Goal: Task Accomplishment & Management: Manage account settings

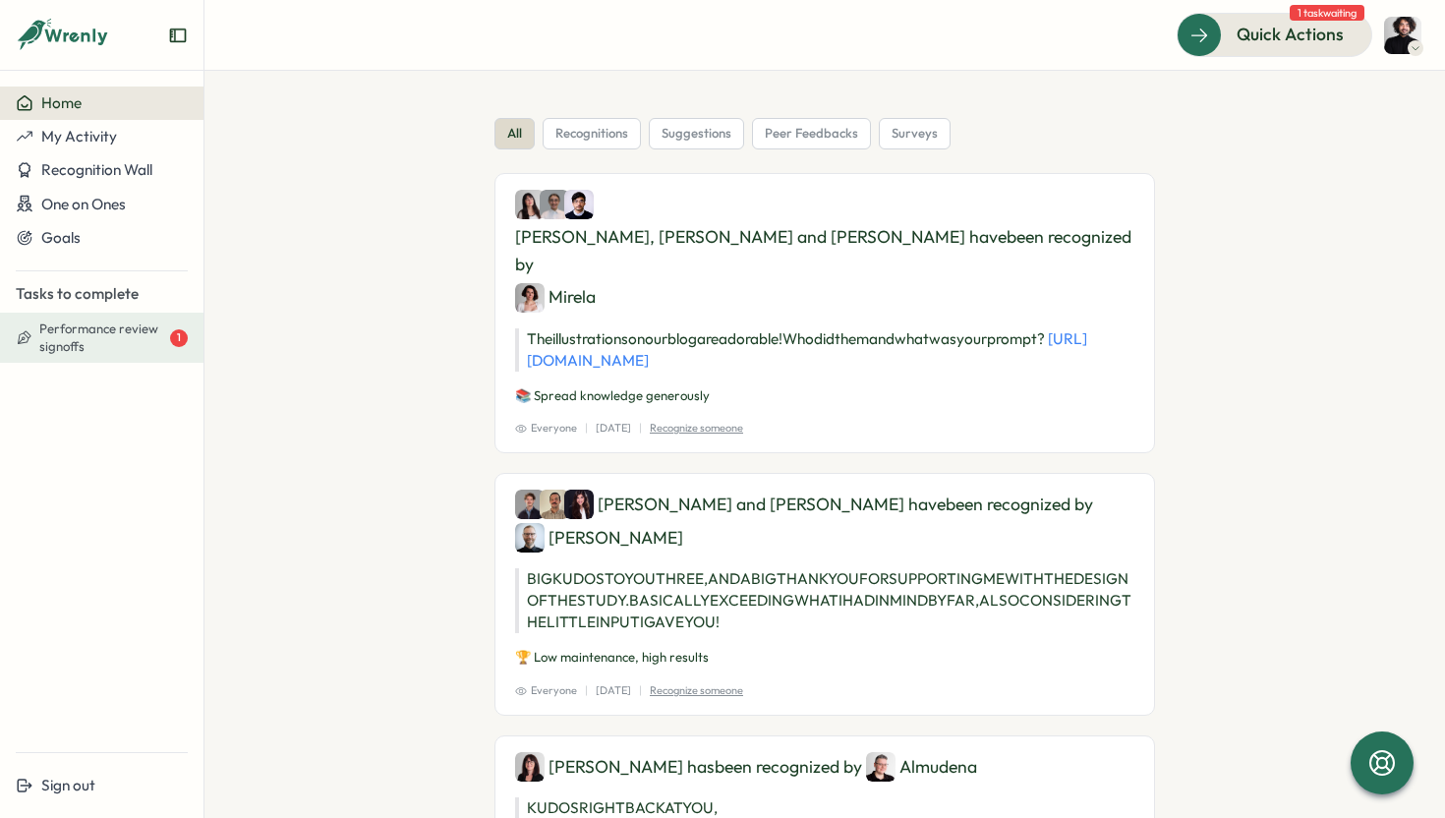
click at [142, 335] on span "Performance review signoffs" at bounding box center [102, 337] width 127 height 34
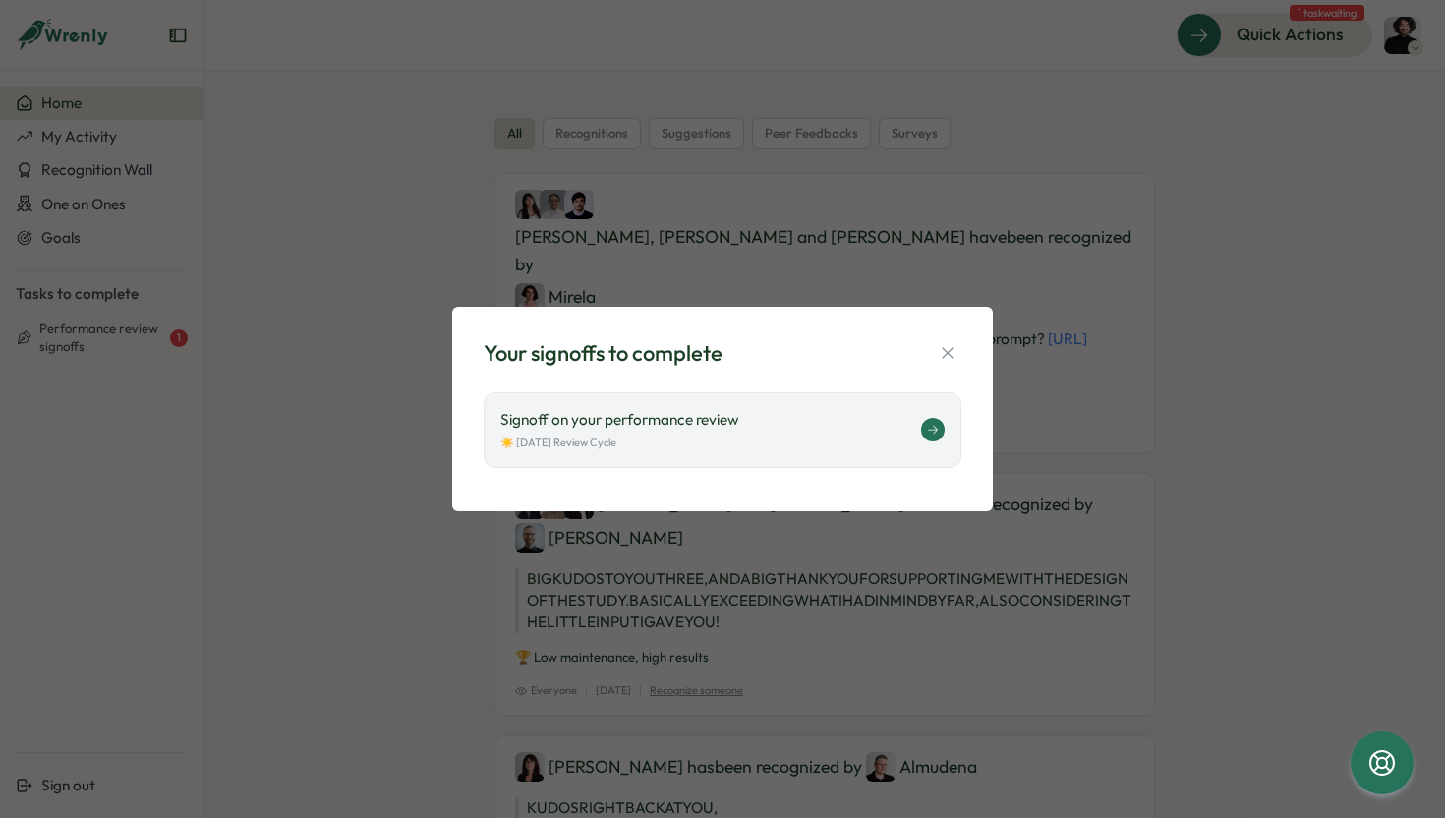
click at [735, 448] on div "☀️ [DATE] Review Cycle" at bounding box center [710, 442] width 421 height 17
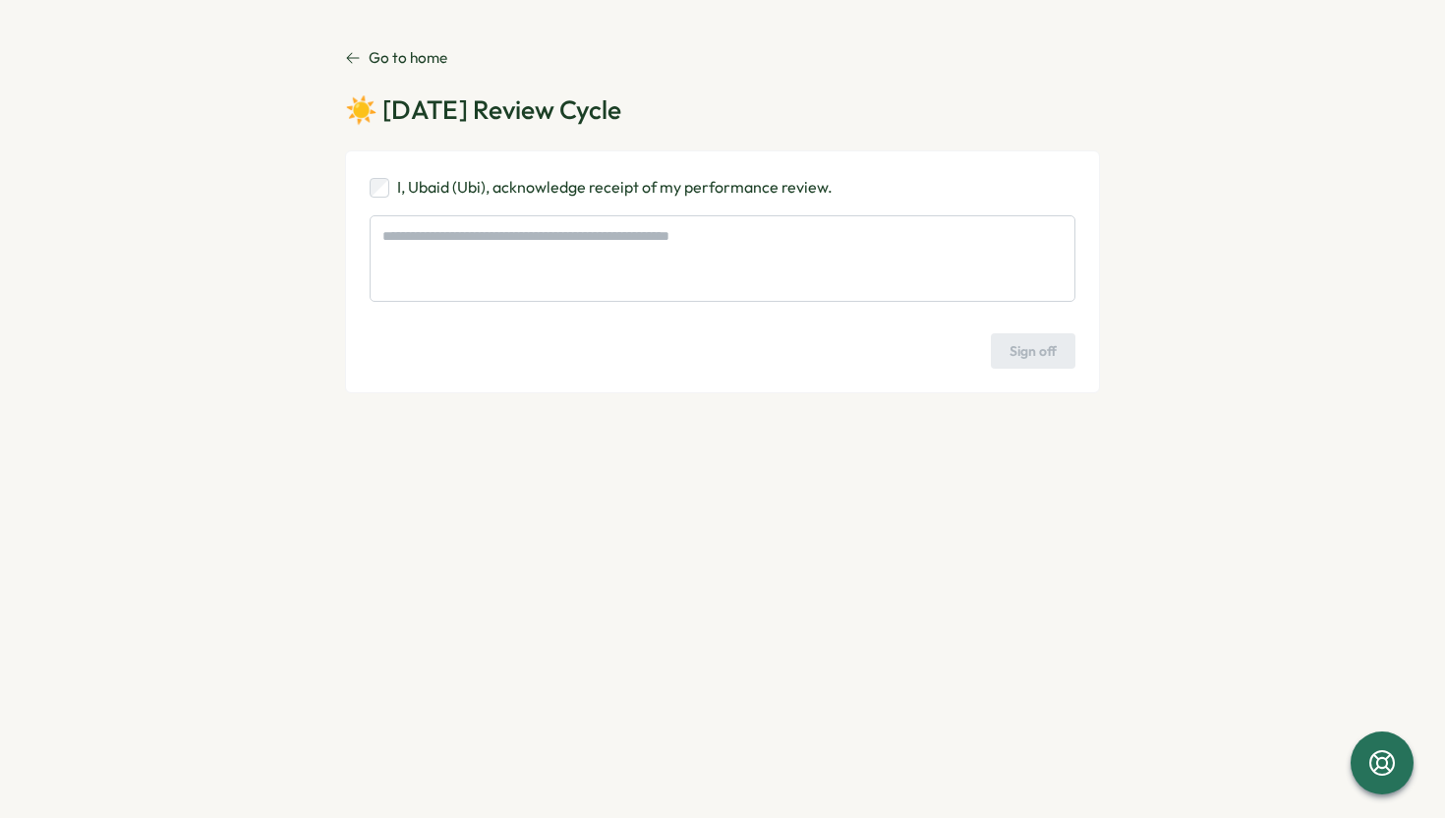
type textarea "*"
click at [362, 53] on link "Go to home" at bounding box center [396, 58] width 102 height 22
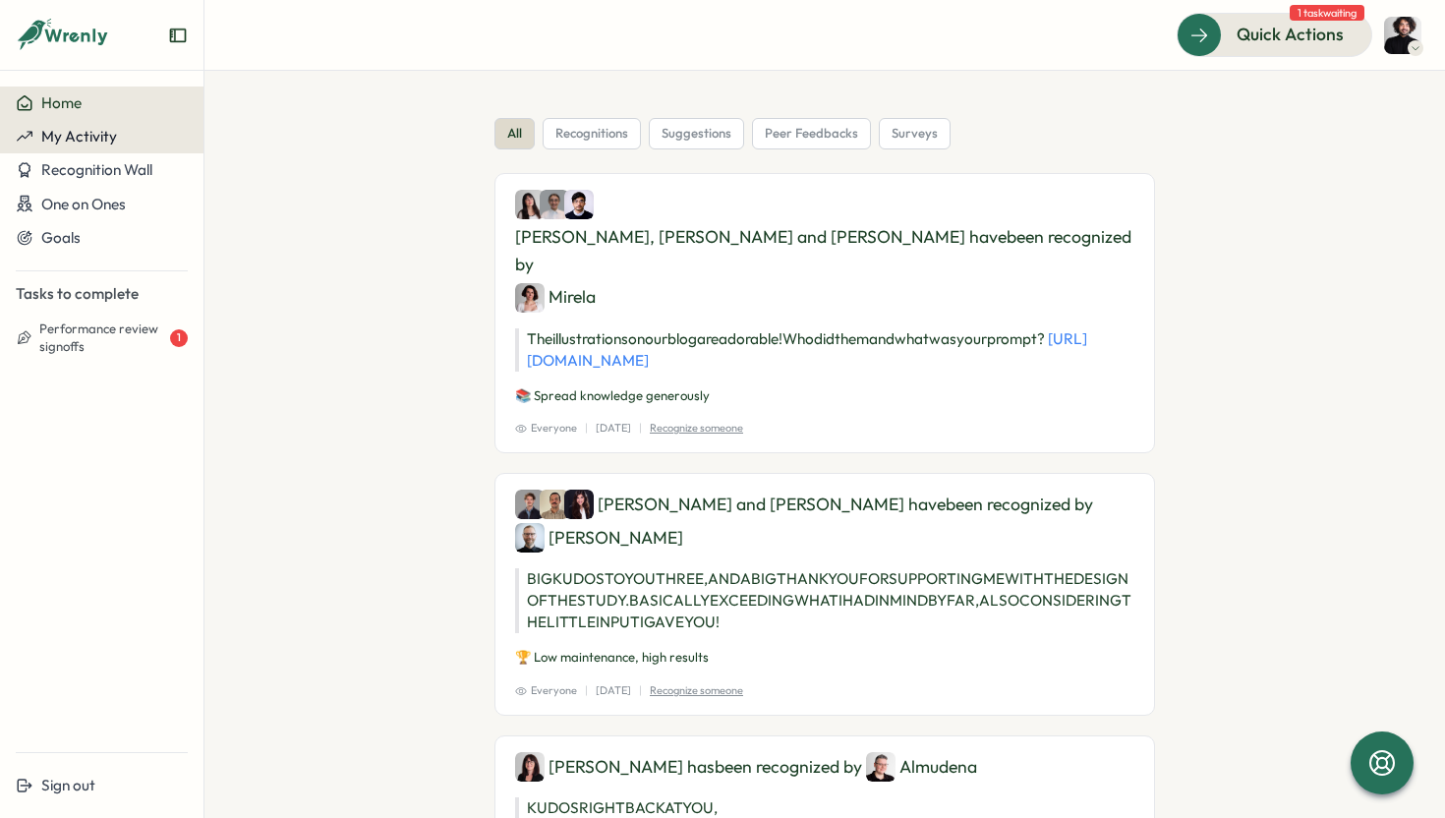
click at [79, 146] on button "My Activity" at bounding box center [101, 136] width 203 height 33
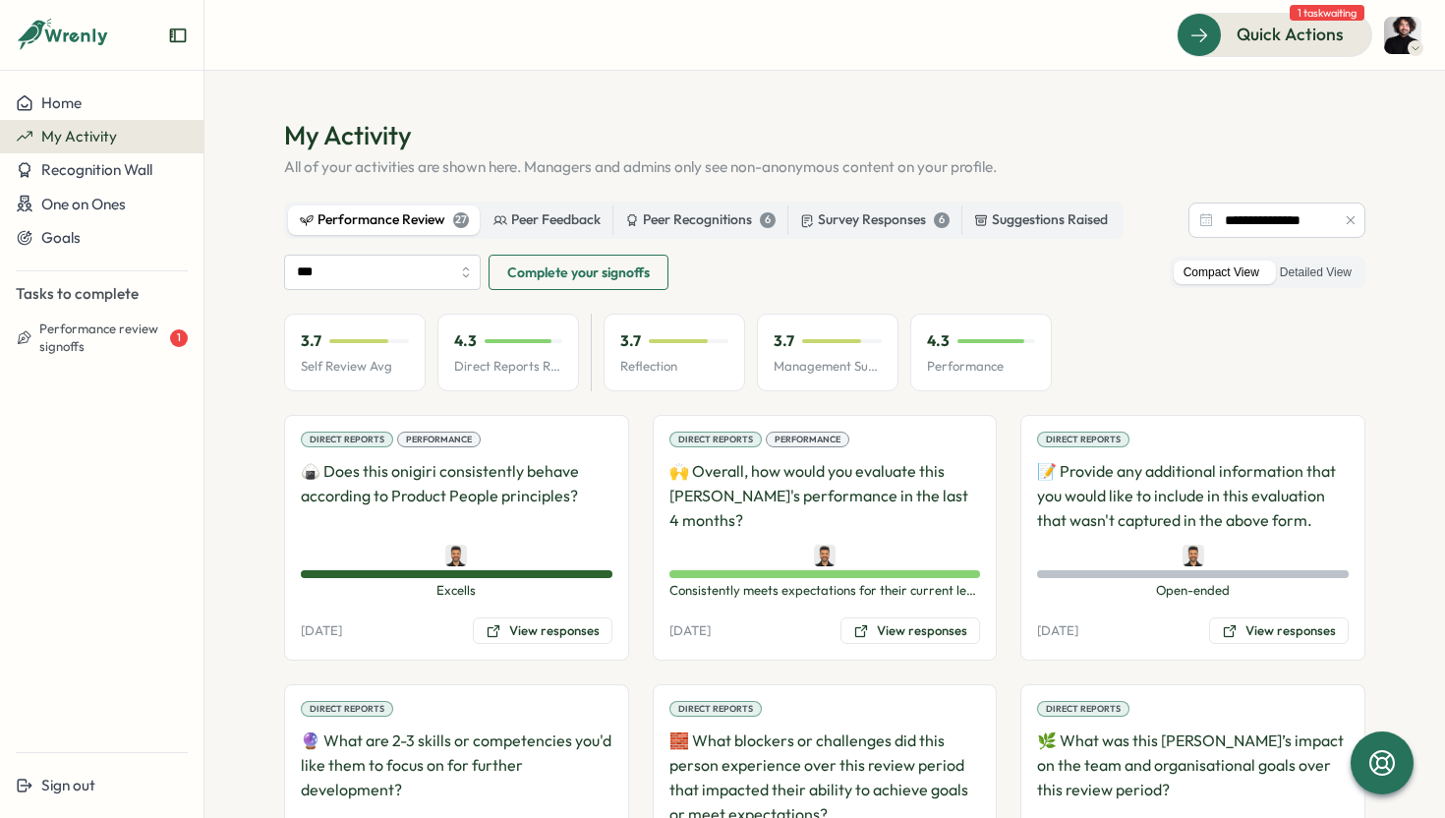
click at [413, 226] on div "Performance Review 27" at bounding box center [384, 220] width 169 height 22
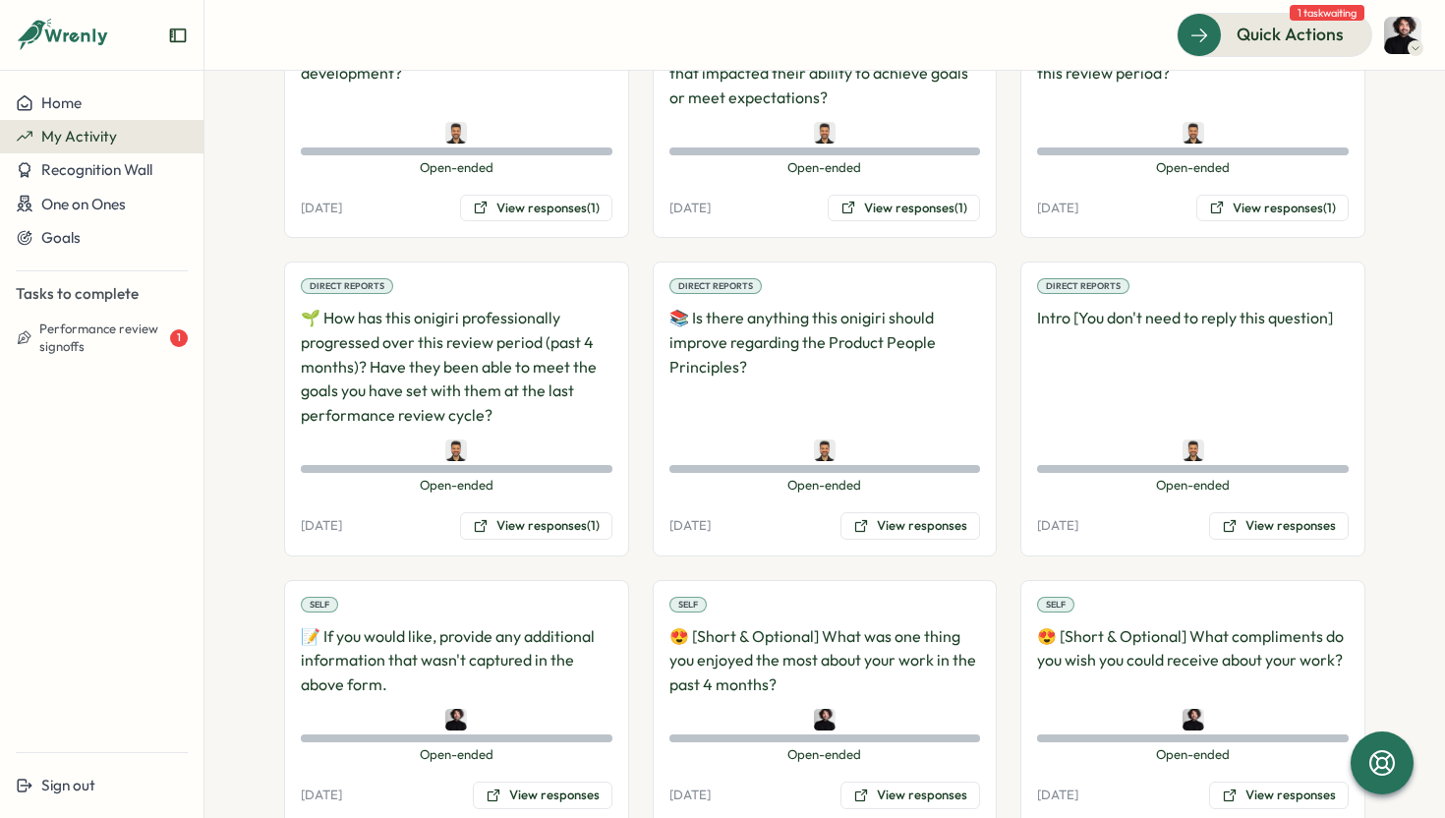
scroll to position [712, 0]
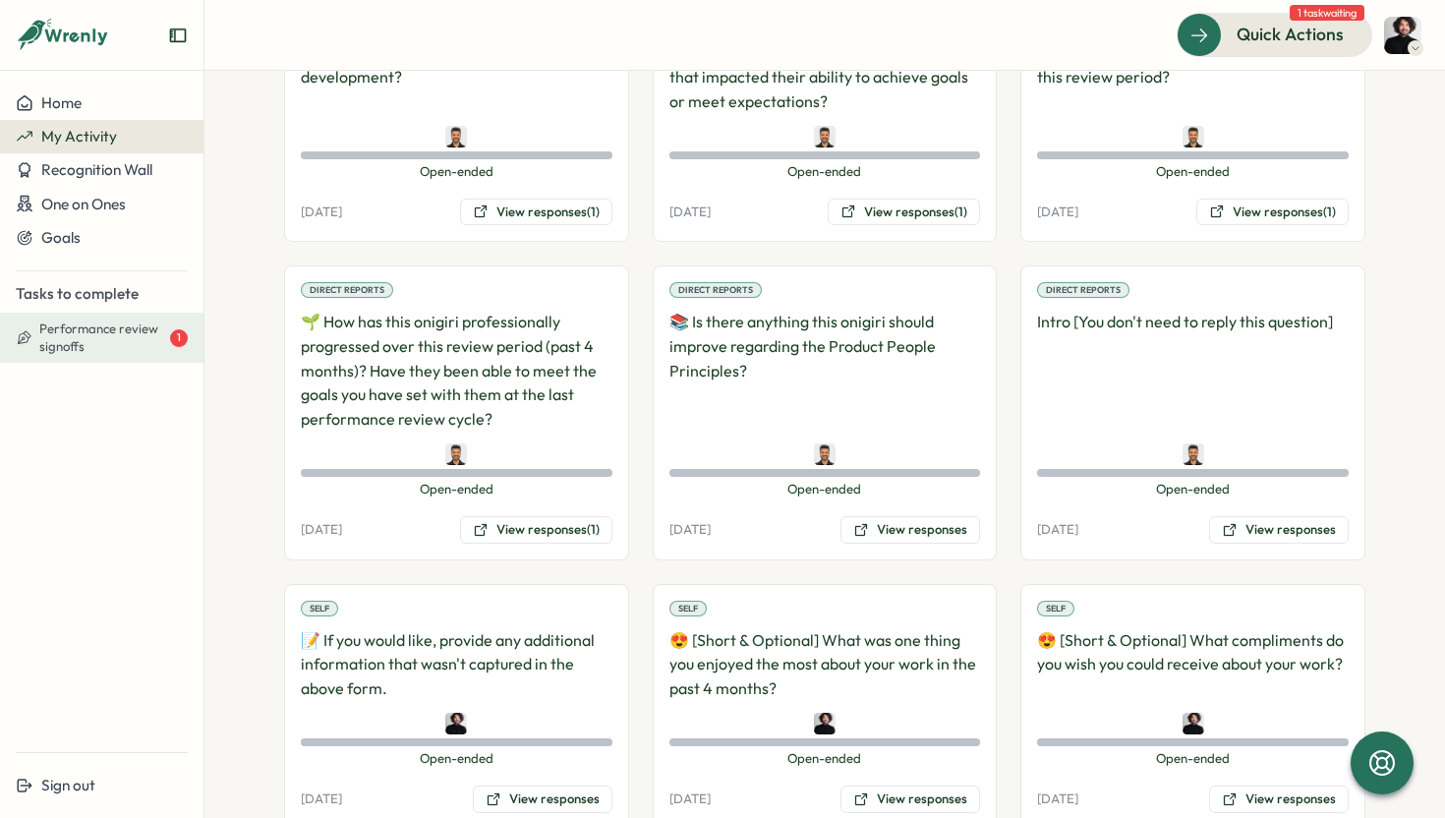
click at [121, 331] on span "Performance review signoffs" at bounding box center [102, 337] width 127 height 34
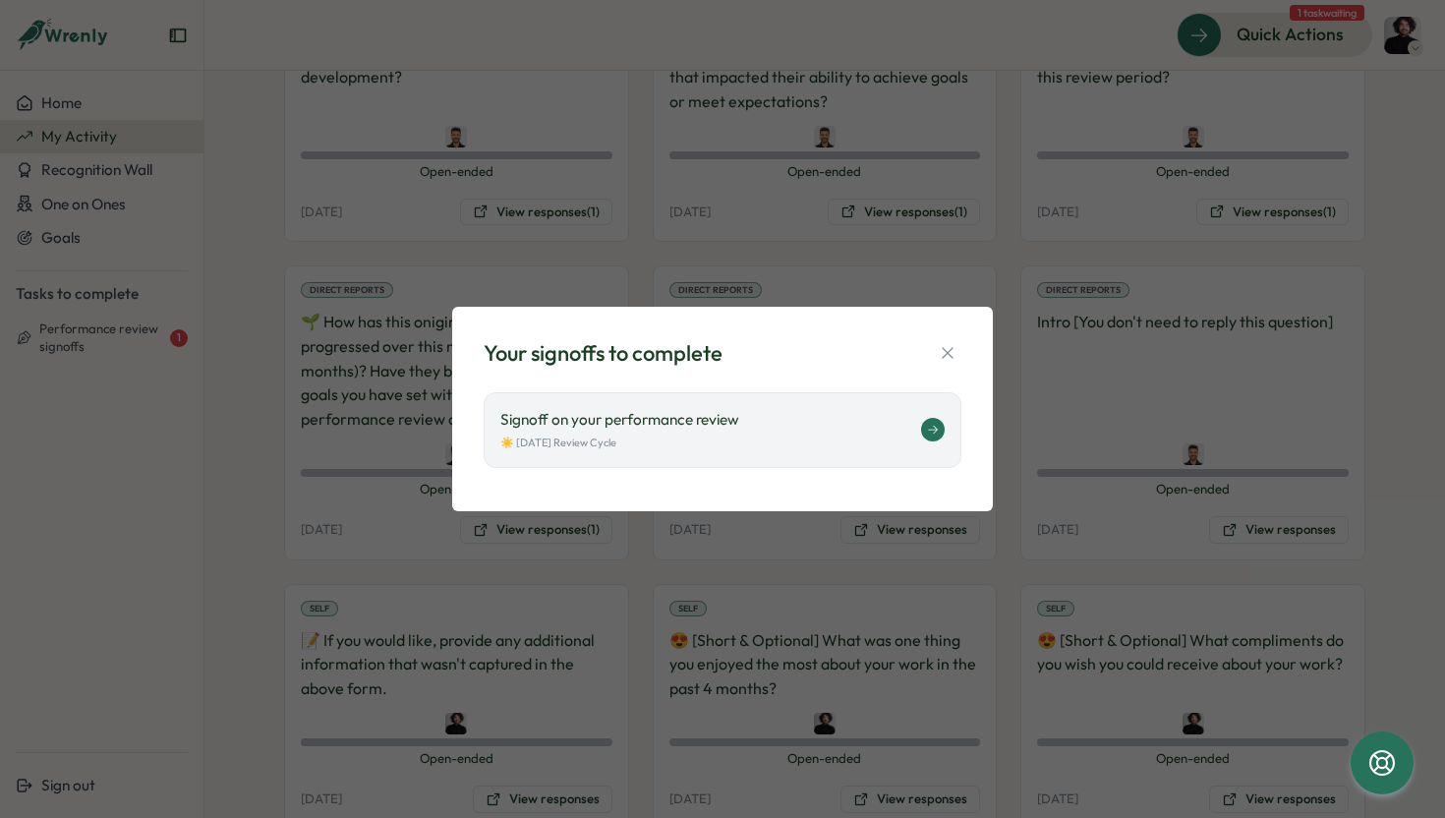
click at [794, 449] on div "☀️ [DATE] Review Cycle" at bounding box center [710, 442] width 421 height 17
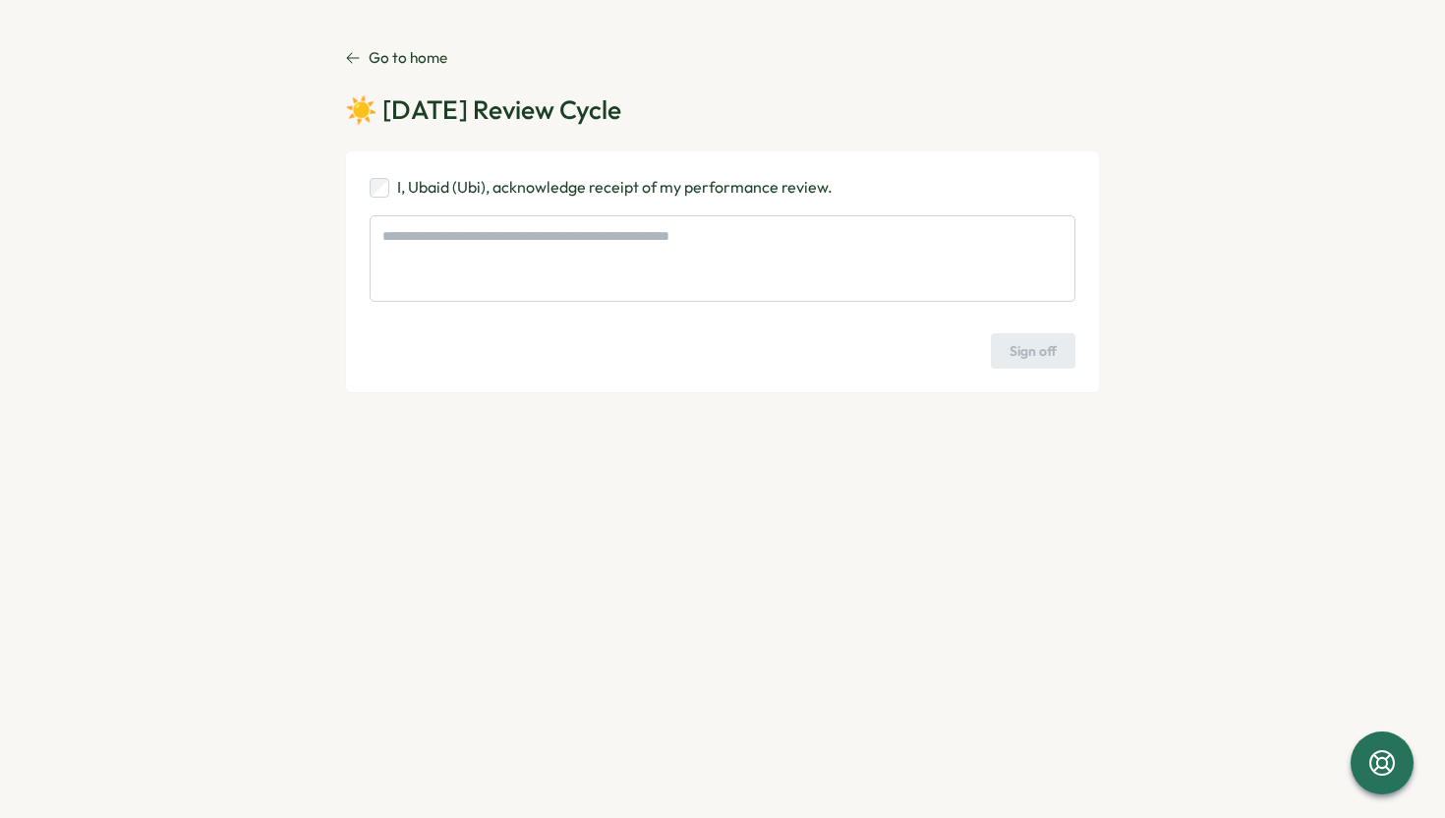
click at [653, 199] on div "I, Ubaid (Ubi), acknowledge receipt of my performance review. Sign off" at bounding box center [722, 271] width 755 height 243
click at [643, 184] on p "I, Ubaid (Ubi), acknowledge receipt of my performance review." at bounding box center [614, 187] width 435 height 25
click at [1023, 368] on button "Sign off" at bounding box center [1033, 350] width 85 height 35
type textarea "*"
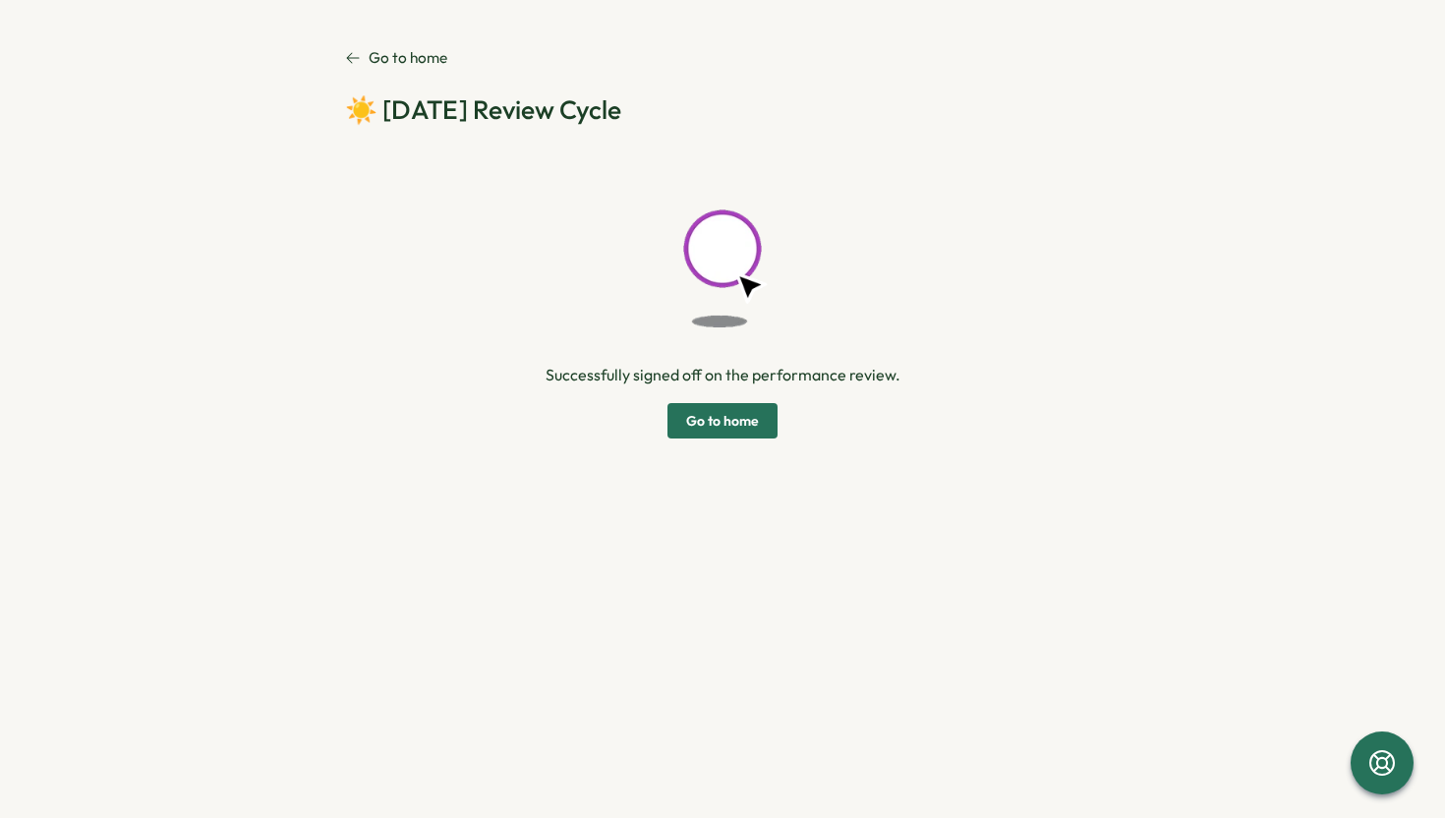
click at [641, 421] on div "Successfully signed off on the performance review. Go to home" at bounding box center [722, 294] width 755 height 288
click at [710, 424] on span "Go to home" at bounding box center [722, 420] width 73 height 33
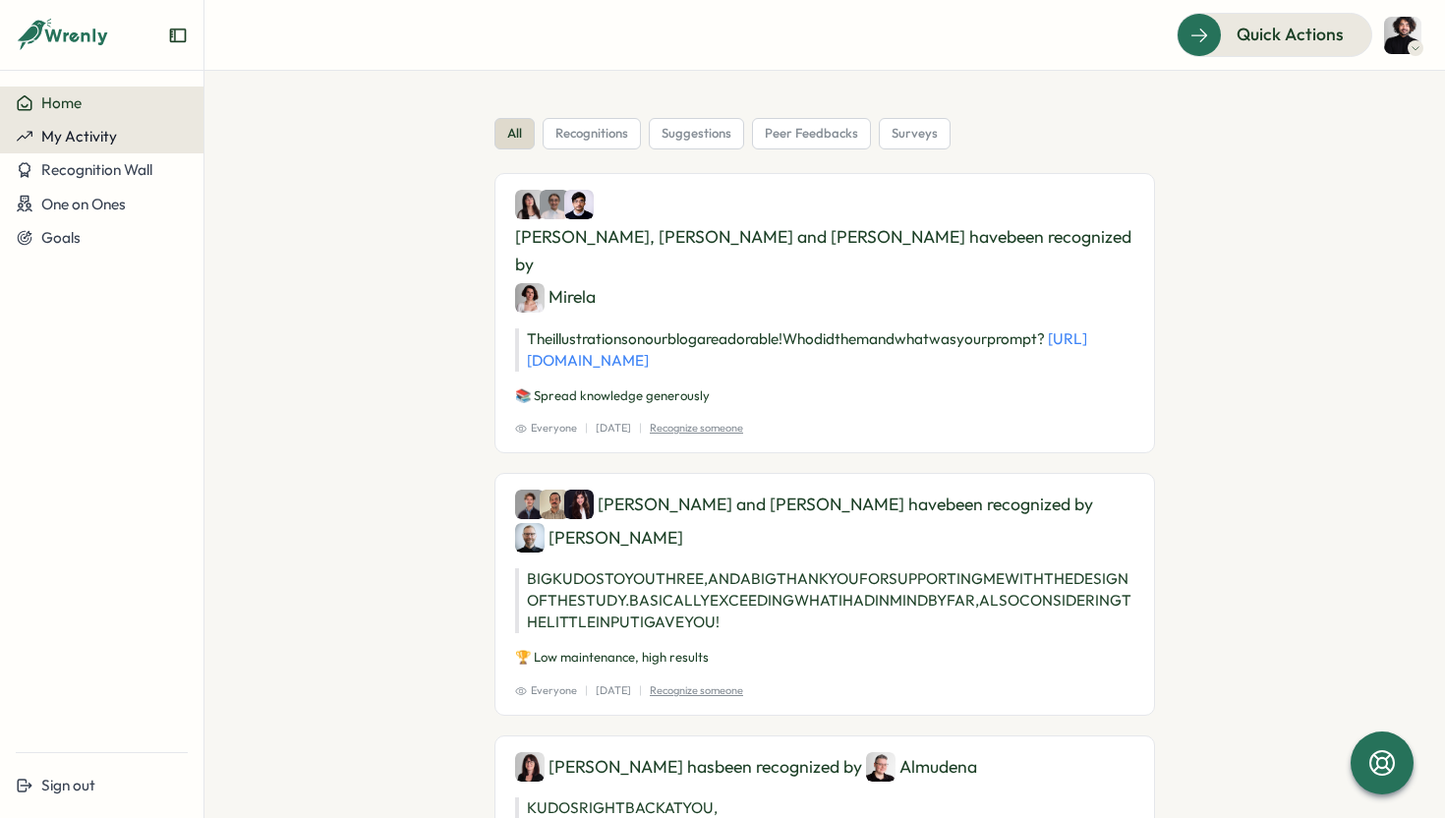
click at [118, 137] on div "My Activity" at bounding box center [102, 137] width 172 height 18
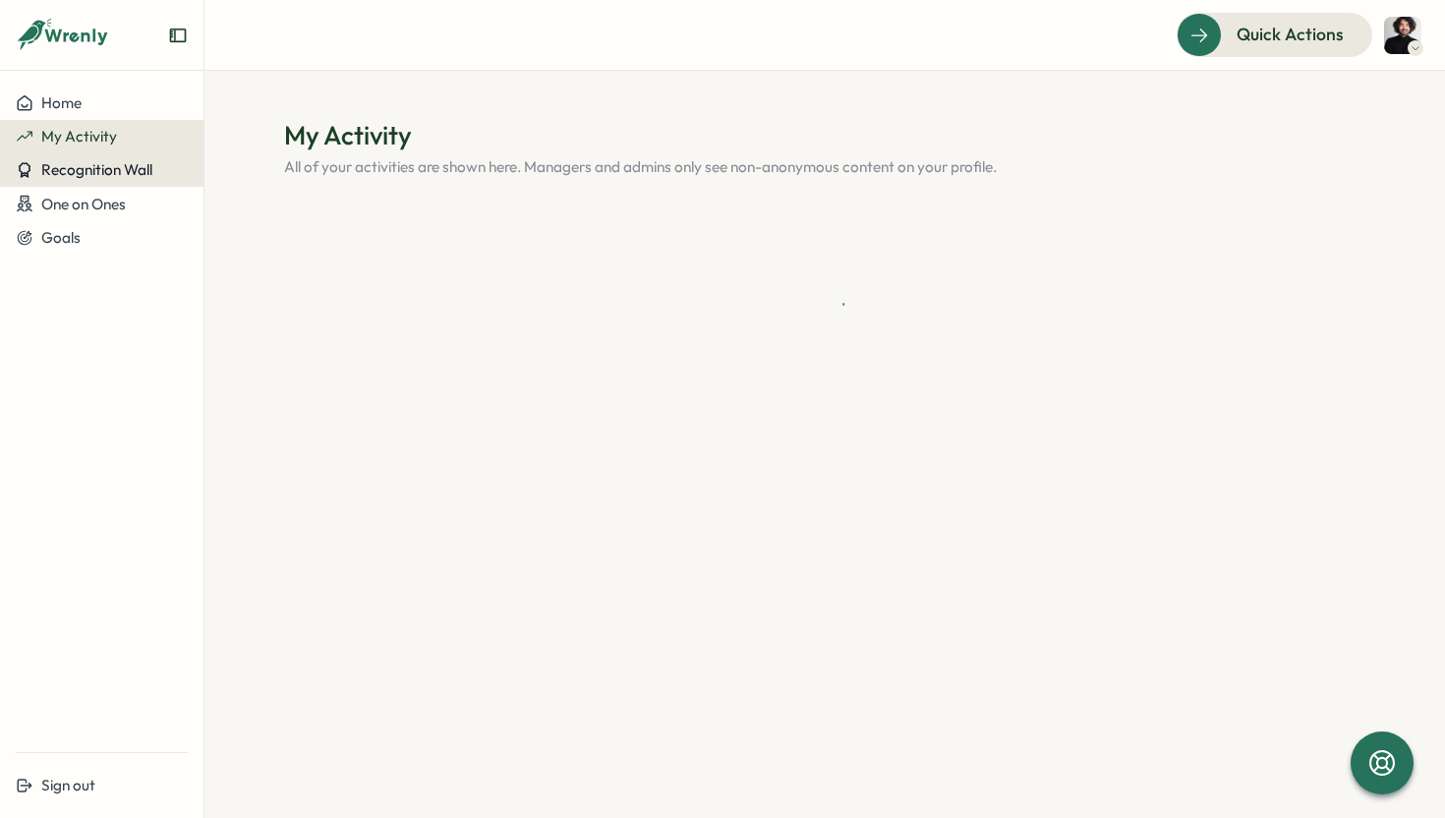
click at [118, 162] on span "Recognition Wall" at bounding box center [96, 169] width 111 height 19
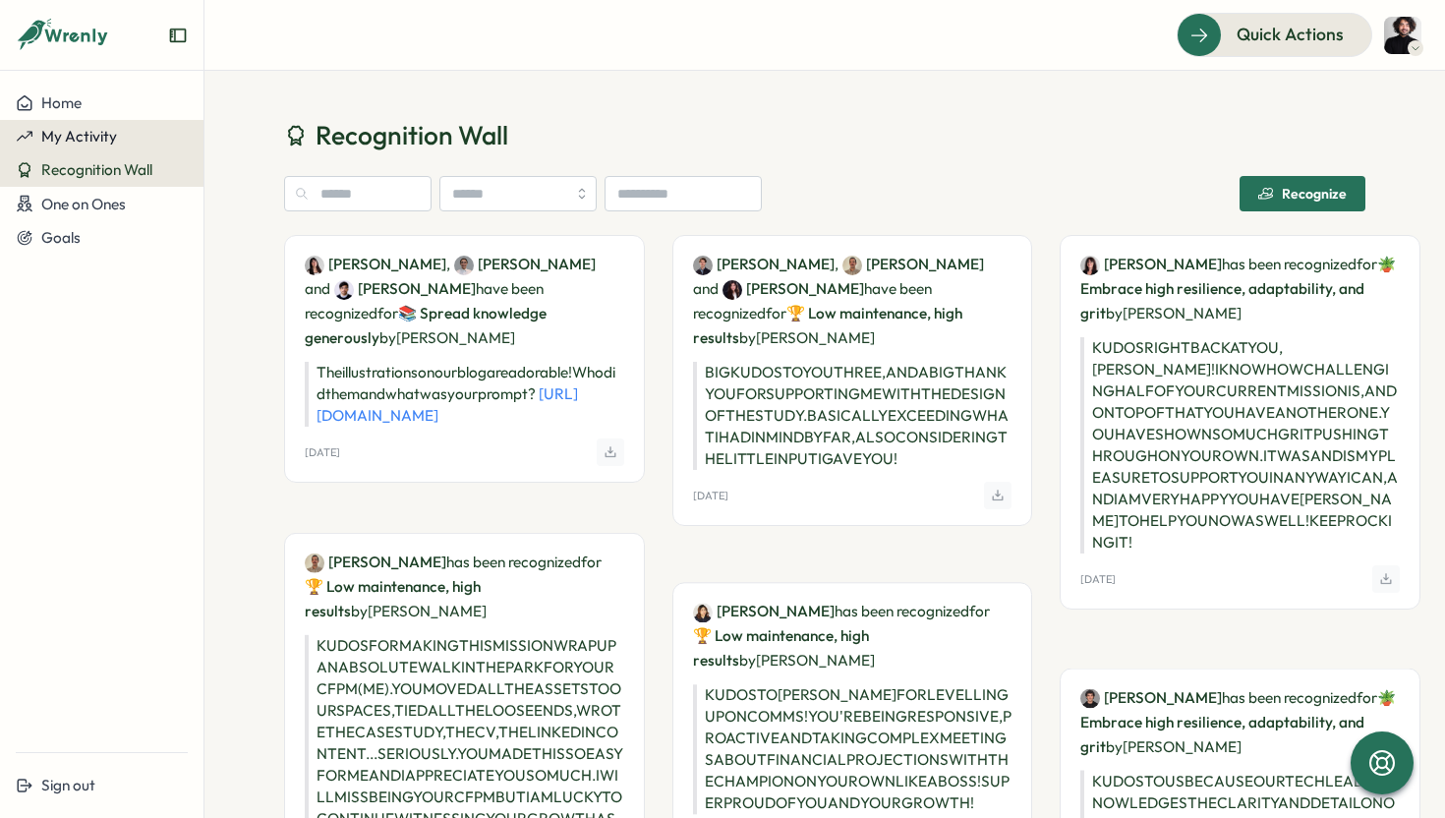
click at [98, 129] on span "My Activity" at bounding box center [79, 136] width 76 height 19
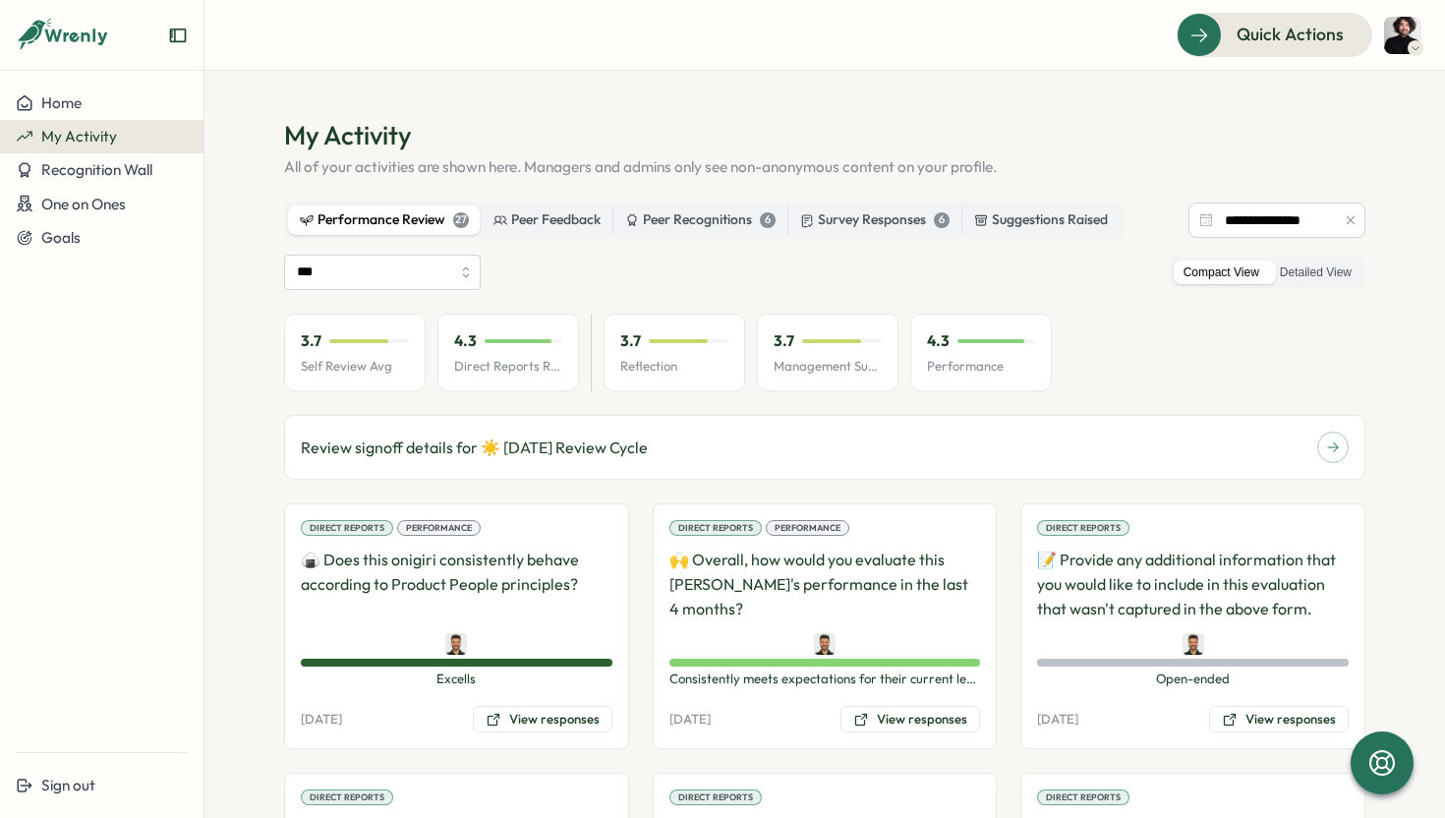
click at [397, 207] on label "Performance Review 27" at bounding box center [384, 219] width 193 height 29
click at [905, 229] on div "Survey Responses 6" at bounding box center [874, 220] width 149 height 22
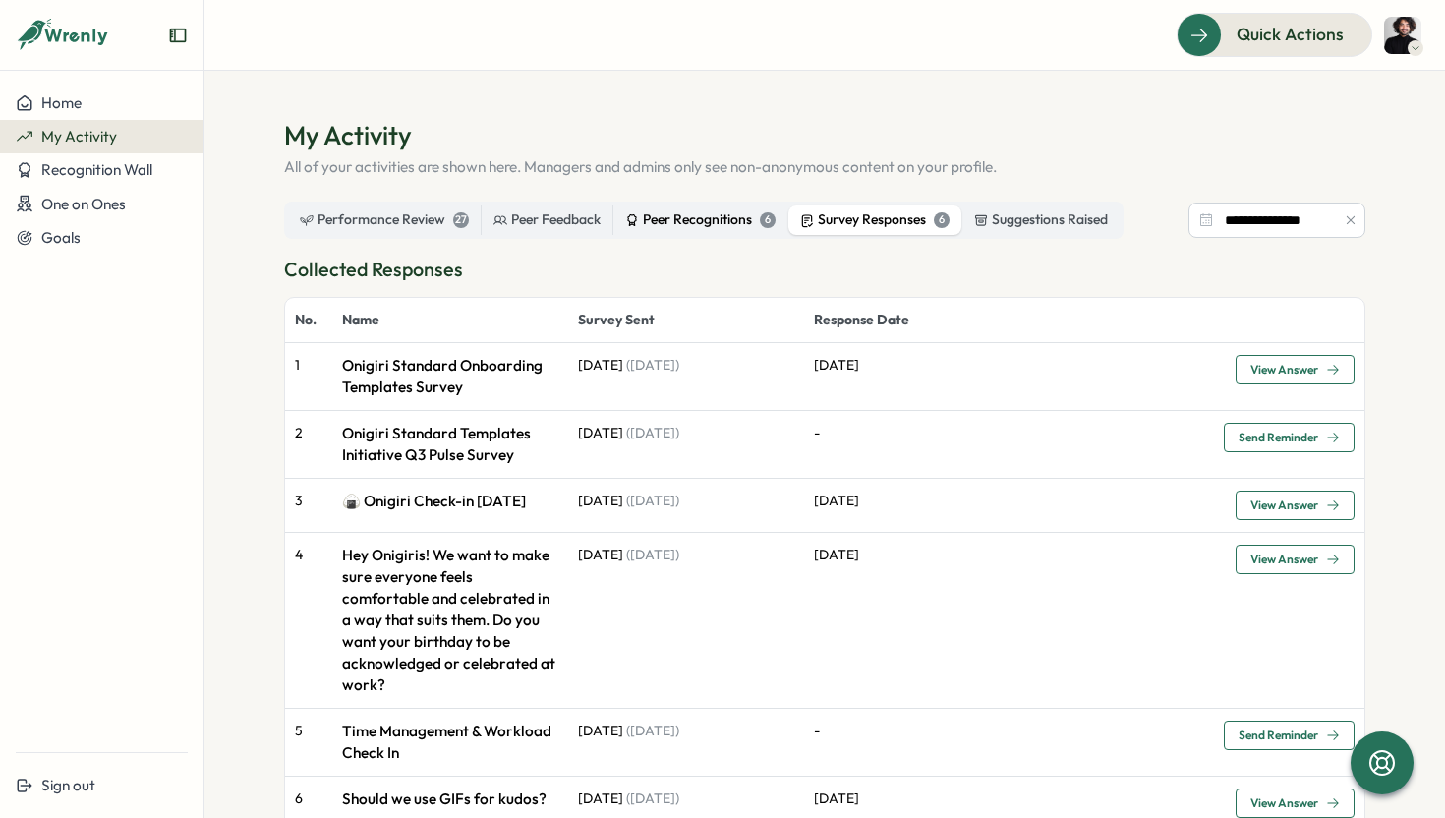
click at [702, 218] on div "Peer Recognitions 6" at bounding box center [700, 220] width 150 height 22
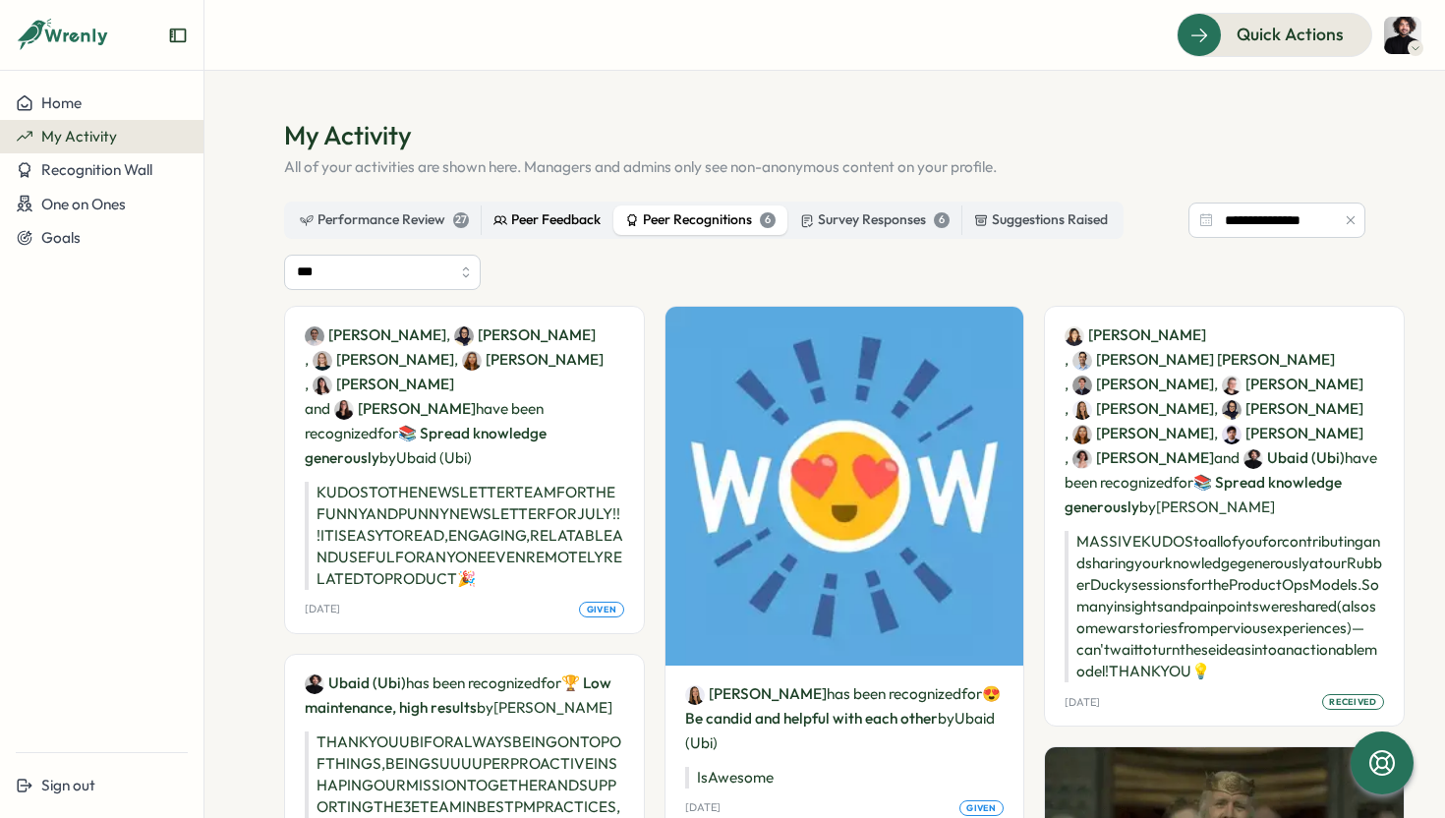
click at [515, 220] on div "Peer Feedback" at bounding box center [546, 220] width 107 height 22
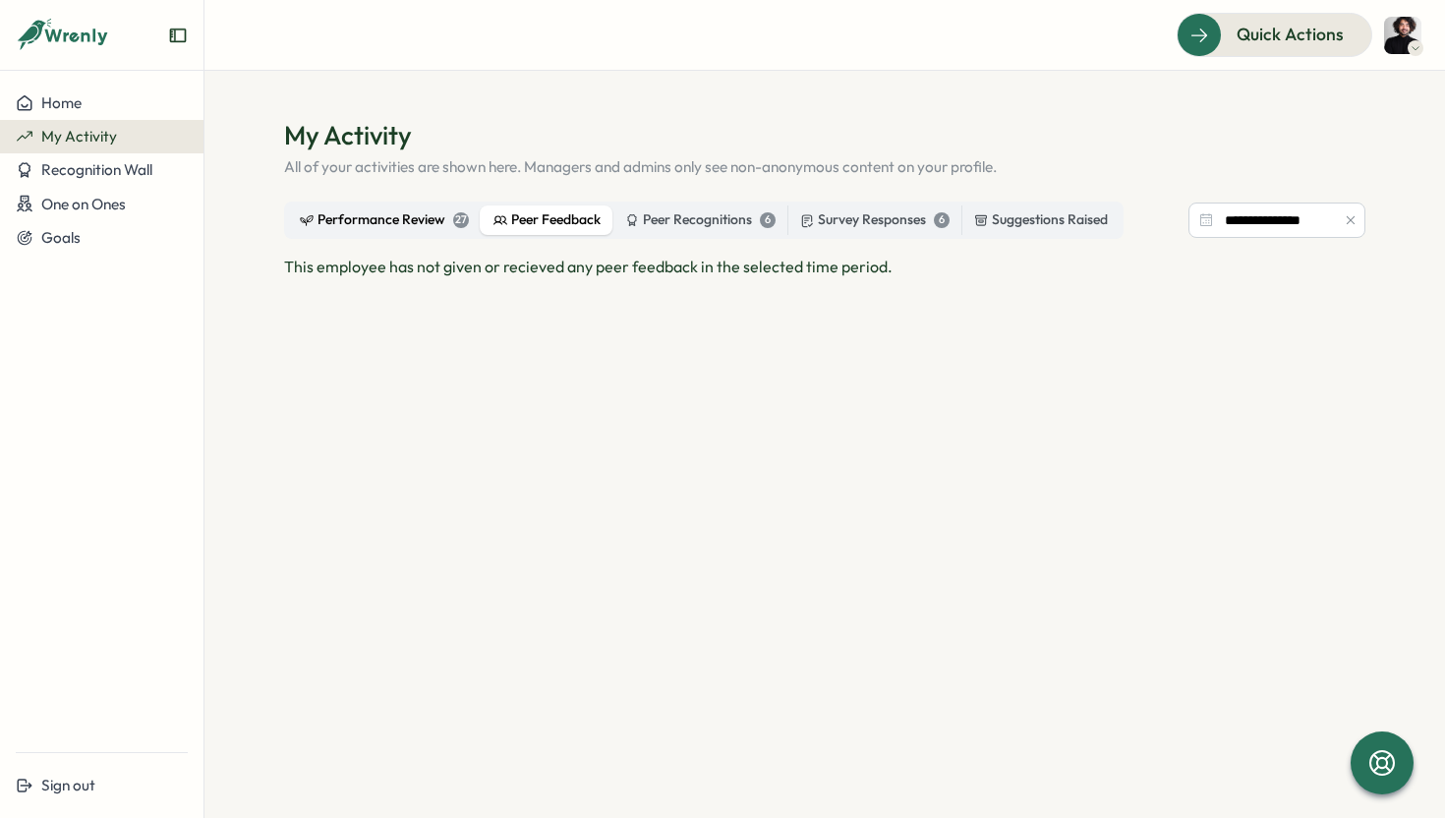
click at [426, 213] on div "Performance Review 27" at bounding box center [384, 220] width 169 height 22
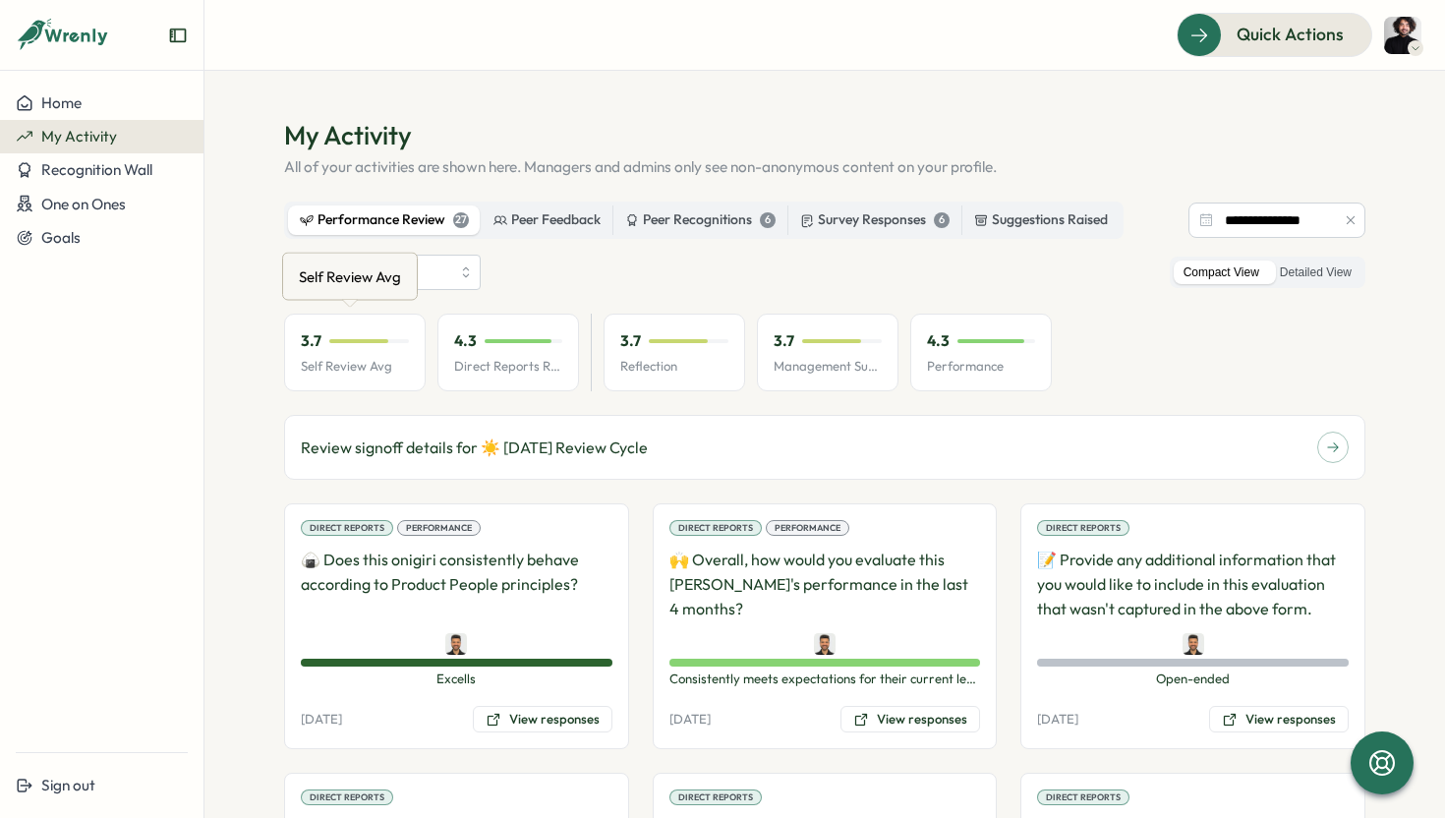
click at [311, 368] on p "Self Review Avg" at bounding box center [355, 367] width 108 height 18
click at [353, 344] on div "3.7" at bounding box center [355, 341] width 108 height 22
click at [554, 360] on p "Direct Reports Review Avg" at bounding box center [508, 367] width 108 height 18
click at [535, 470] on div "Review signoff details for ☀️ August 2025 Review Cycle" at bounding box center [824, 447] width 1081 height 65
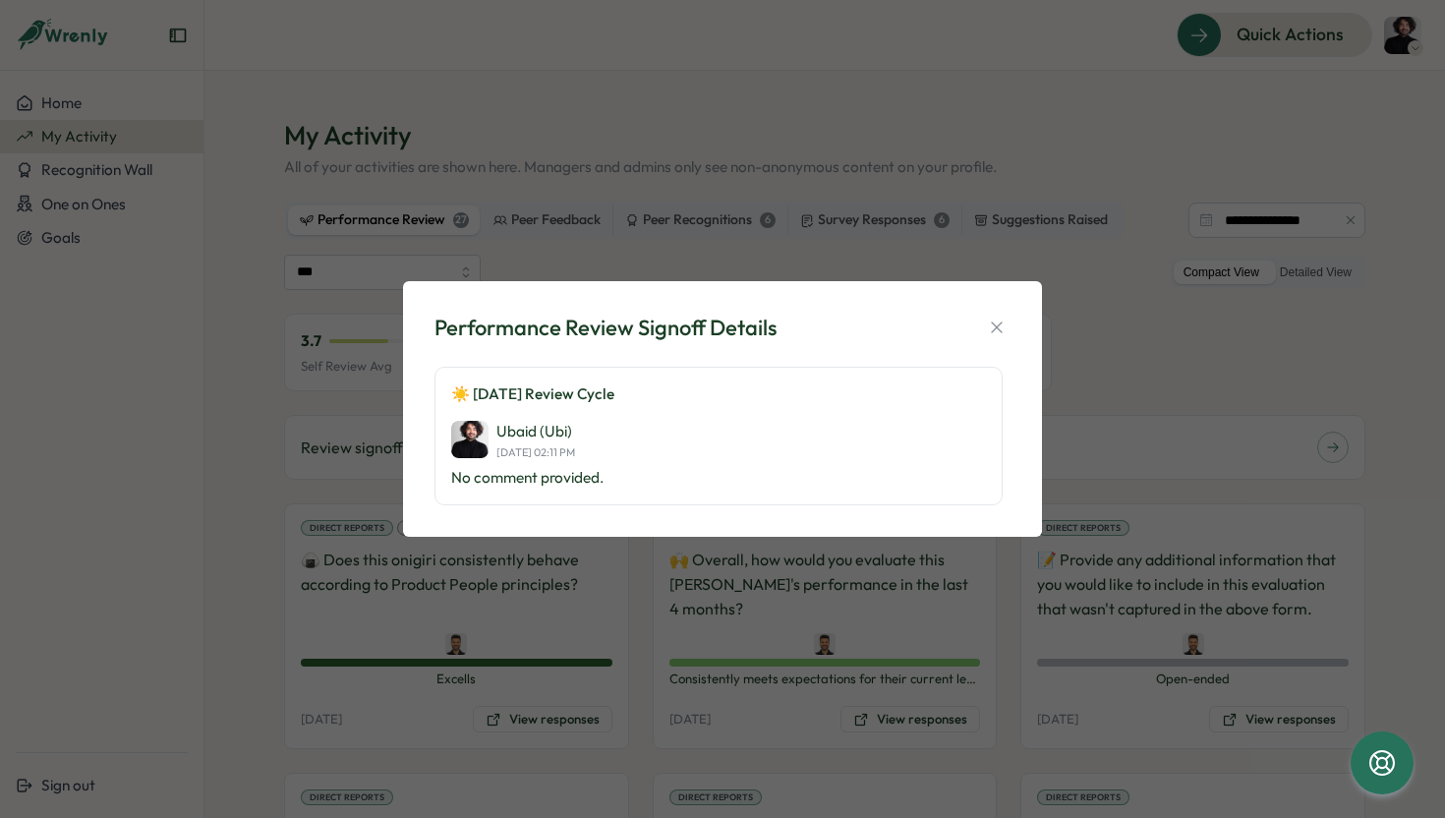
click at [497, 611] on div "Performance Review Signoff Details ☀️ August 2025 Review Cycle Ubaid (Ubi) 09 S…" at bounding box center [722, 409] width 1445 height 818
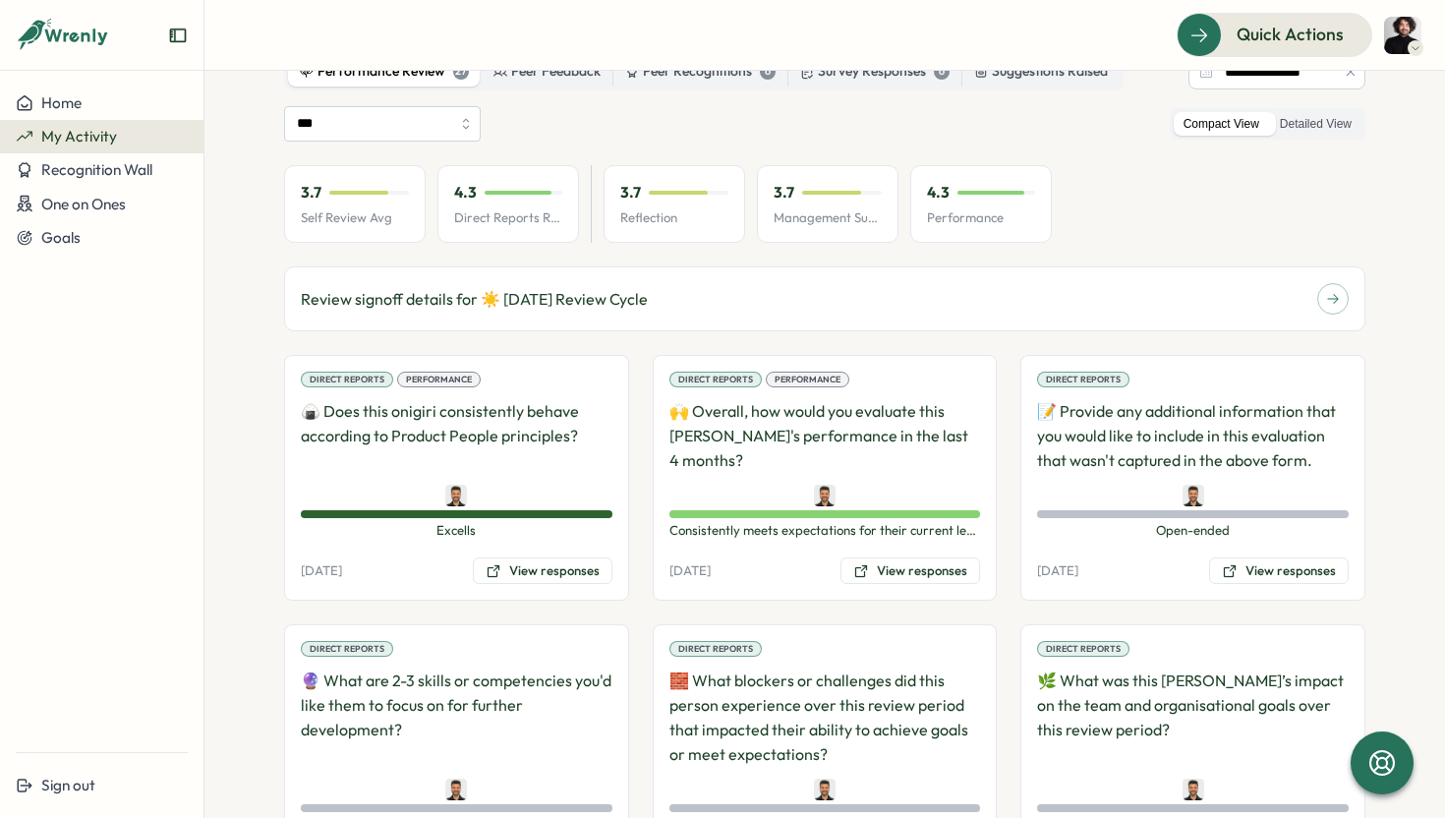
scroll to position [250, 0]
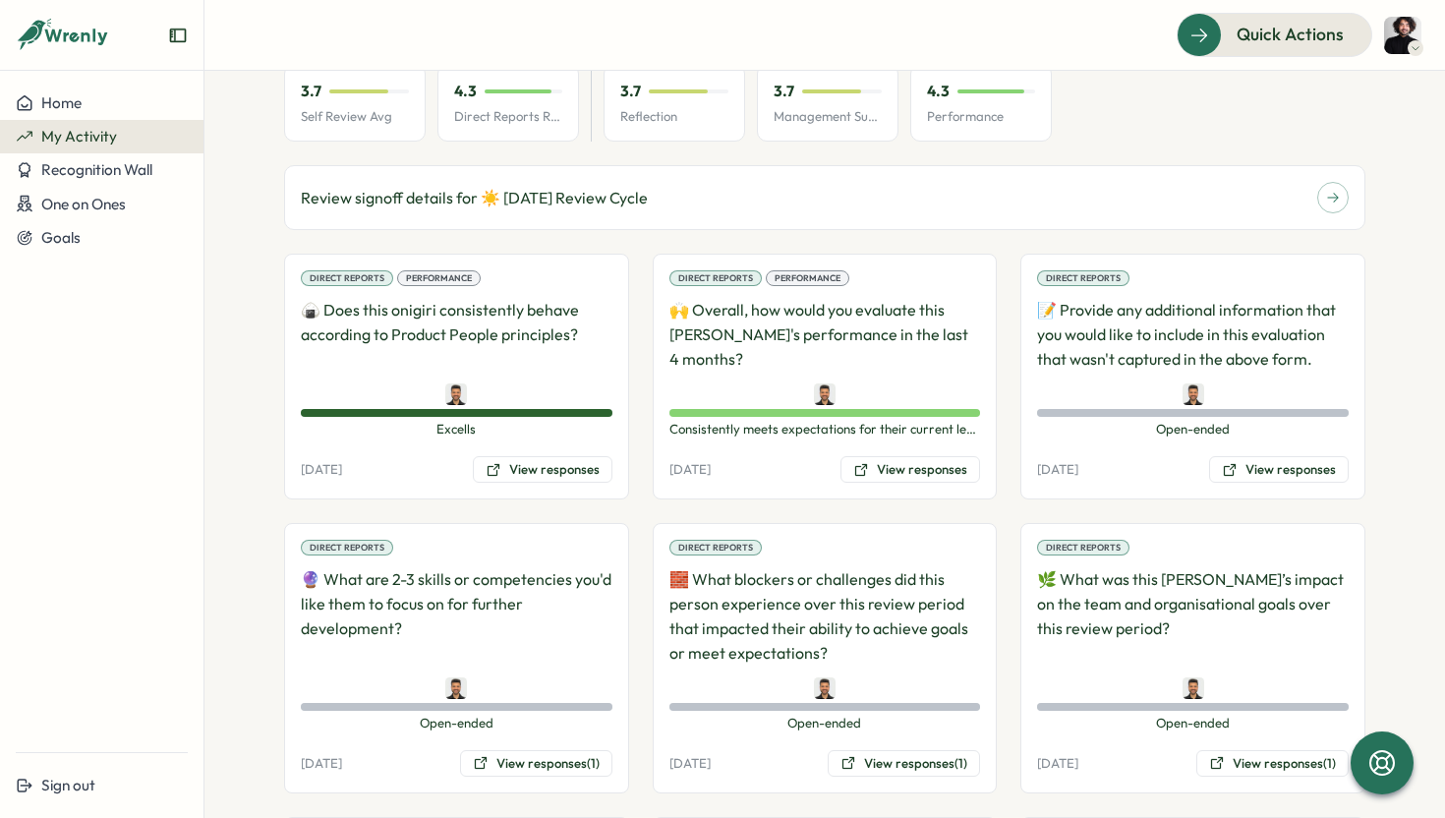
click at [469, 337] on p "🍙 Does this onigiri consistently behave according to Product People principles?" at bounding box center [457, 334] width 312 height 73
click at [507, 473] on button "View responses" at bounding box center [543, 470] width 140 height 28
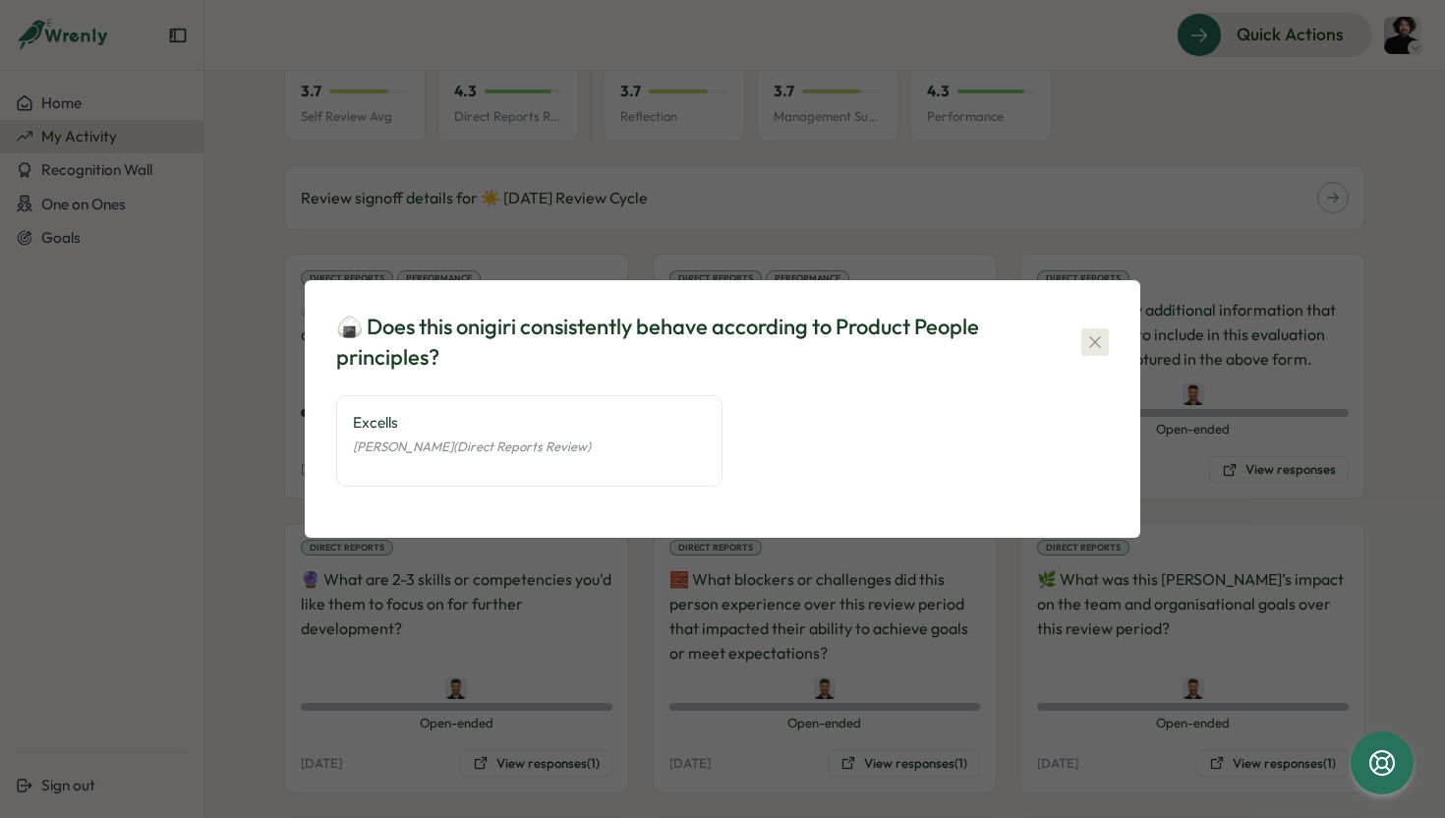
click at [1100, 339] on icon "button" at bounding box center [1095, 342] width 20 height 20
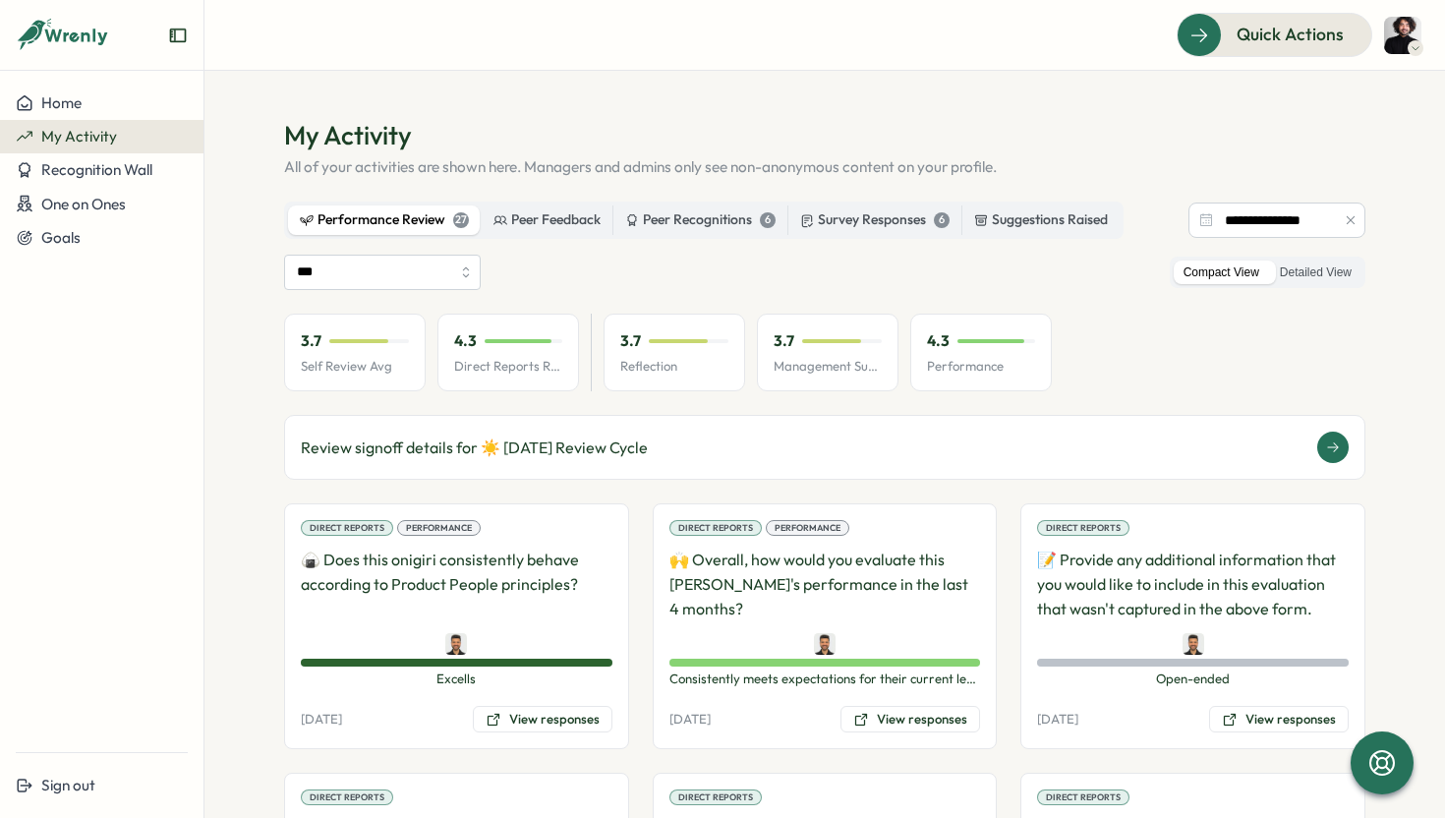
scroll to position [7, 0]
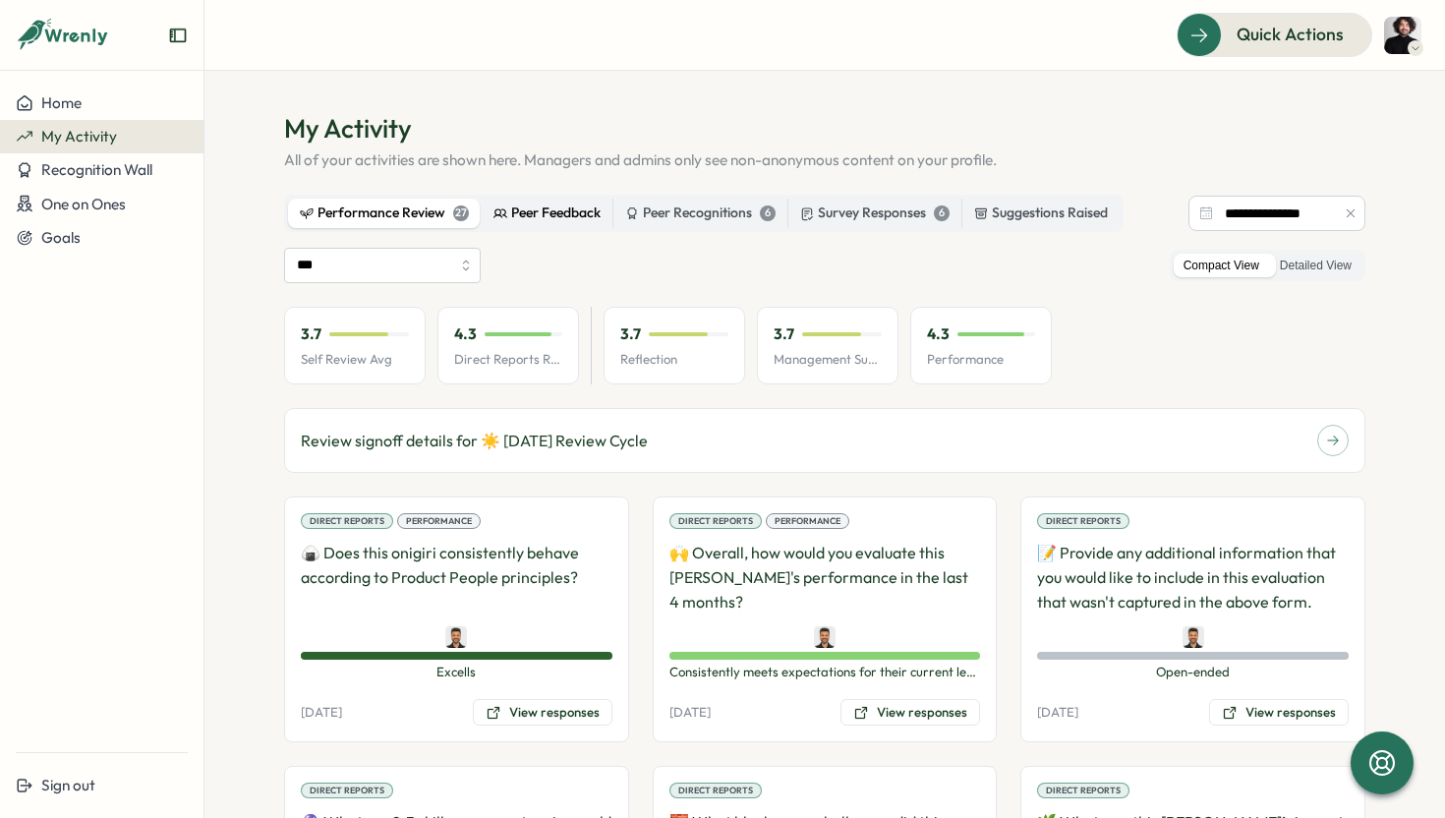
click at [543, 209] on div "Peer Feedback" at bounding box center [546, 213] width 107 height 22
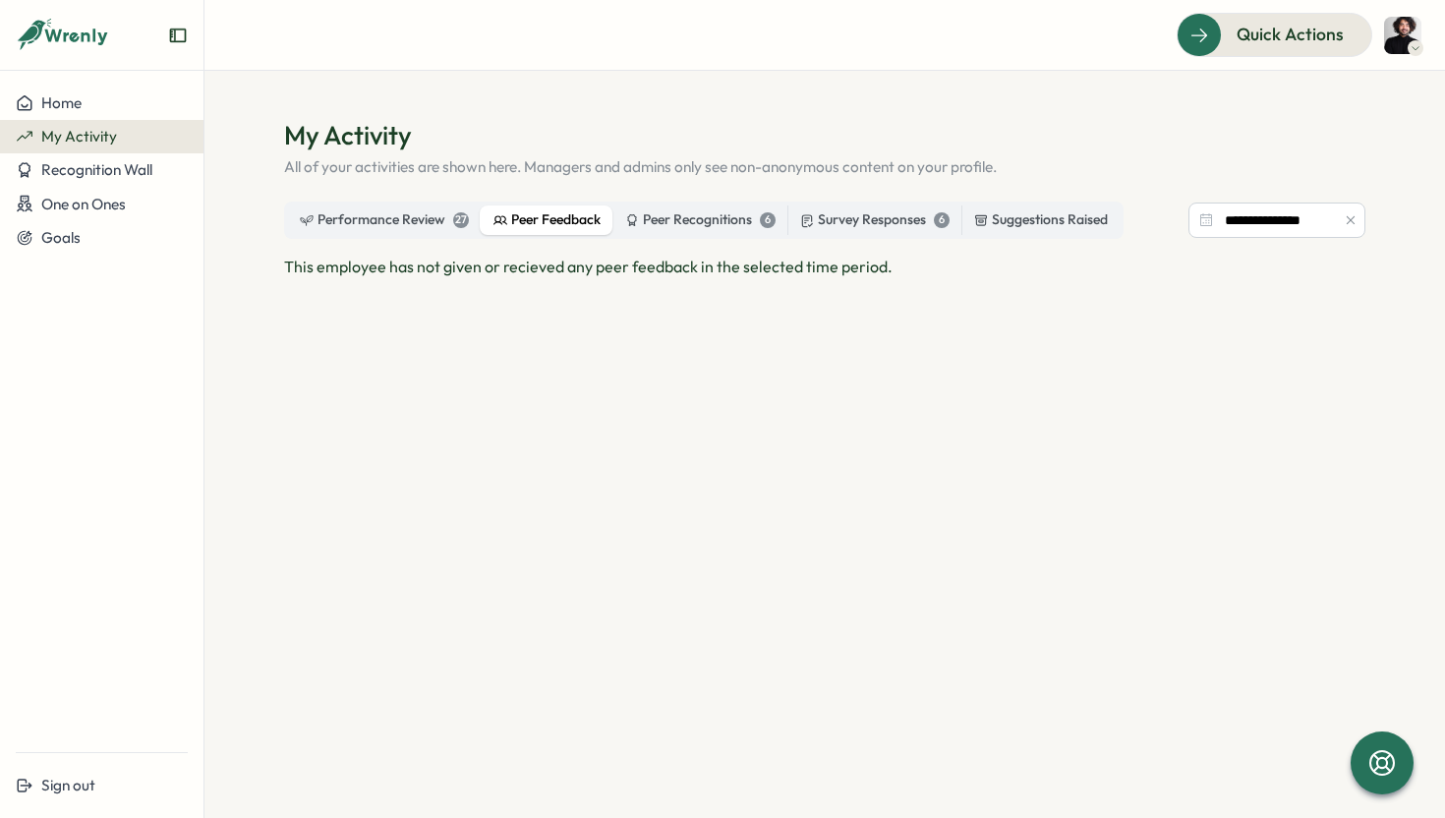
scroll to position [0, 0]
click at [700, 216] on div "Peer Recognitions 6" at bounding box center [700, 220] width 150 height 22
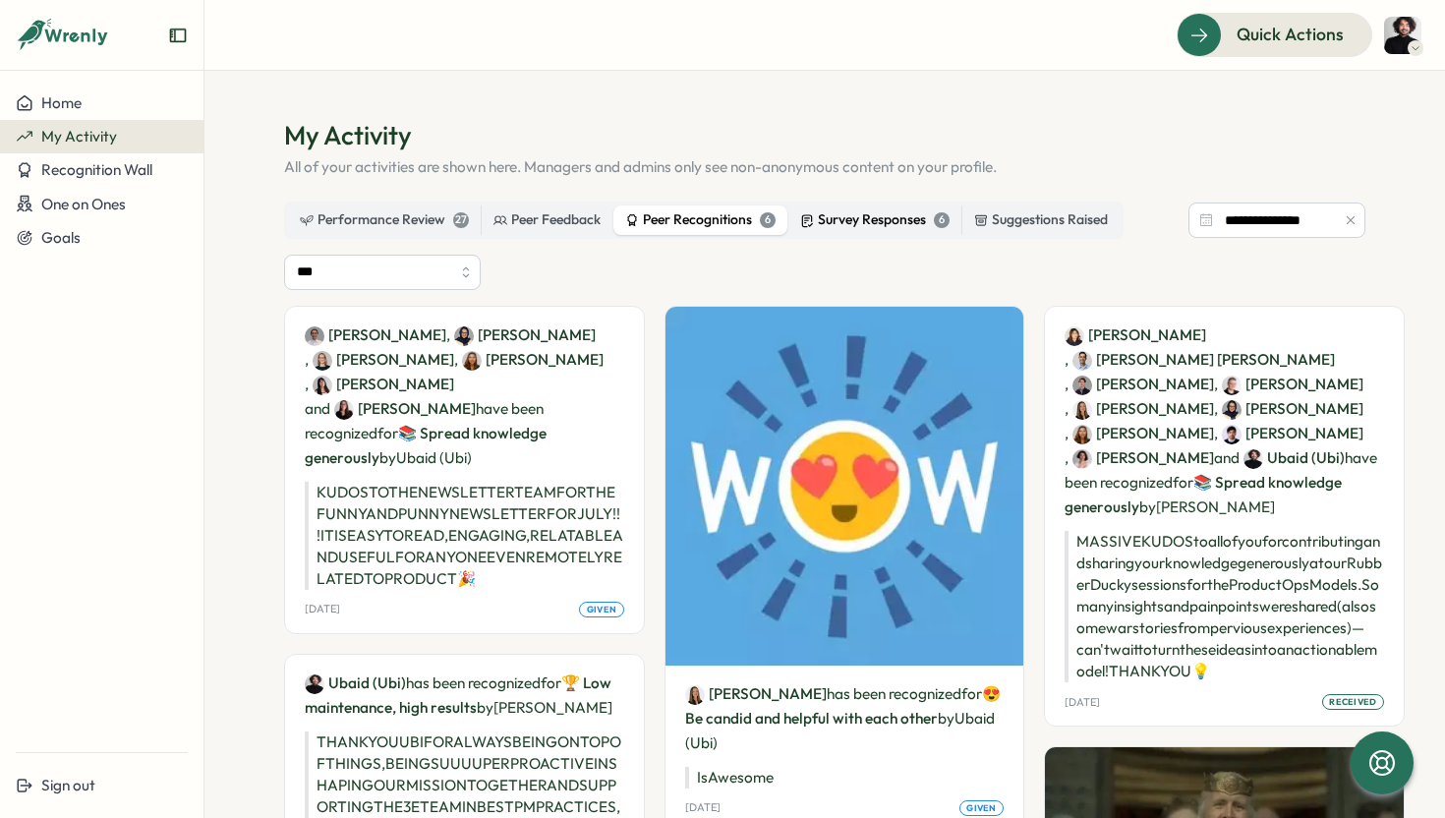
click at [871, 221] on div "Survey Responses 6" at bounding box center [874, 220] width 149 height 22
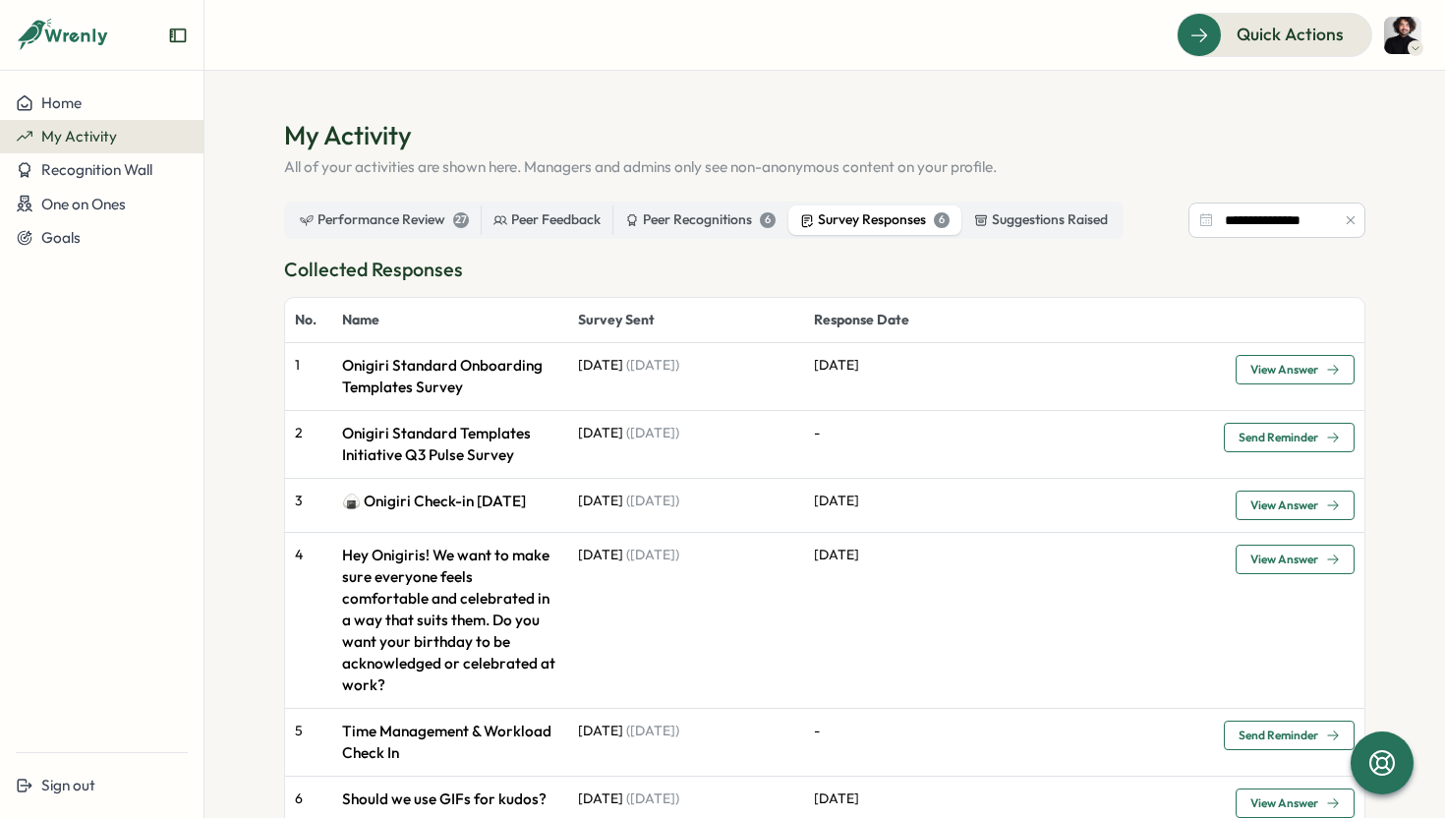
scroll to position [38, 0]
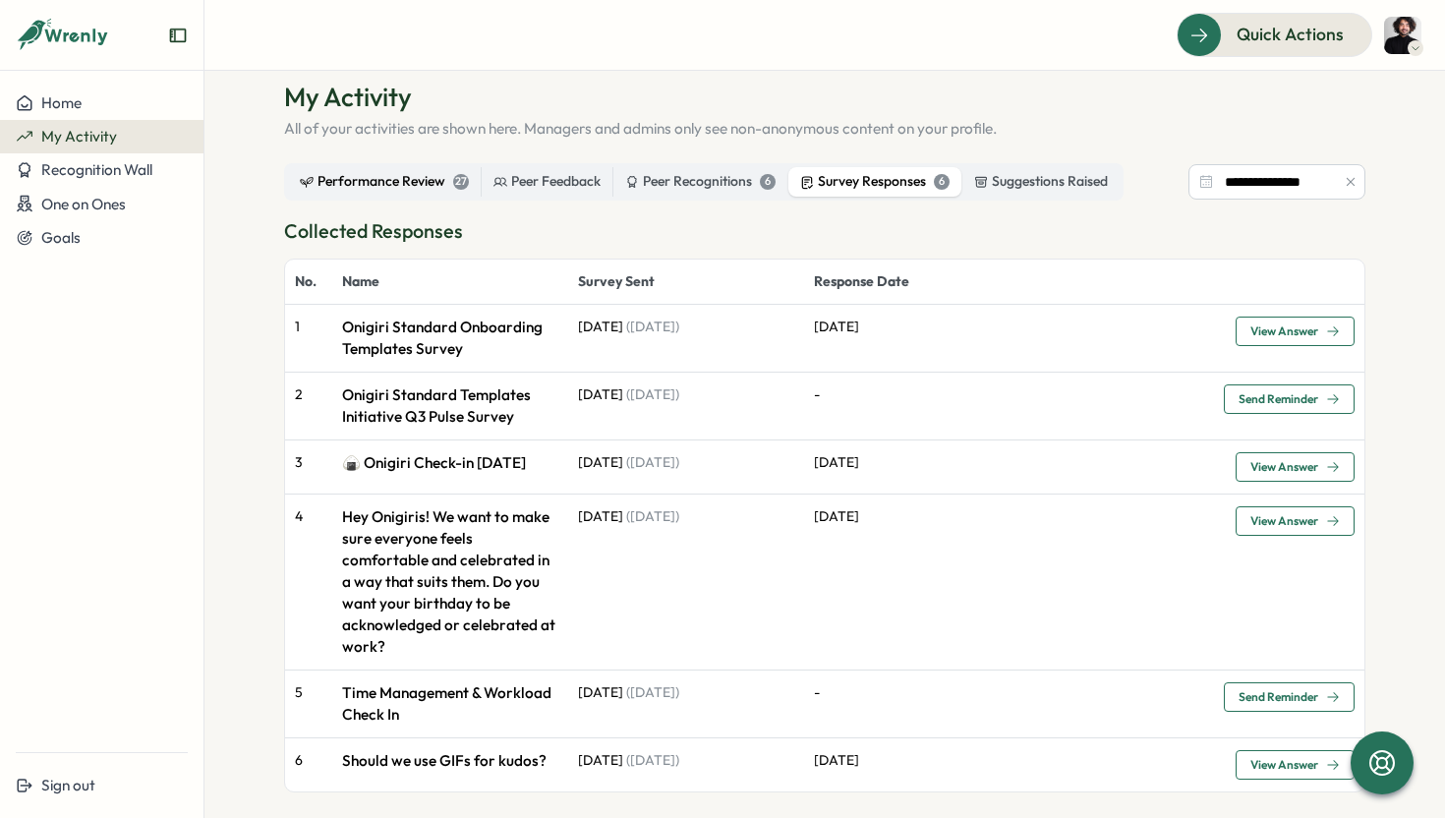
click at [359, 179] on div "Performance Review 27" at bounding box center [384, 182] width 169 height 22
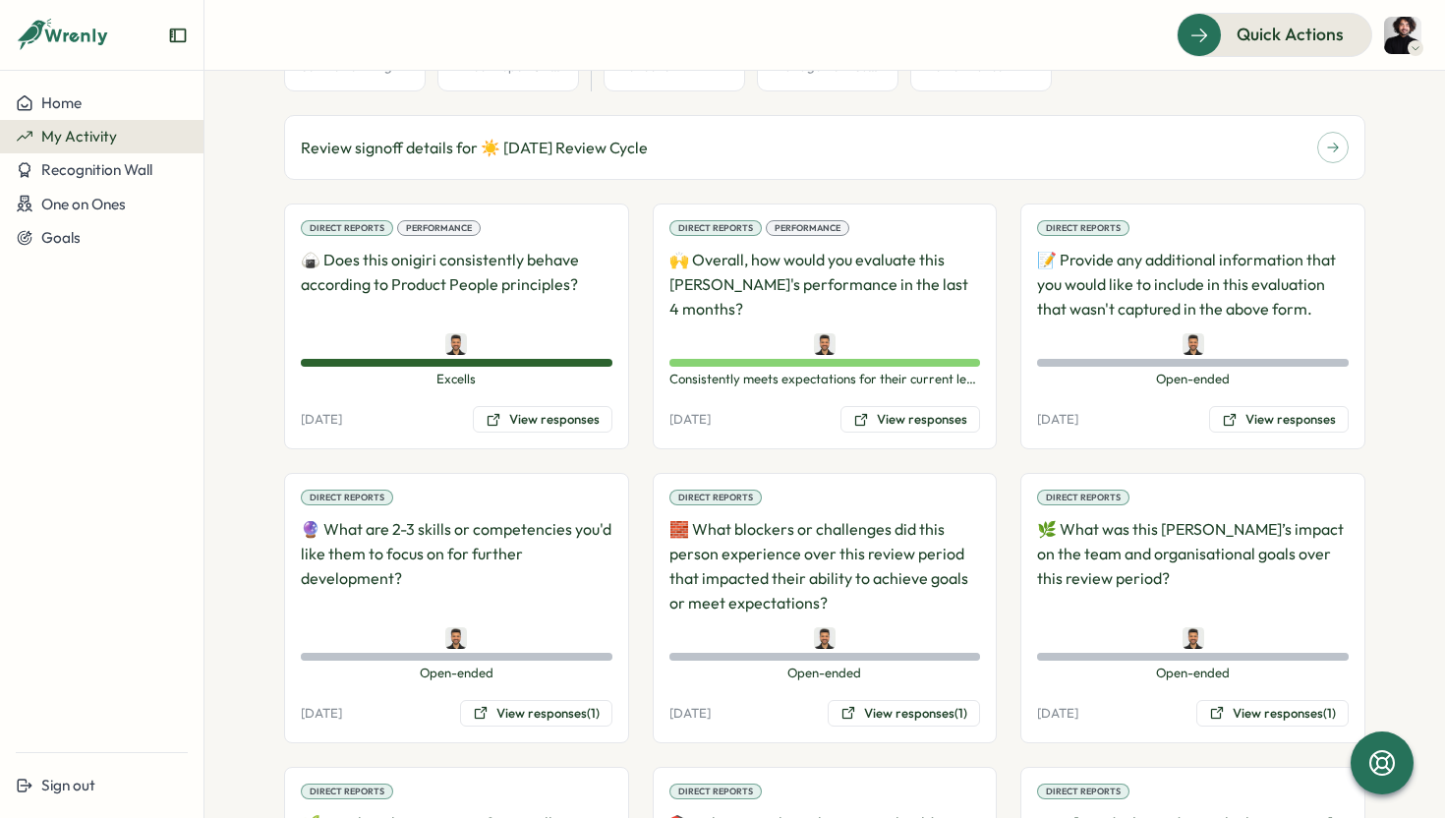
scroll to position [302, 0]
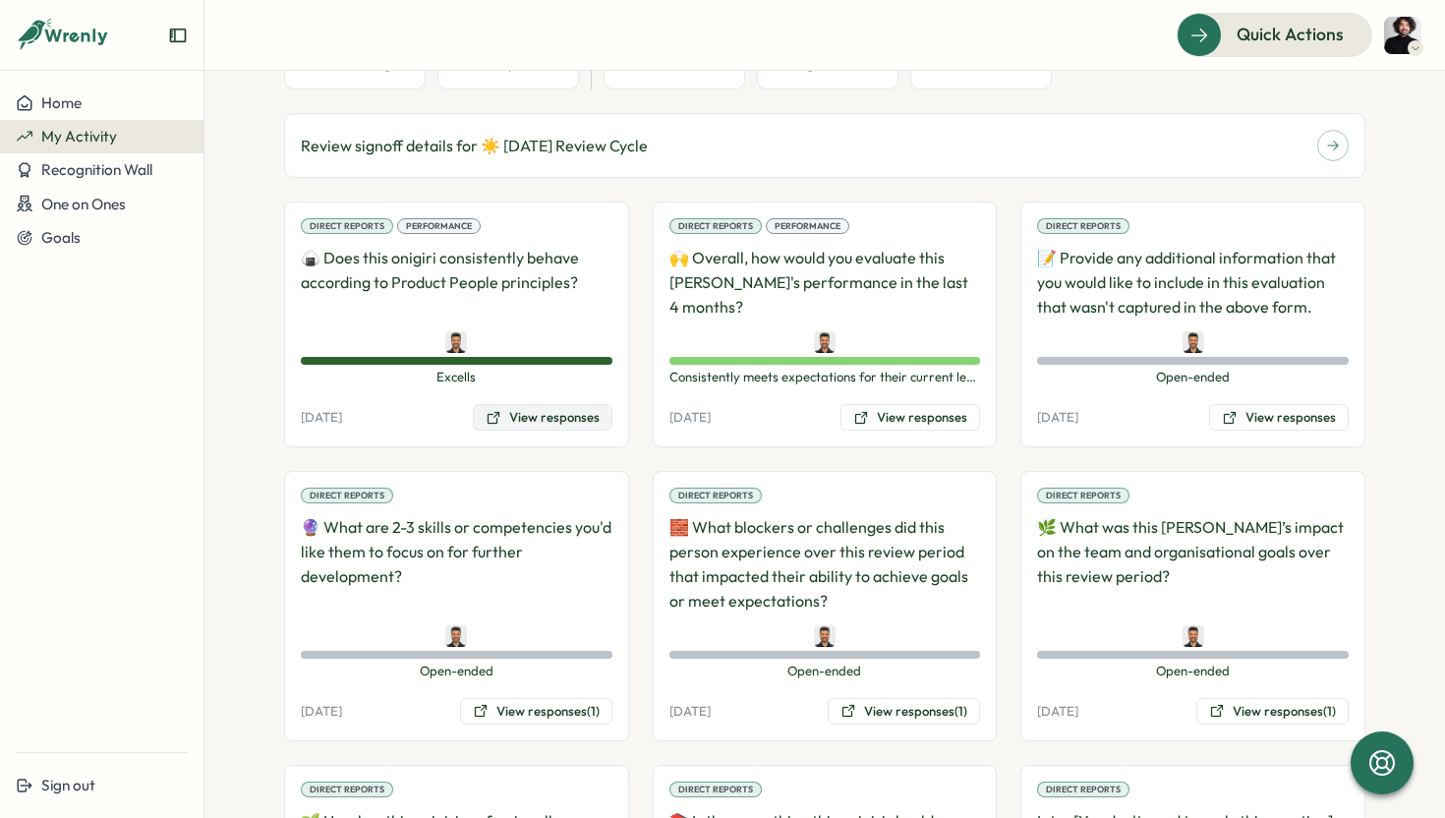
click at [496, 424] on icon at bounding box center [493, 418] width 16 height 16
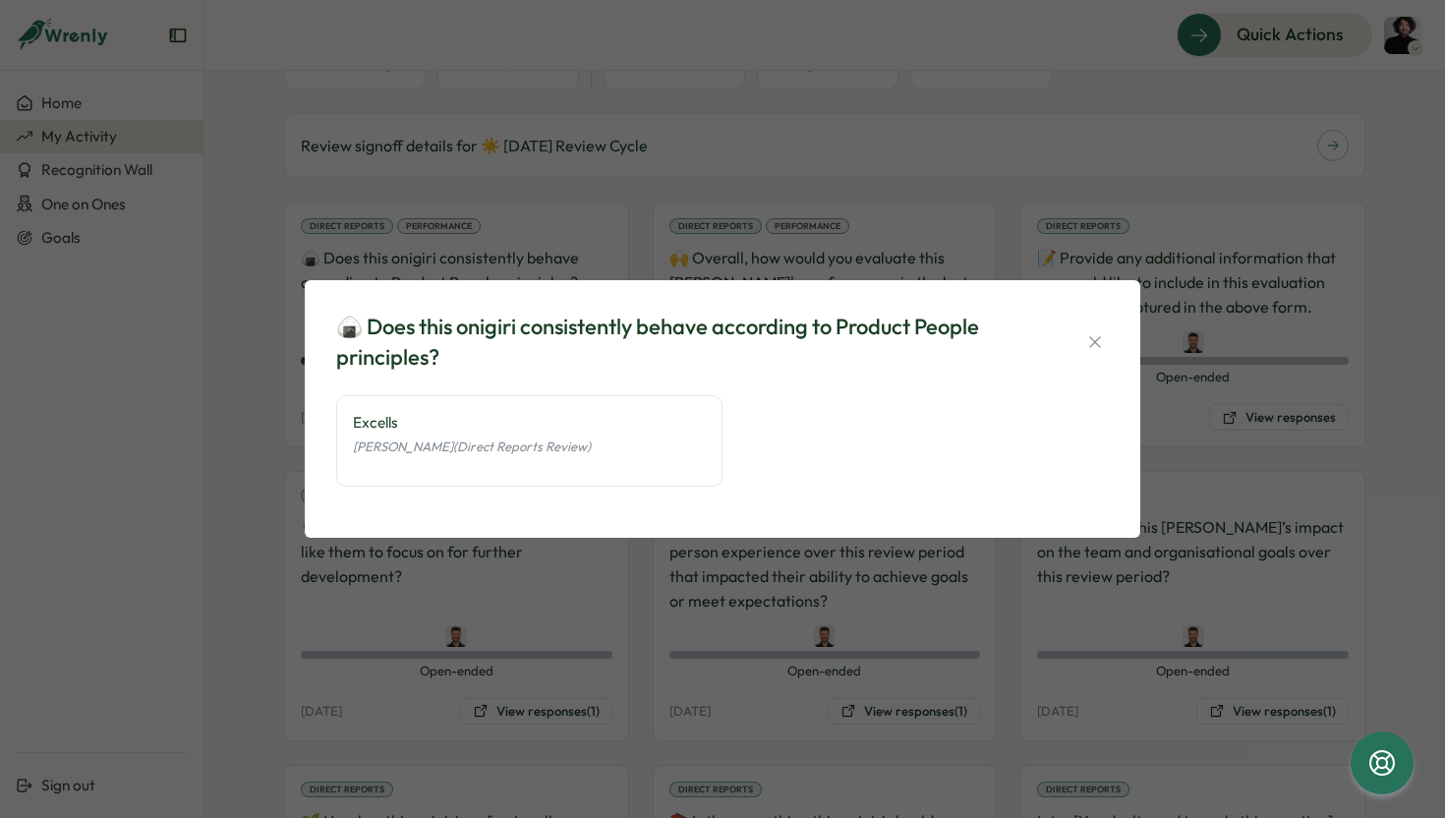
click at [785, 538] on div "🍙 Does this onigiri consistently behave according to Product People principles?…" at bounding box center [722, 409] width 1445 height 818
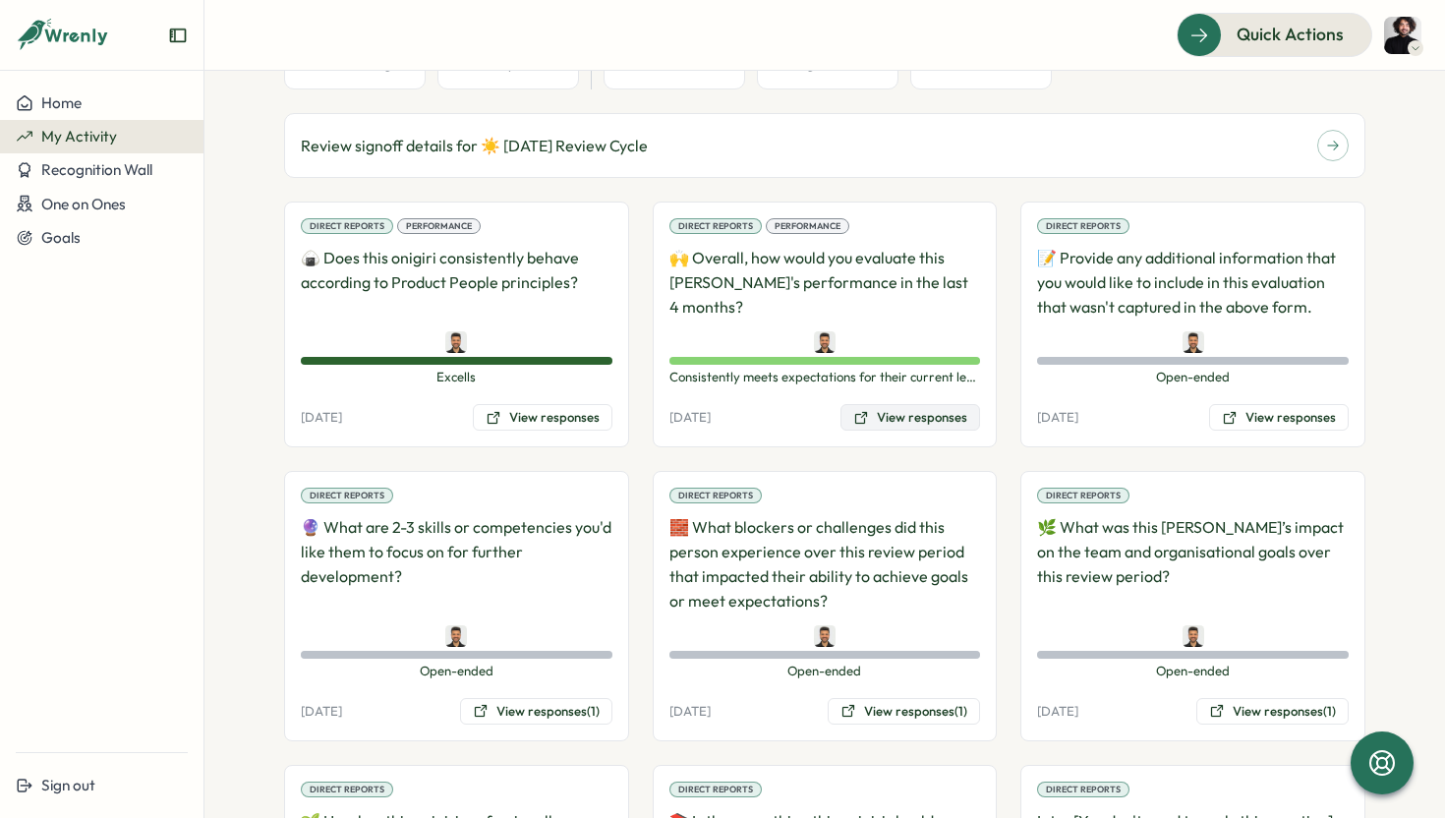
click at [940, 414] on button "View responses" at bounding box center [910, 418] width 140 height 28
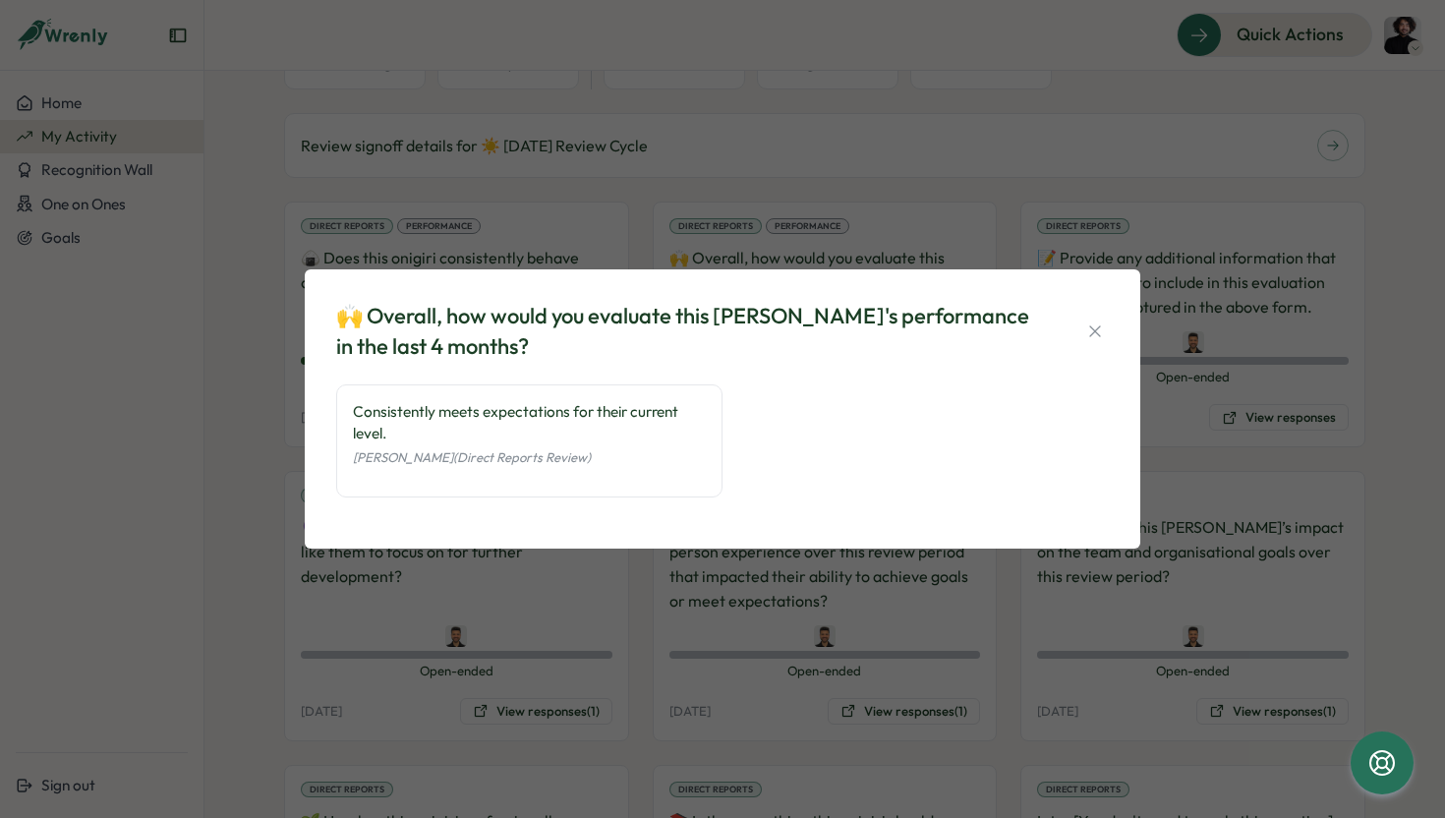
click at [899, 604] on div "🙌 Overall, how would you evaluate this onigiri's performance in the last 4 mont…" at bounding box center [722, 409] width 1445 height 818
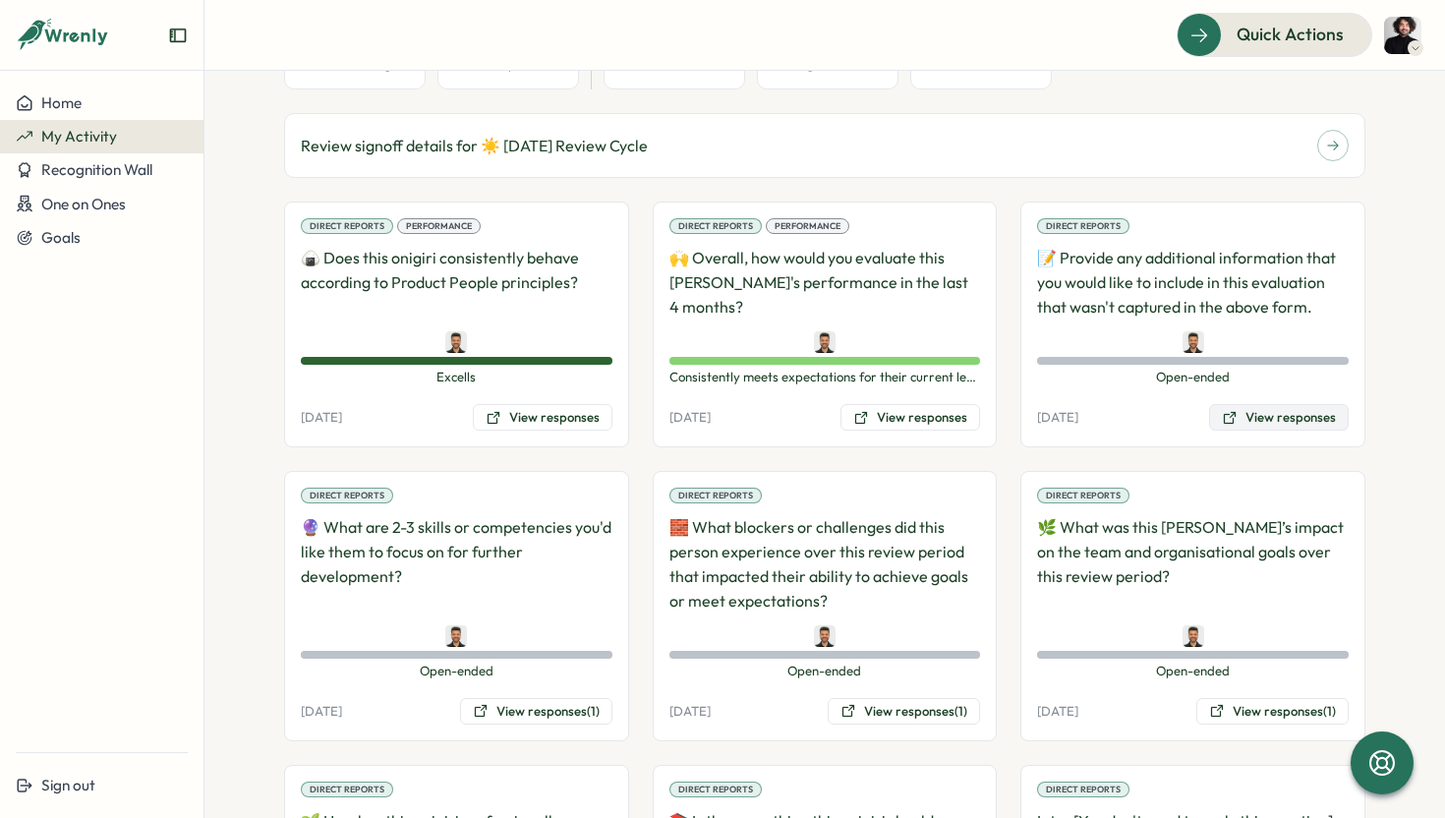
click at [1231, 423] on icon at bounding box center [1229, 418] width 16 height 16
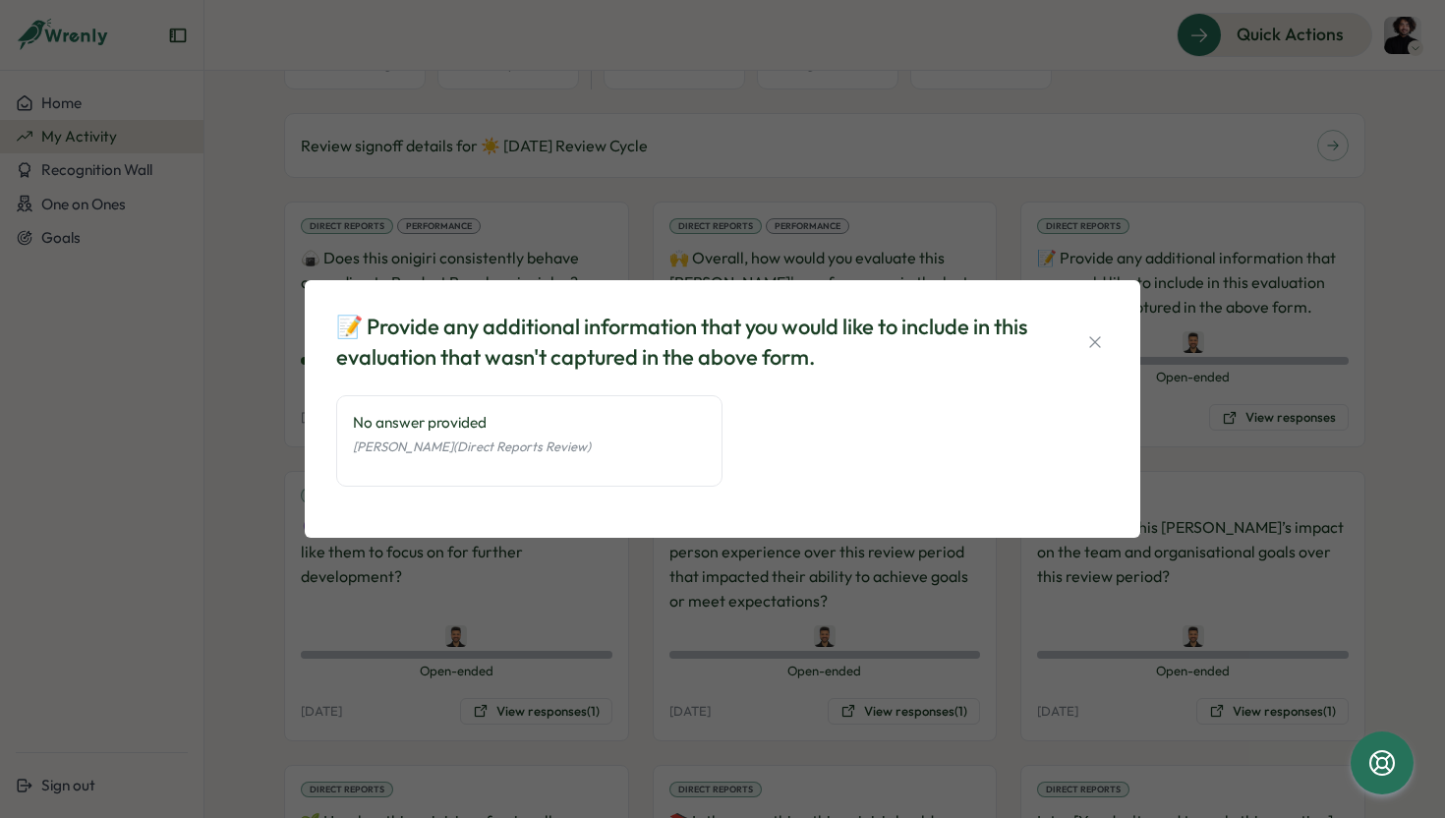
click at [1106, 694] on div "📝 Provide any additional information that you would like to include in this eva…" at bounding box center [722, 409] width 1445 height 818
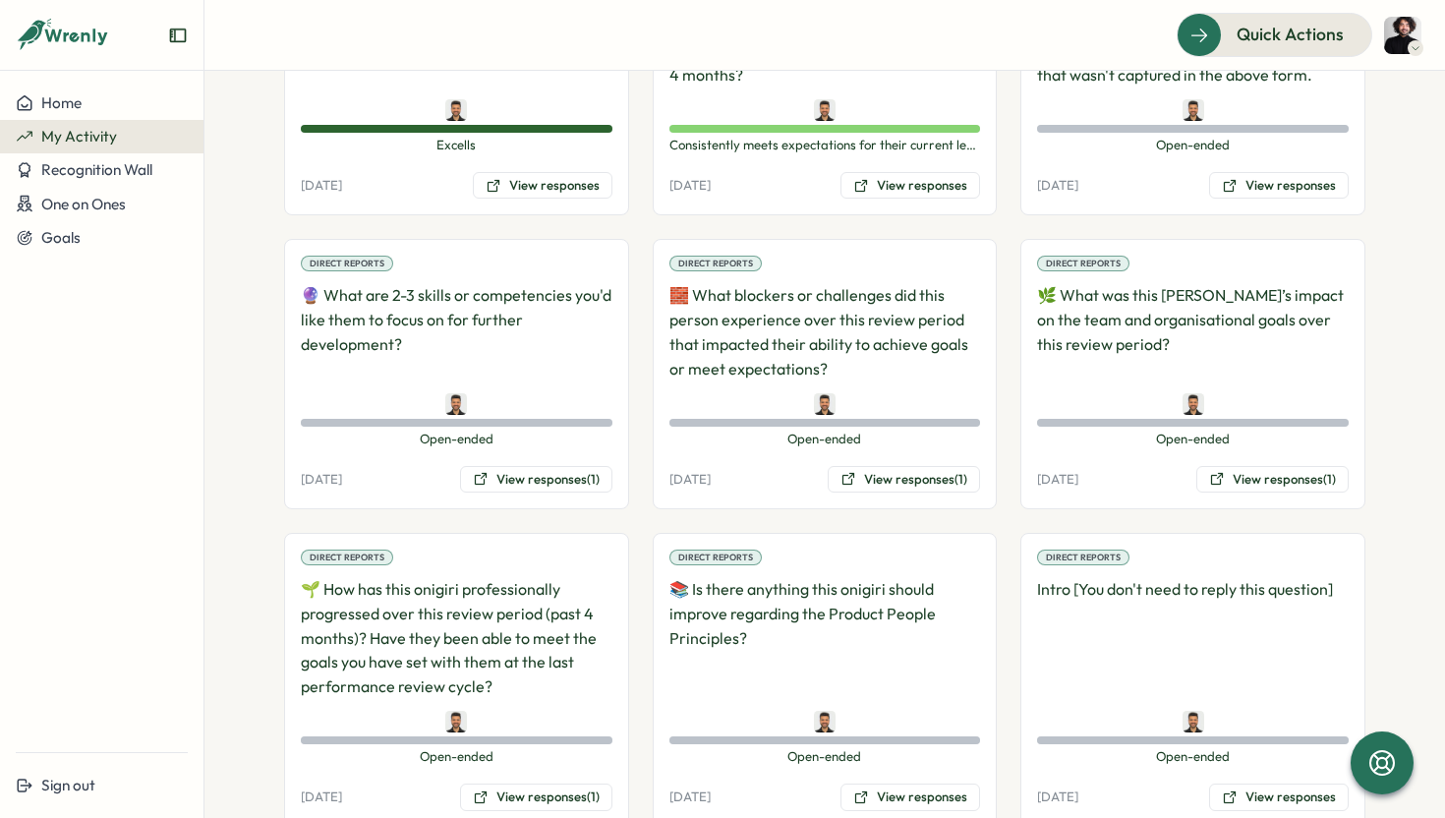
scroll to position [0, 0]
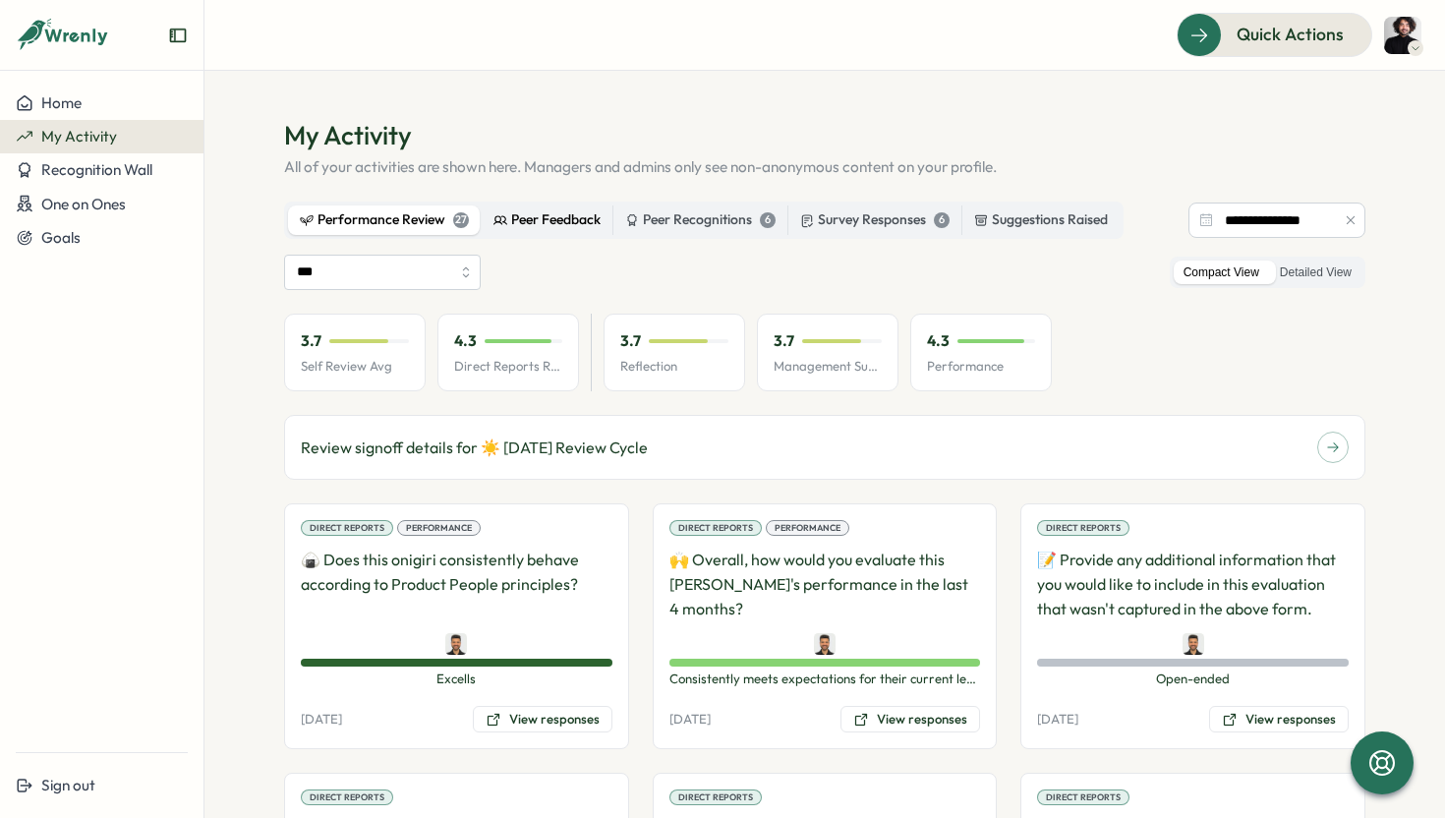
click at [501, 216] on div "Peer Feedback" at bounding box center [546, 220] width 107 height 22
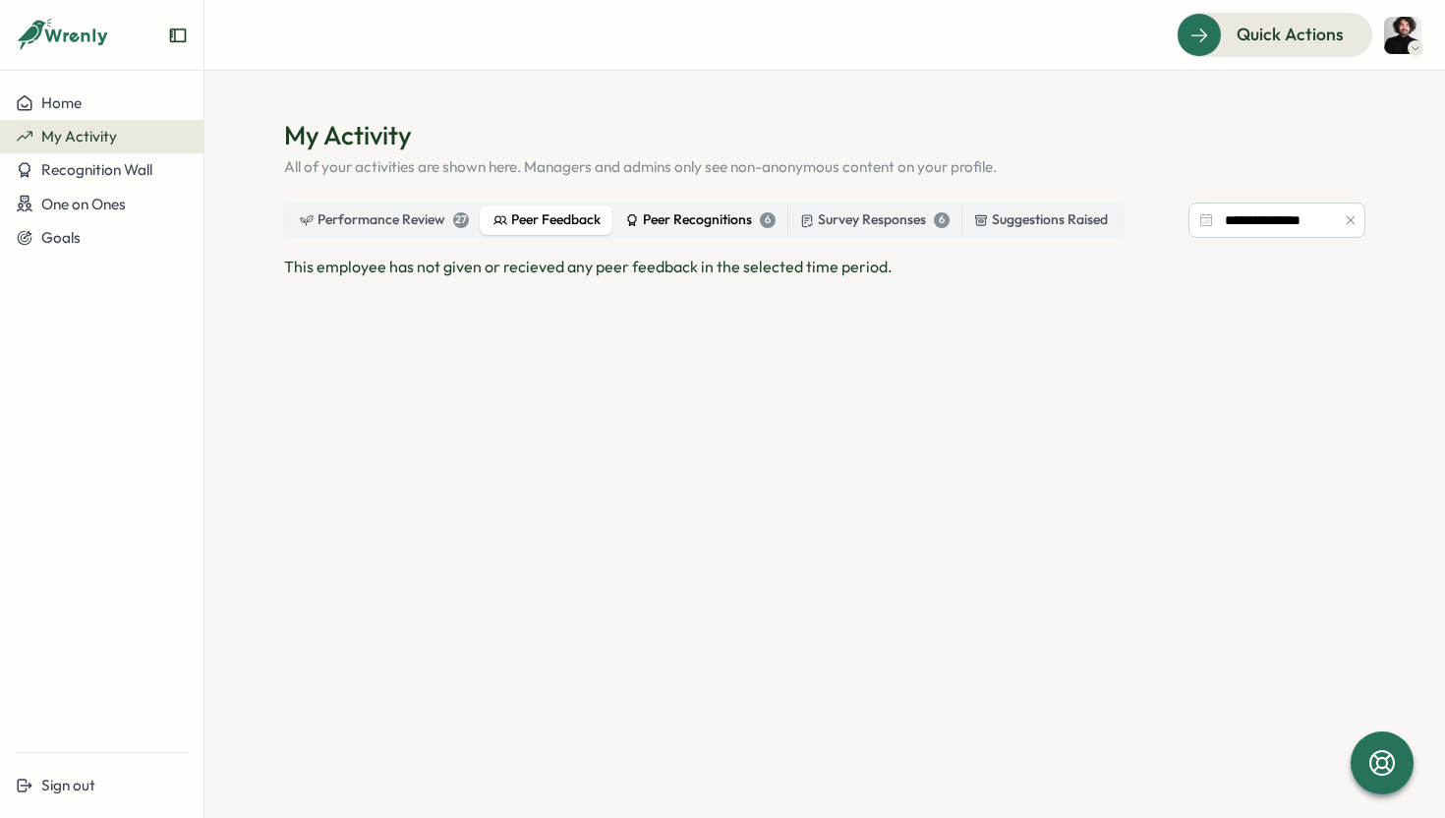
click at [693, 220] on div "Peer Recognitions 6" at bounding box center [700, 220] width 150 height 22
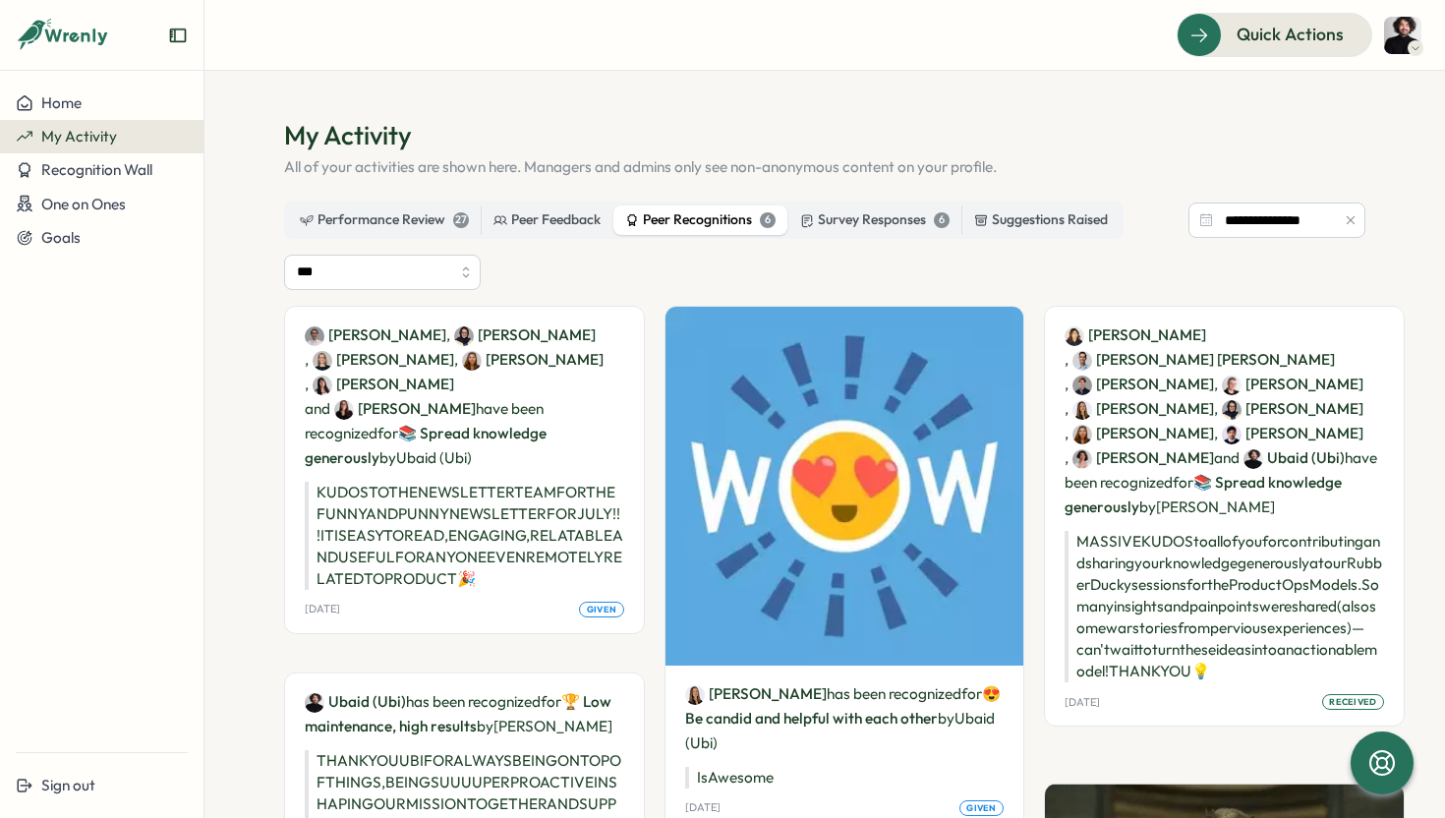
click at [390, 247] on div "**********" at bounding box center [824, 668] width 1081 height 934
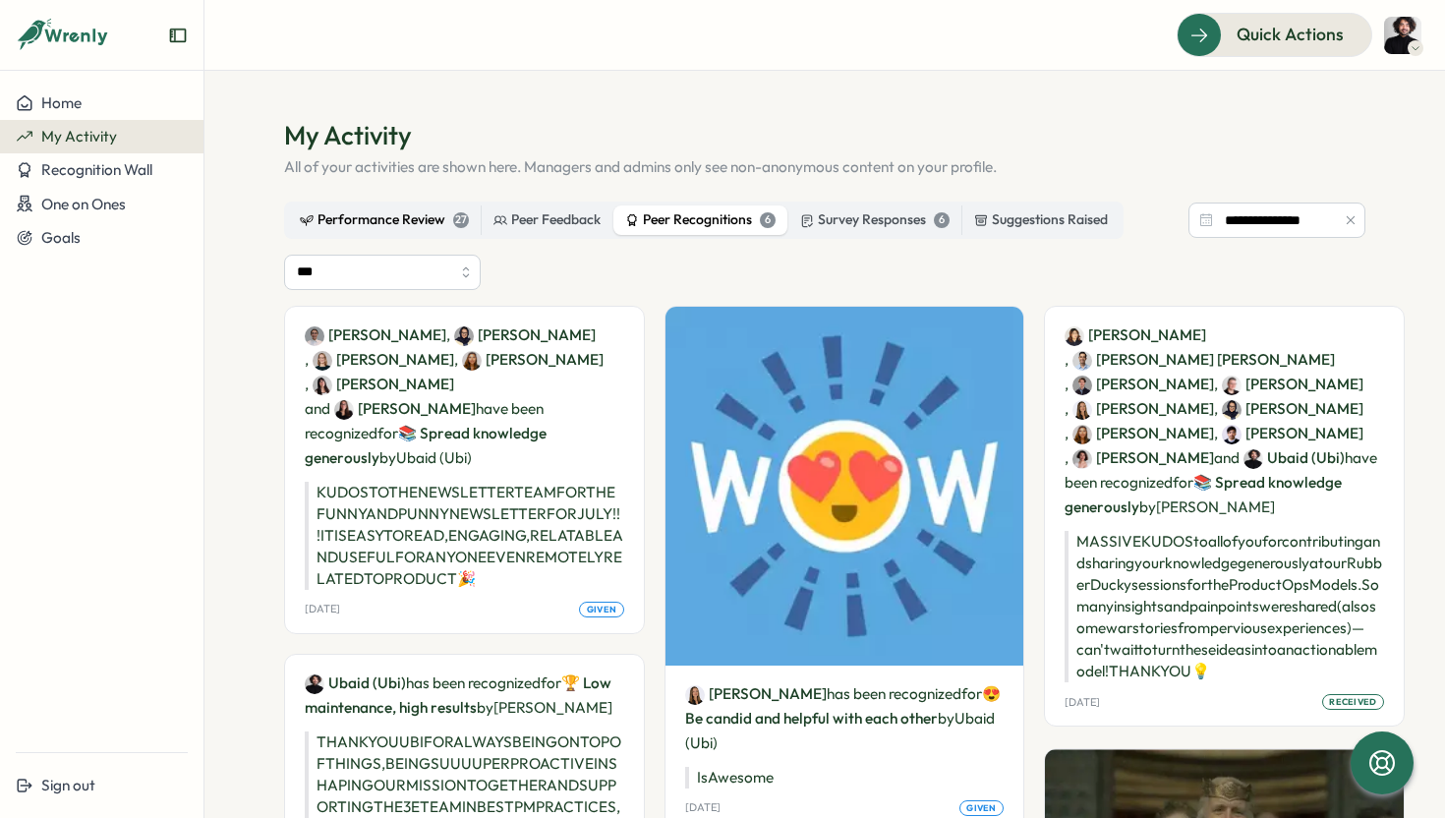
click at [379, 214] on div "Performance Review 27" at bounding box center [384, 220] width 169 height 22
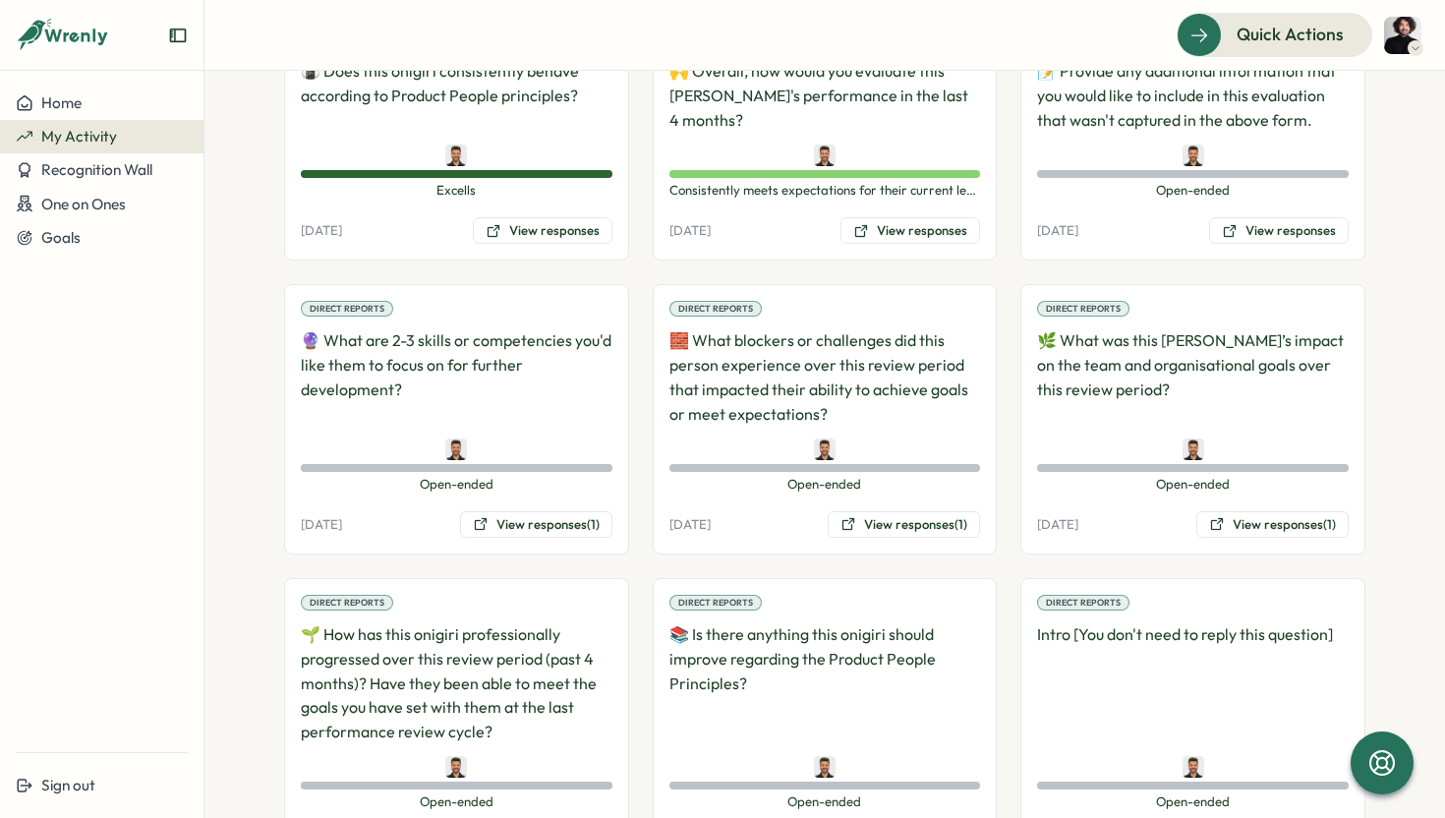
scroll to position [489, 0]
click at [492, 454] on div at bounding box center [457, 448] width 312 height 22
click at [519, 531] on button "View responses (1)" at bounding box center [536, 524] width 152 height 28
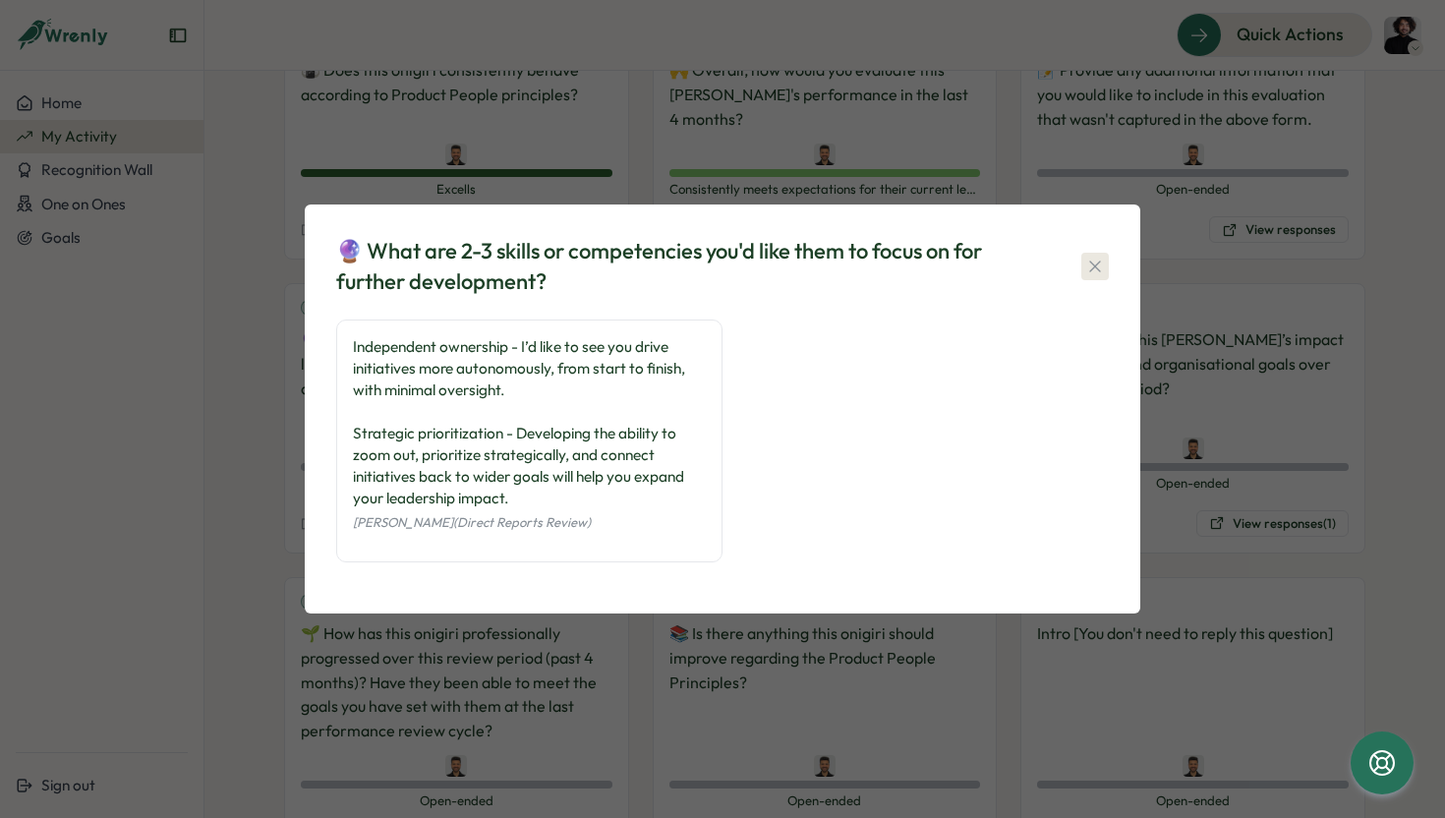
click at [1100, 257] on icon "button" at bounding box center [1095, 266] width 20 height 20
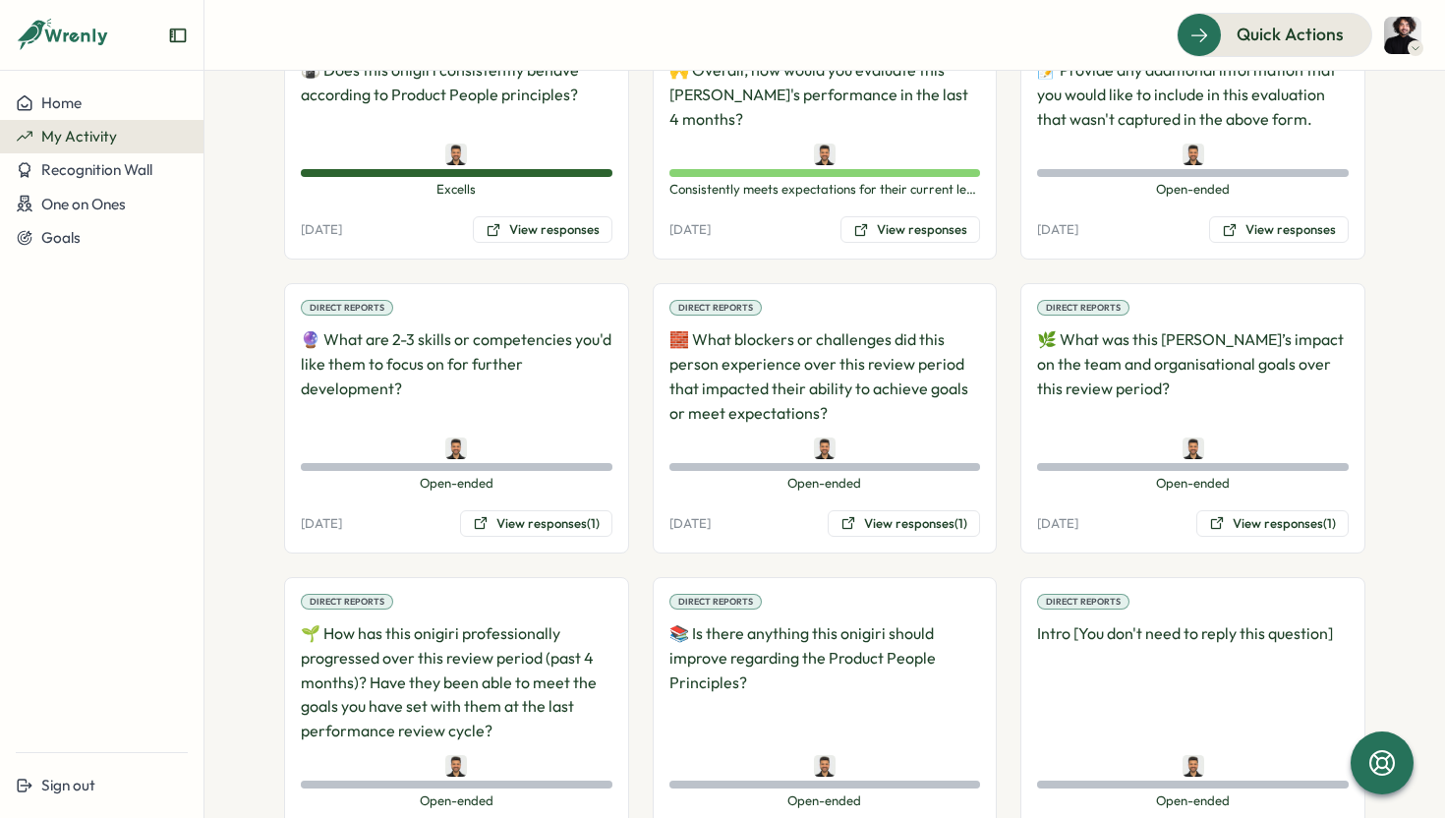
click at [801, 432] on div "Direct Reports 🧱 What blockers or challenges did this person experience over th…" at bounding box center [825, 418] width 345 height 270
click at [760, 372] on p "🧱 What blockers or challenges did this person experience over this review perio…" at bounding box center [825, 375] width 312 height 97
click at [842, 524] on icon at bounding box center [848, 523] width 16 height 16
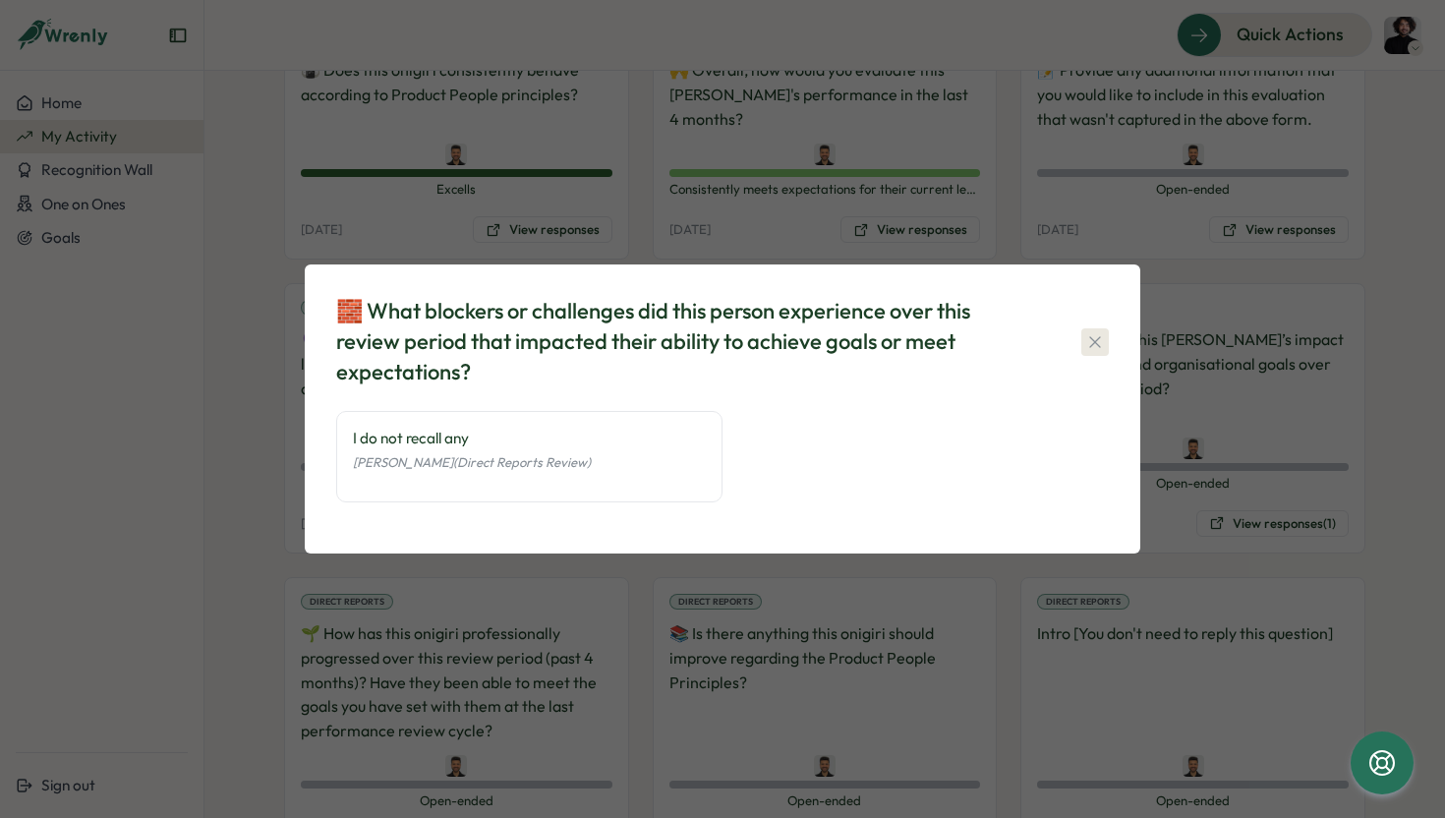
click at [1099, 336] on icon "button" at bounding box center [1094, 341] width 11 height 11
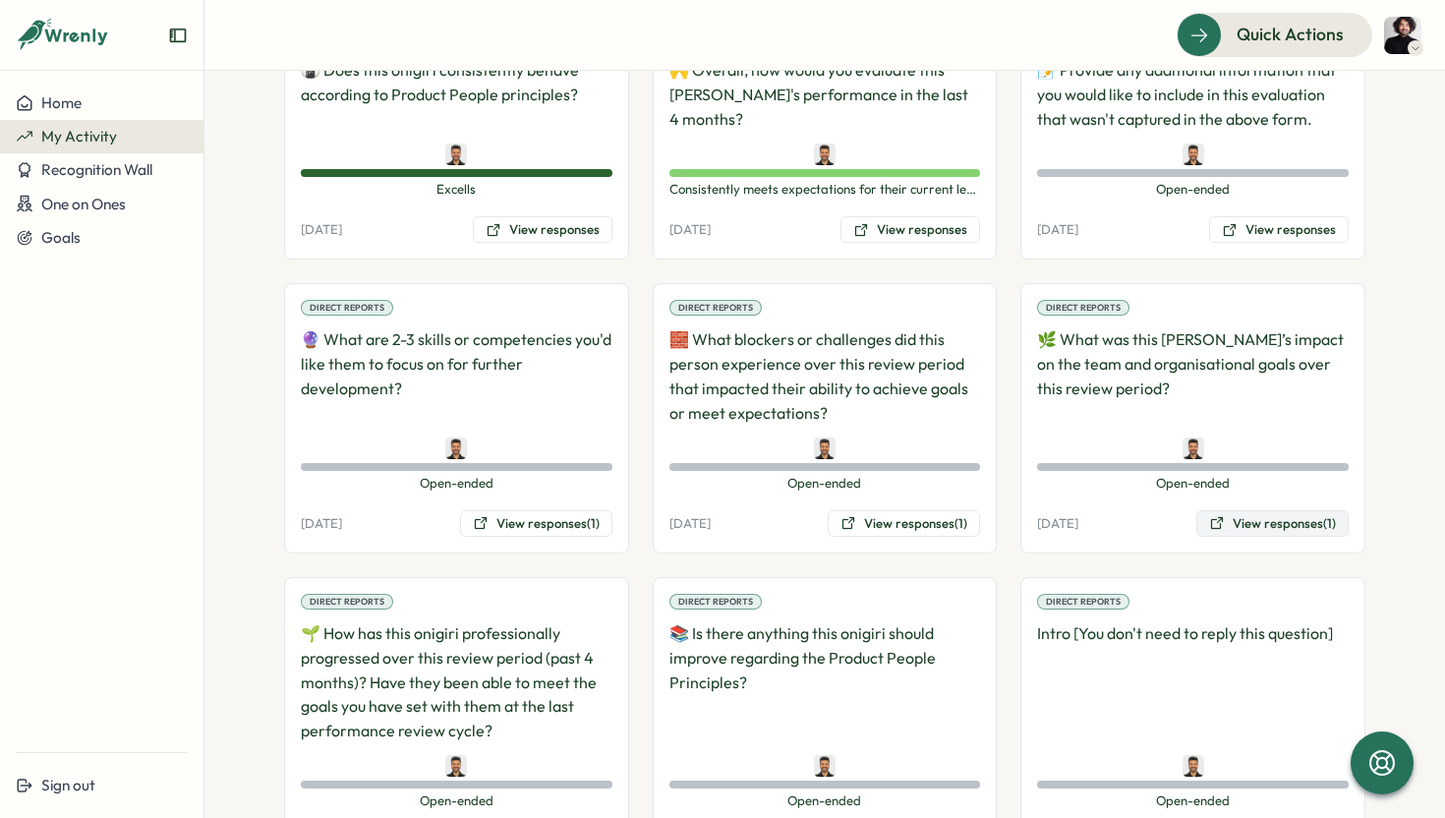
click at [1277, 531] on button "View responses (1)" at bounding box center [1272, 524] width 152 height 28
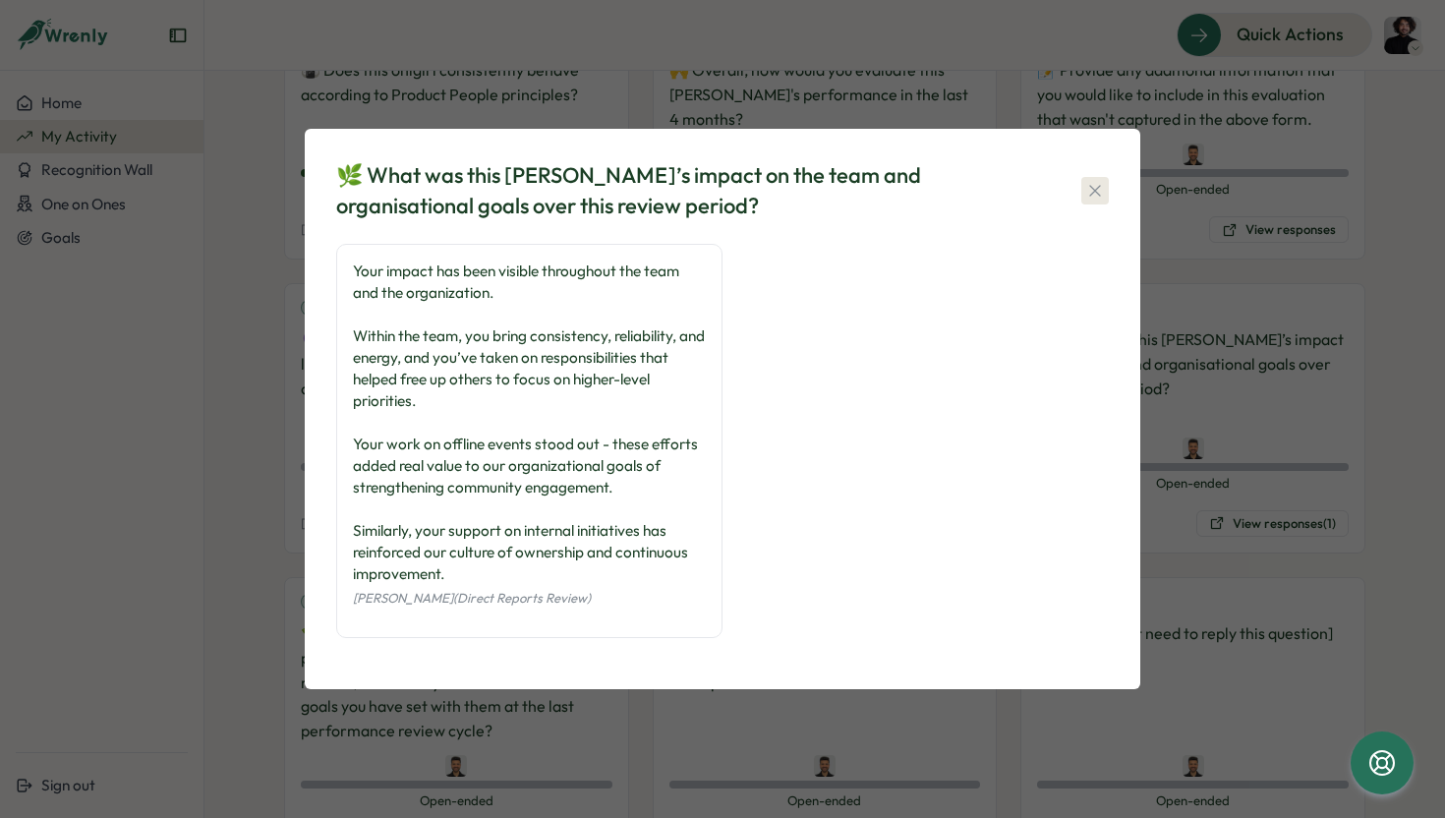
click at [1098, 180] on button "button" at bounding box center [1095, 191] width 28 height 28
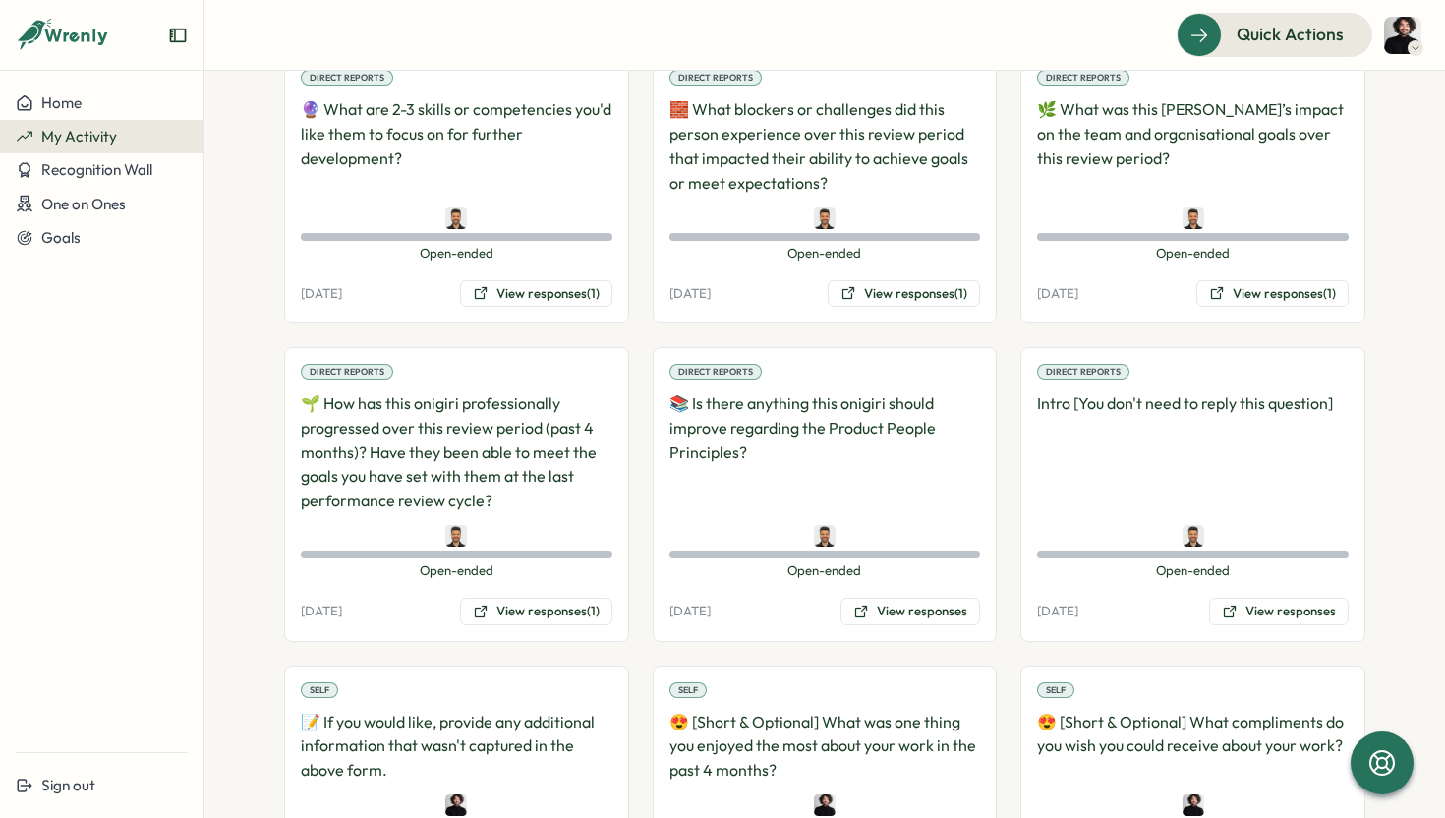
scroll to position [719, 0]
click at [527, 606] on button "View responses (1)" at bounding box center [536, 611] width 152 height 28
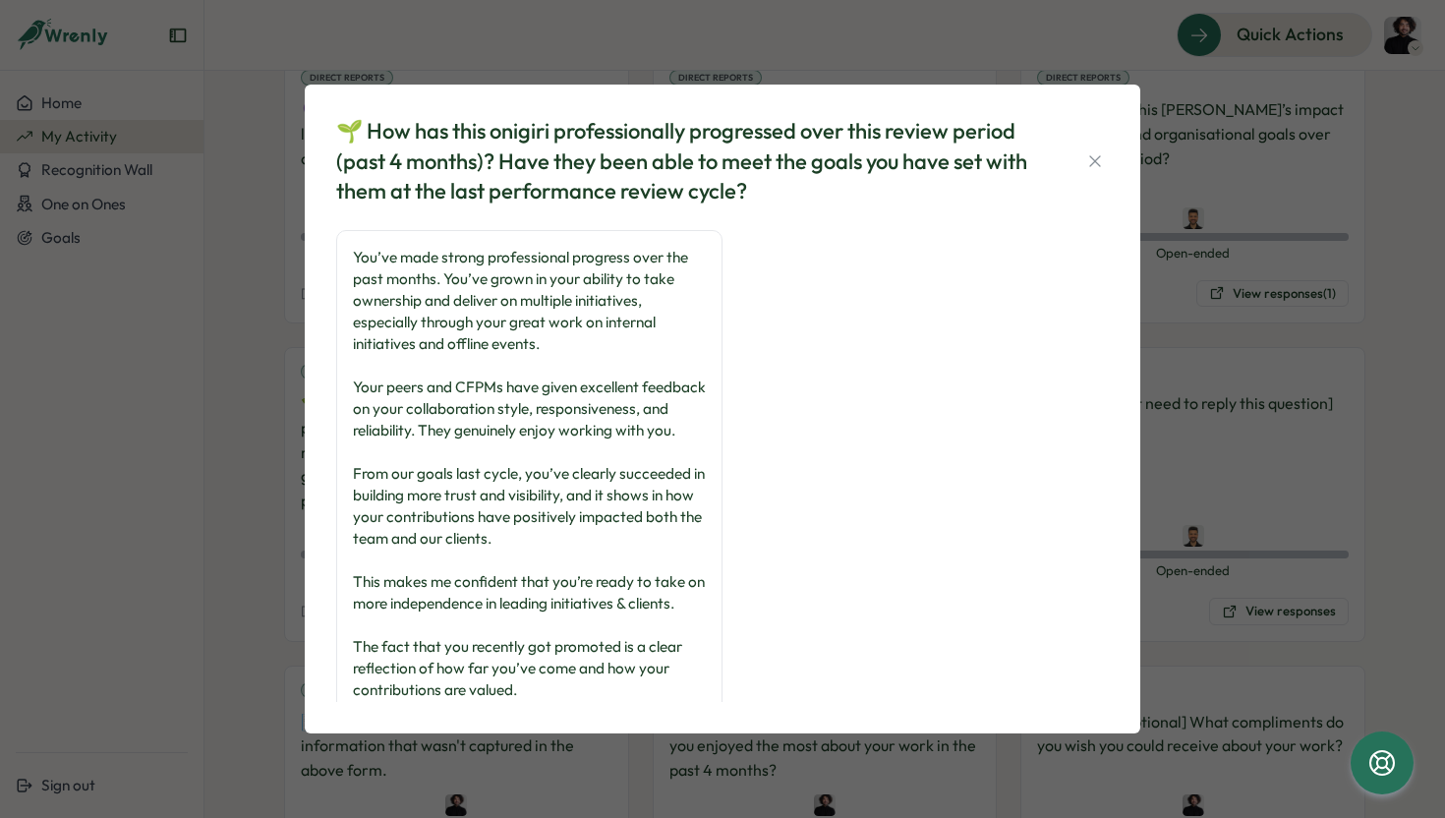
scroll to position [115, 0]
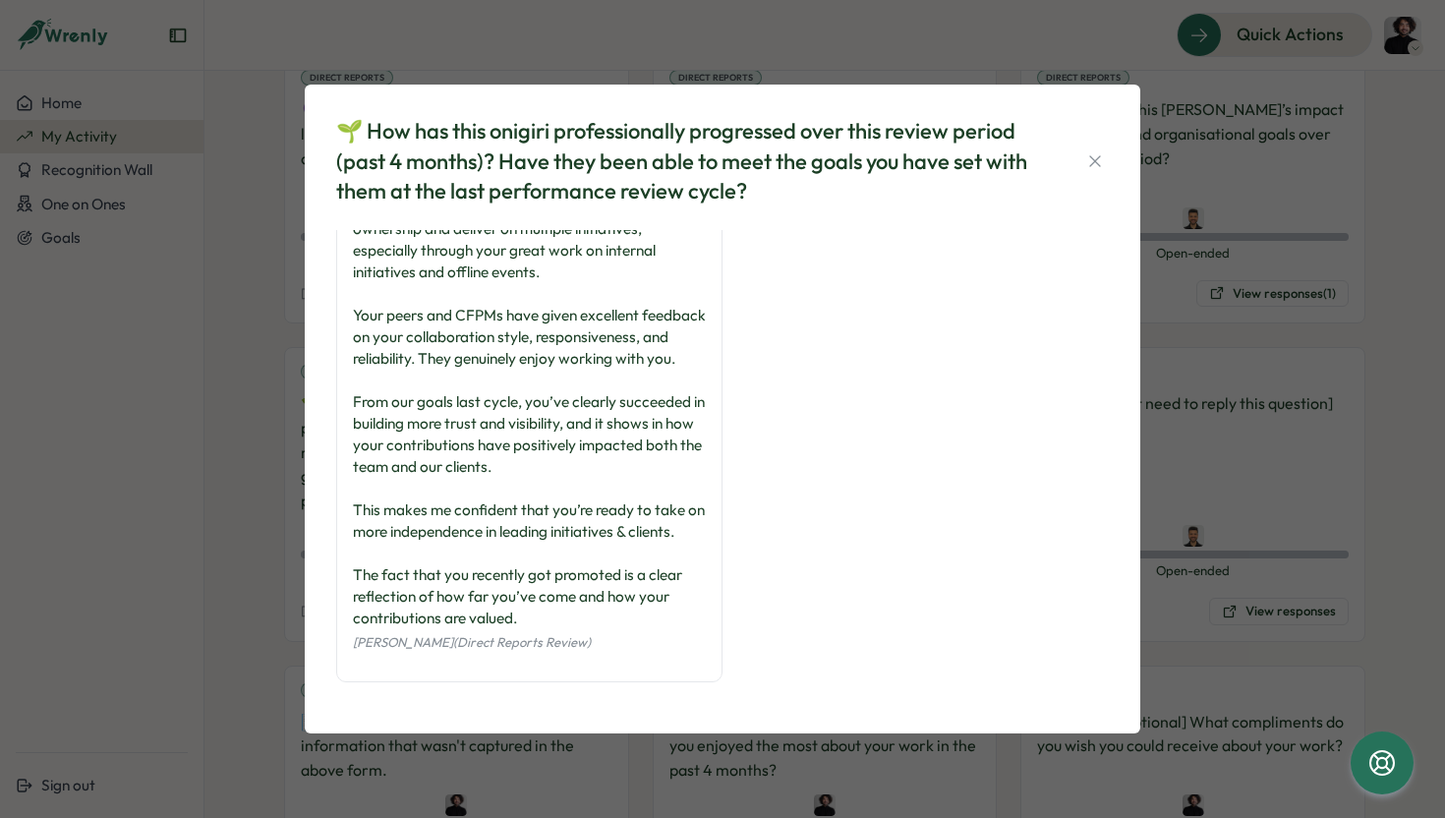
click at [1099, 145] on div "🌱 How has this onigiri professionally progressed over this review period (past …" at bounding box center [722, 161] width 772 height 90
click at [1091, 167] on icon "button" at bounding box center [1095, 161] width 20 height 20
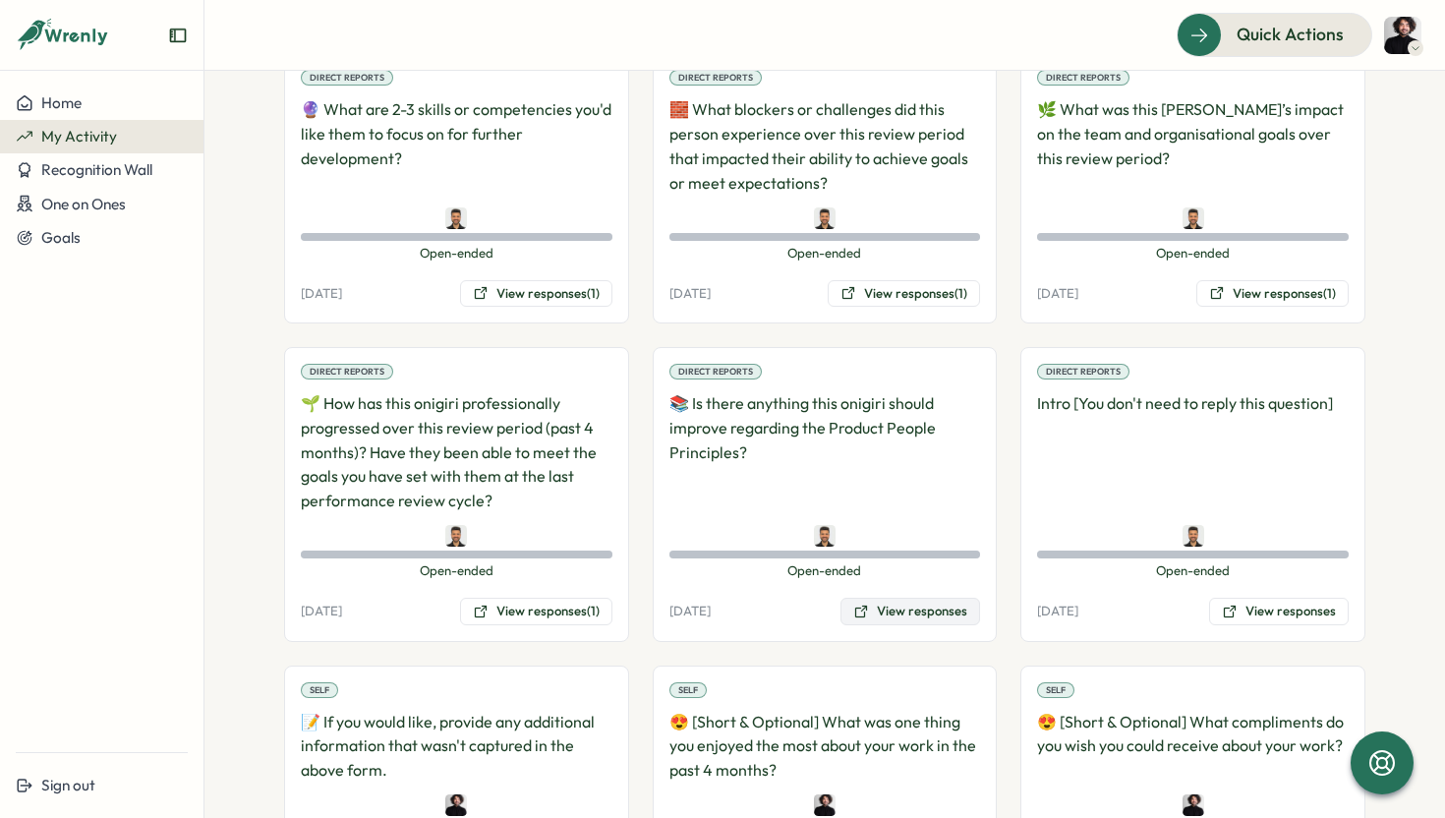
click at [885, 609] on button "View responses" at bounding box center [910, 611] width 140 height 28
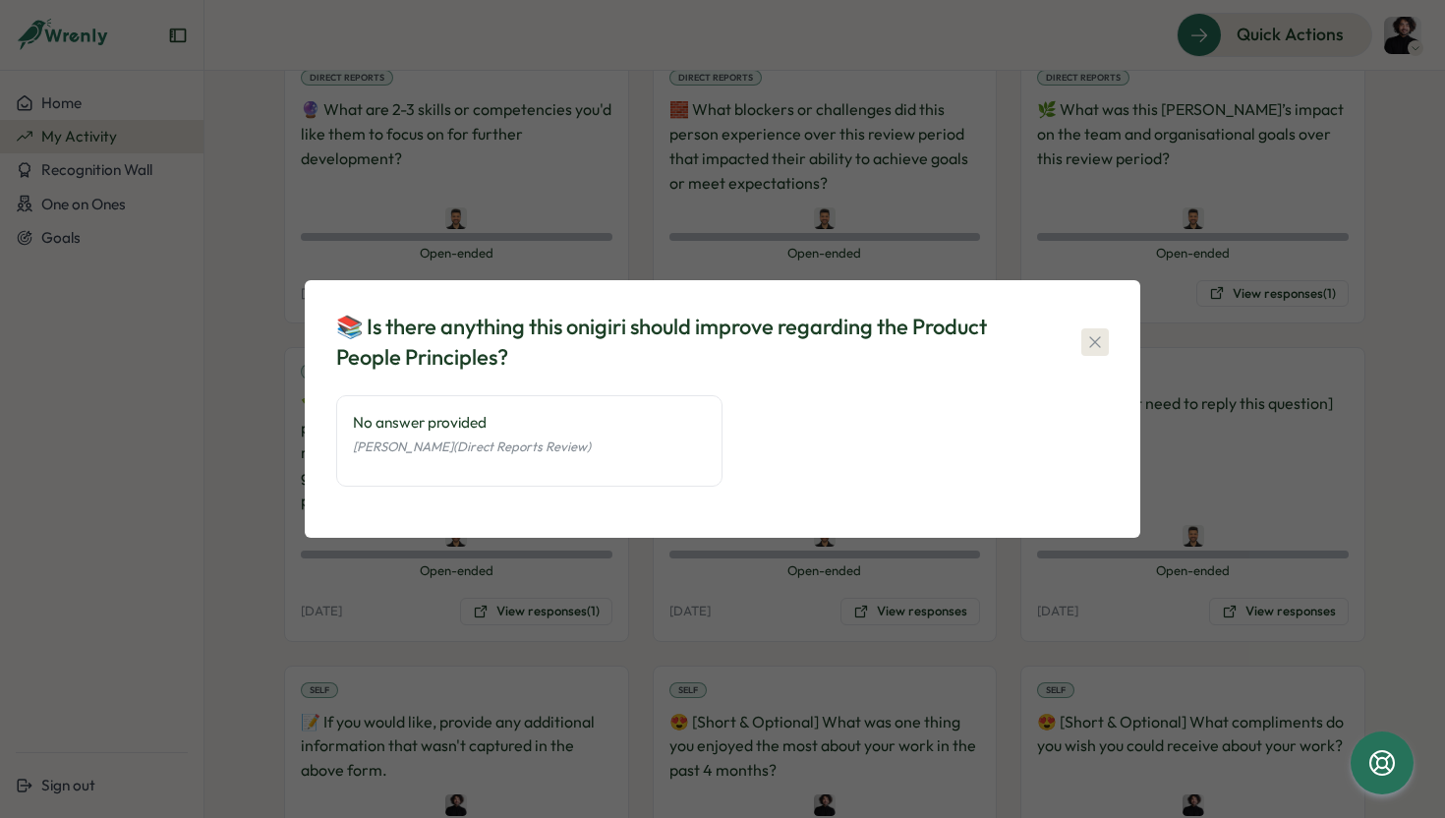
click at [1097, 339] on icon "button" at bounding box center [1094, 341] width 11 height 11
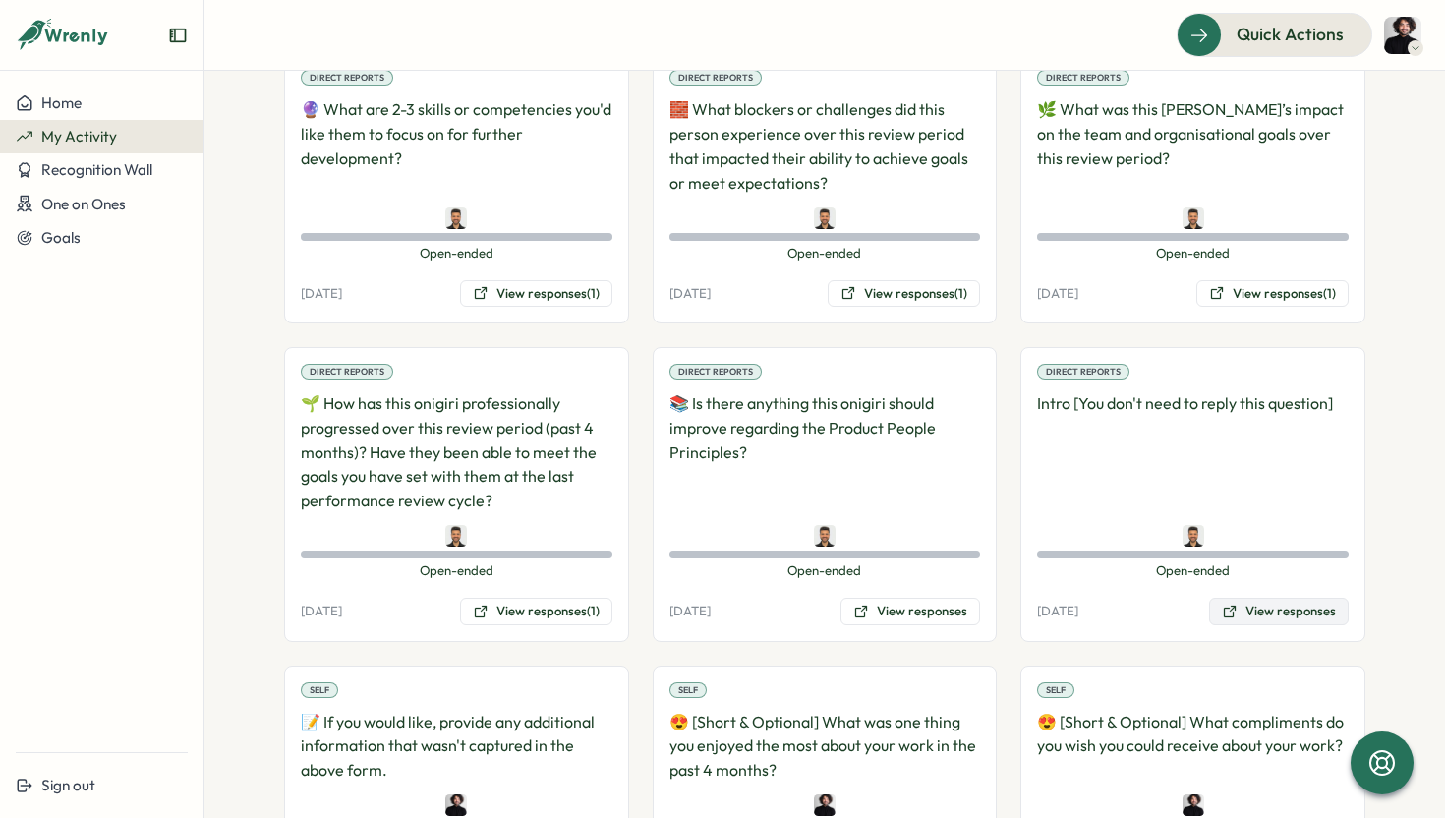
click at [1227, 602] on button "View responses" at bounding box center [1279, 611] width 140 height 28
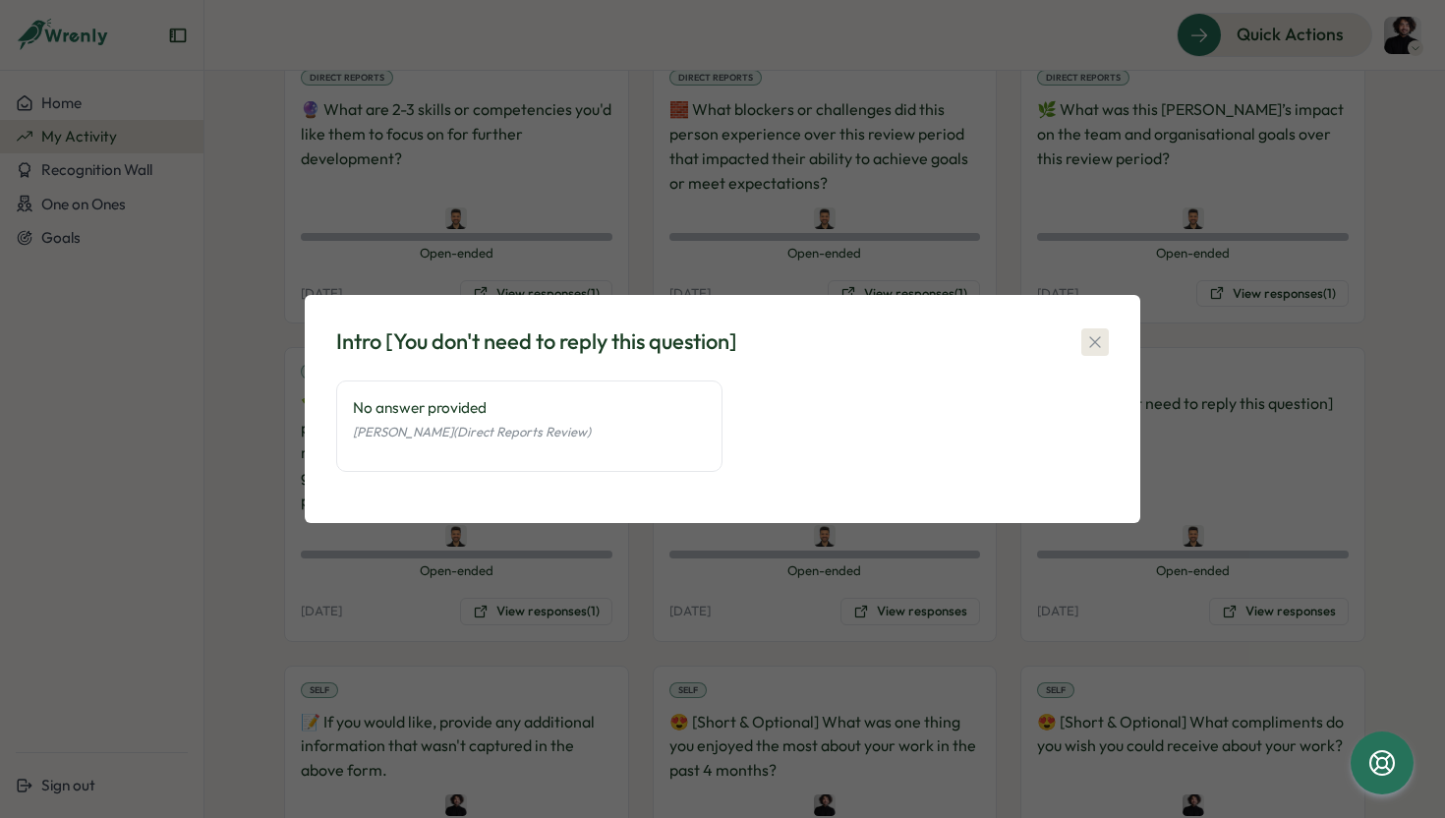
click at [1094, 342] on icon "button" at bounding box center [1094, 341] width 11 height 11
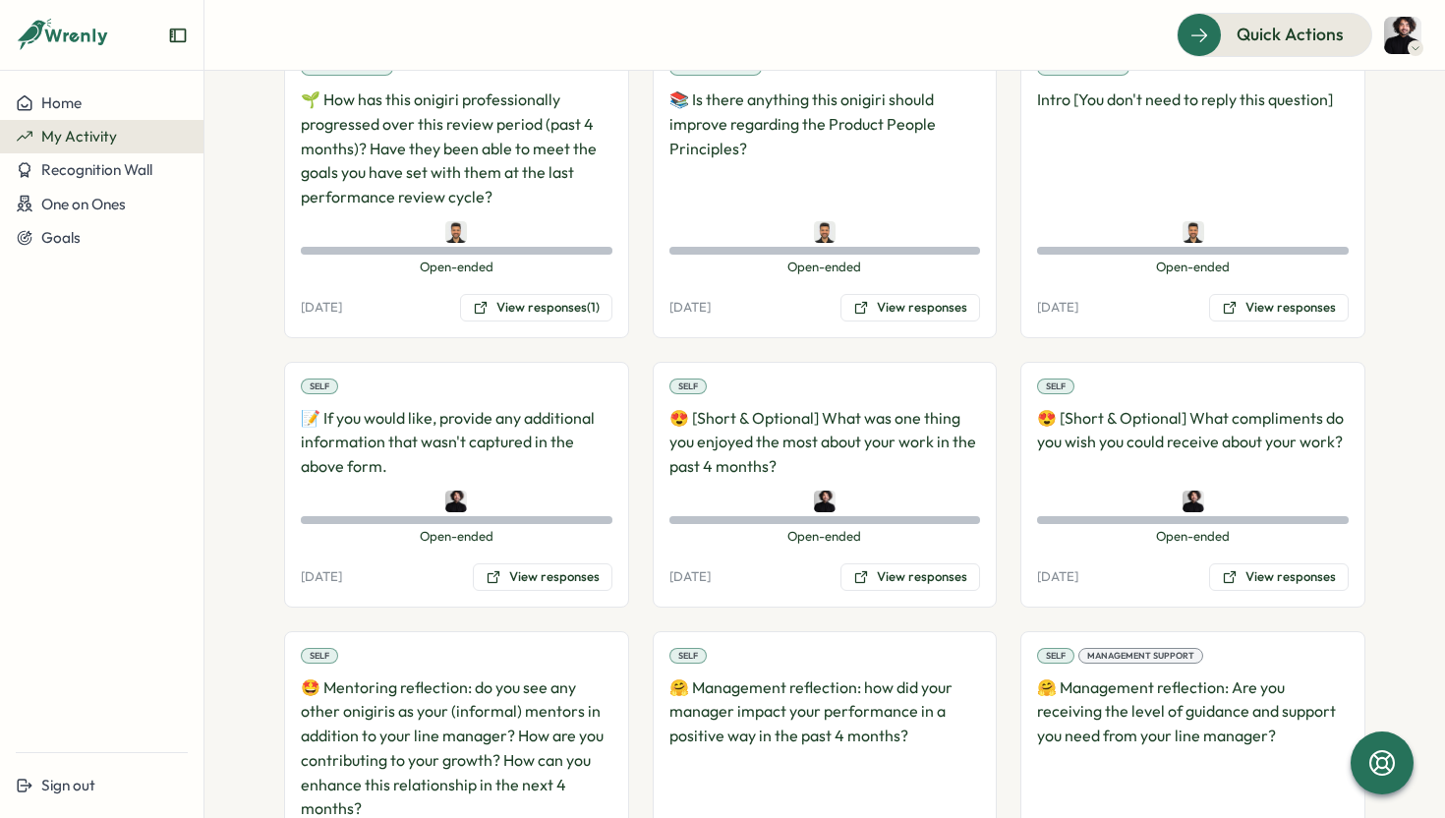
scroll to position [1024, 0]
click at [512, 574] on button "View responses" at bounding box center [543, 576] width 140 height 28
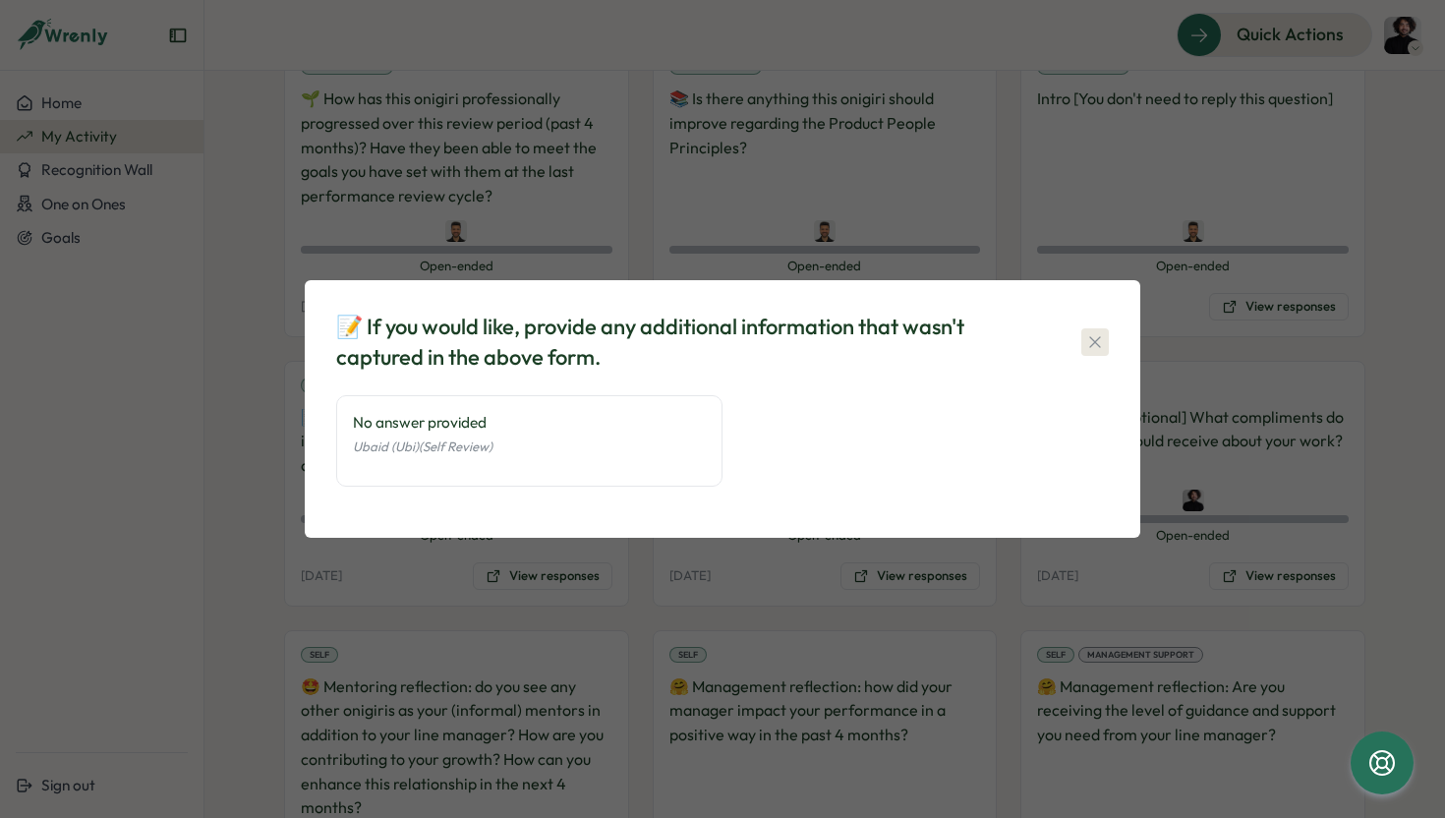
click at [1091, 336] on icon "button" at bounding box center [1095, 342] width 20 height 20
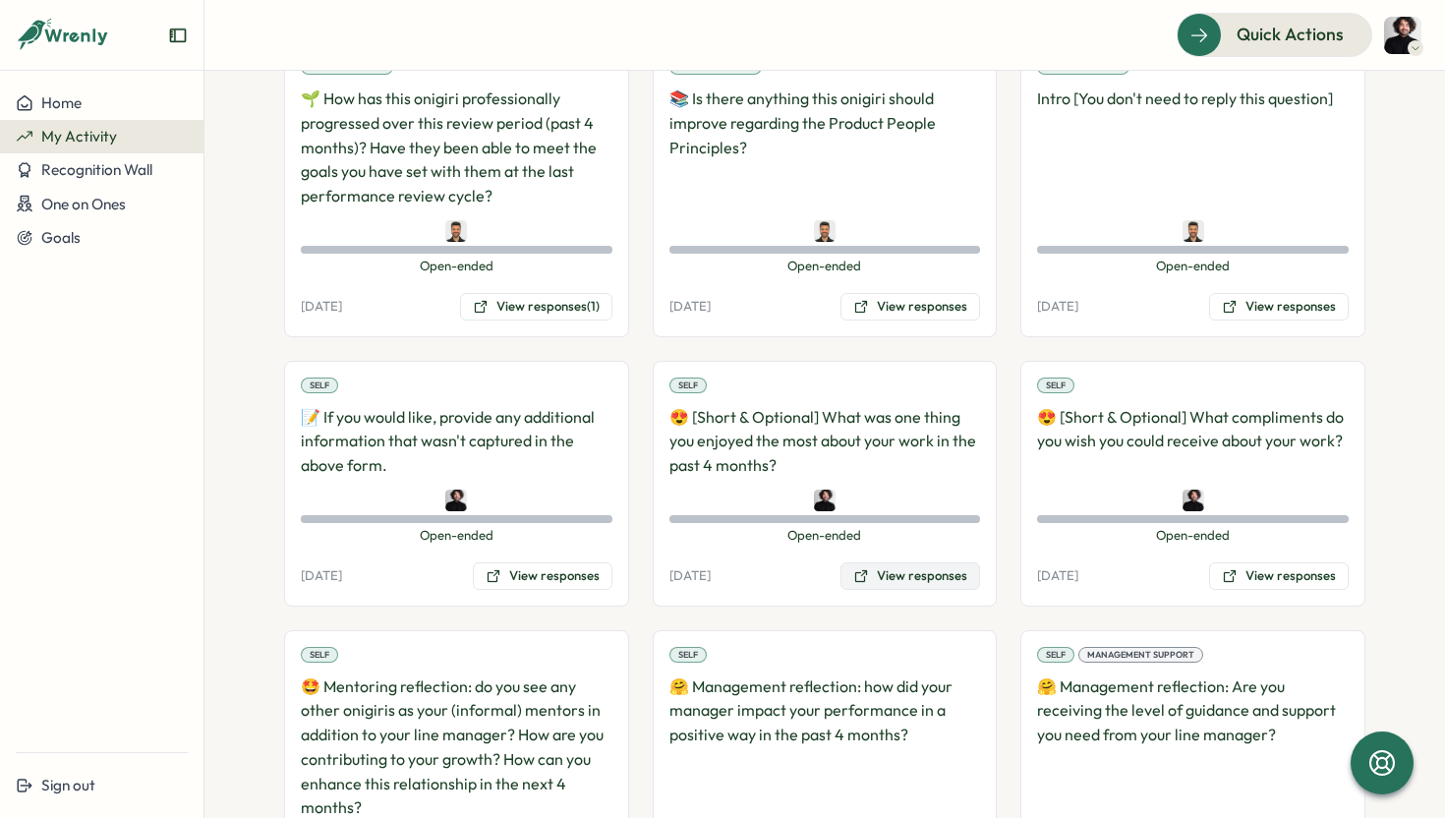
click at [878, 570] on button "View responses" at bounding box center [910, 576] width 140 height 28
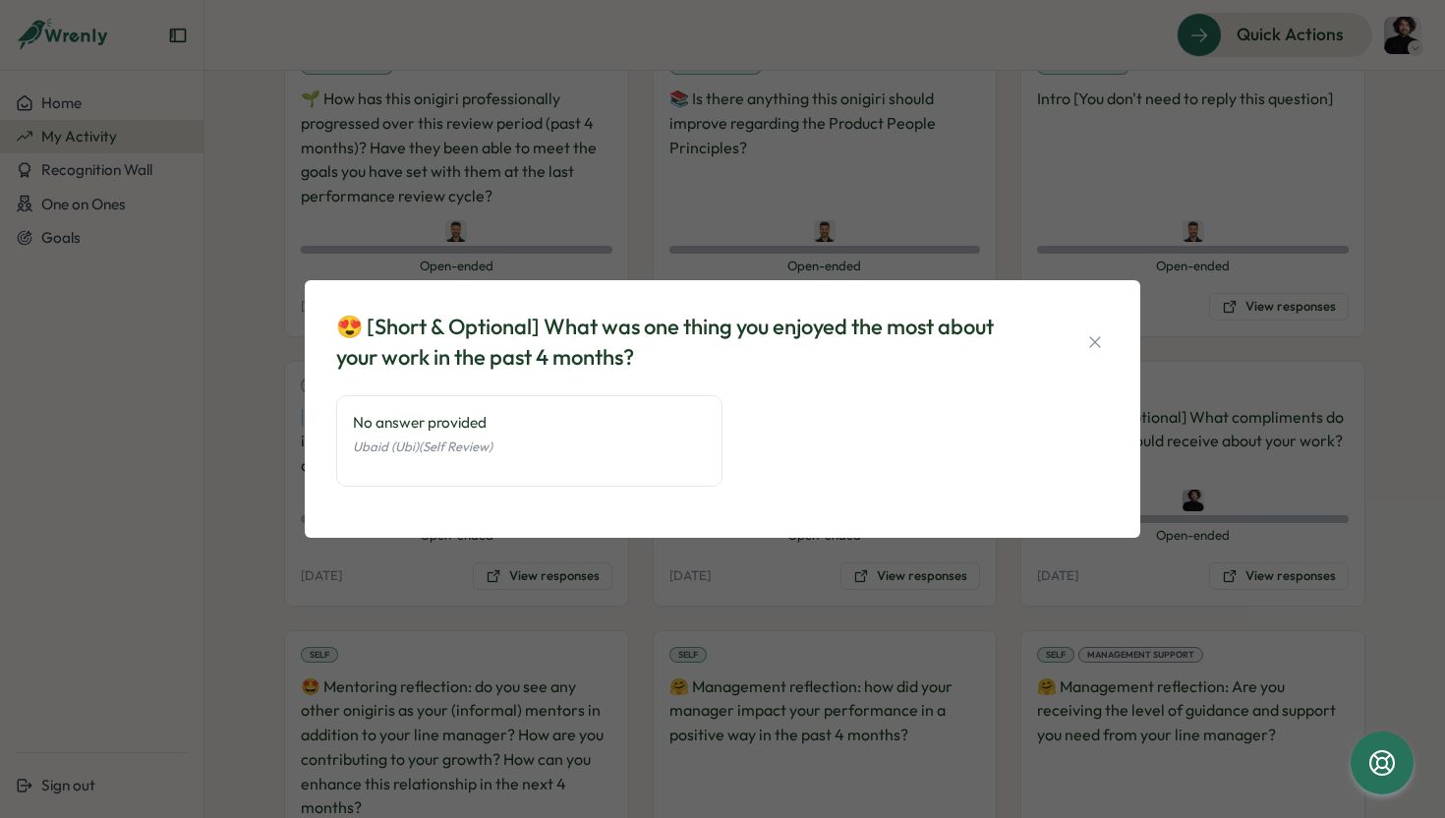
click at [1093, 348] on icon "button" at bounding box center [1095, 342] width 20 height 20
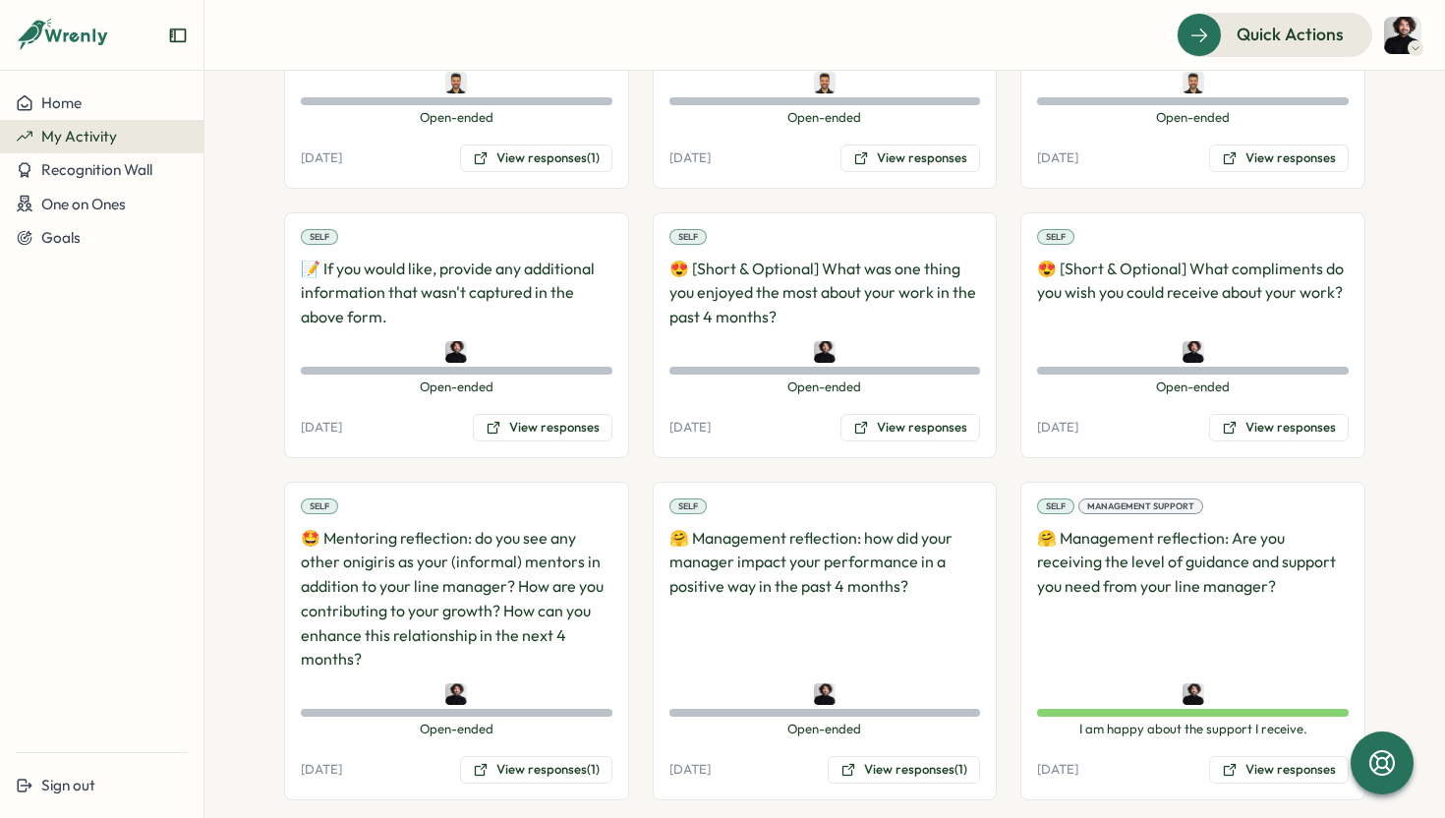
scroll to position [0, 0]
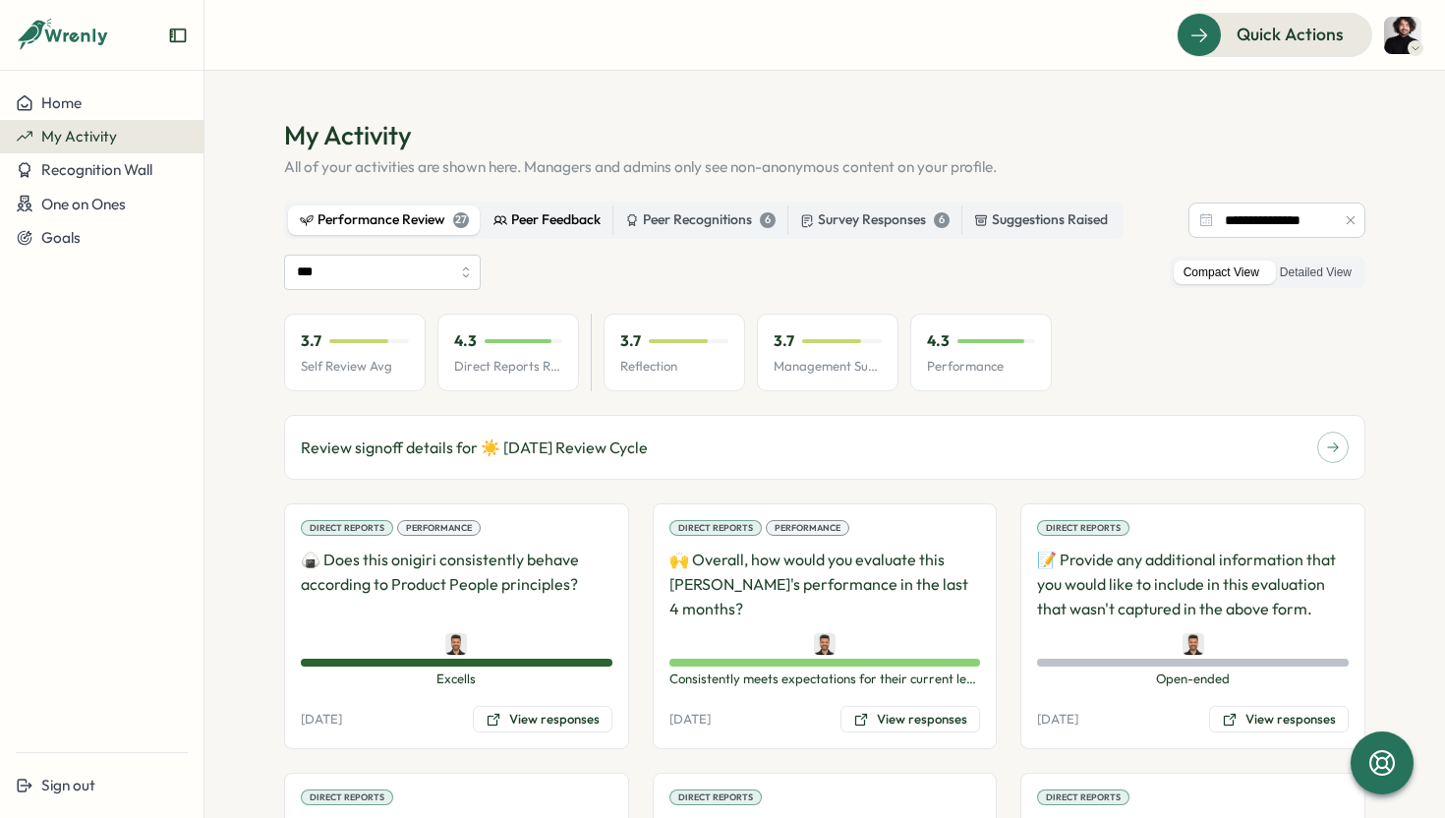
click at [522, 215] on div "Peer Feedback" at bounding box center [546, 220] width 107 height 22
click at [434, 223] on div "Performance Review 27" at bounding box center [384, 220] width 169 height 22
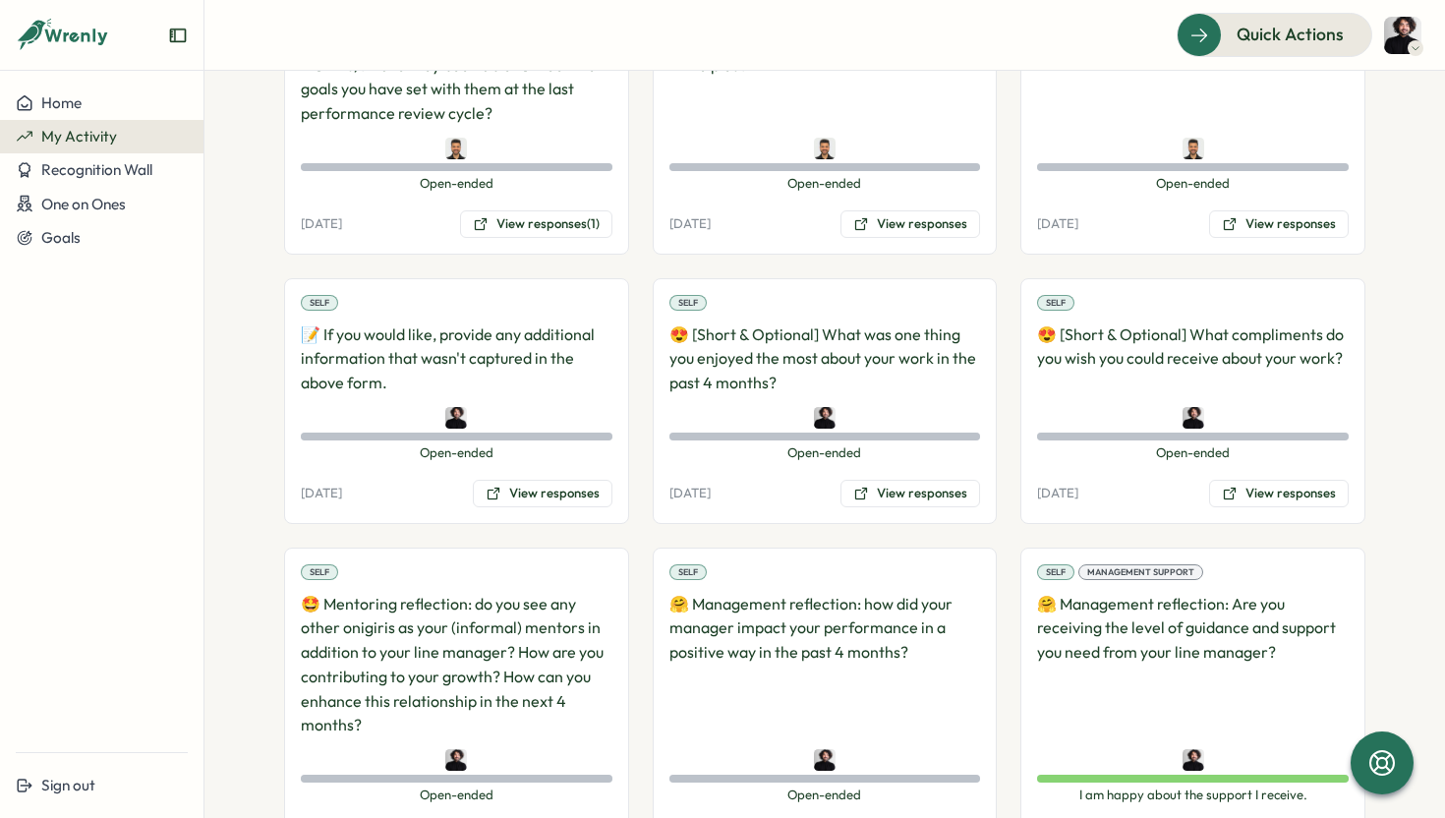
scroll to position [2424, 0]
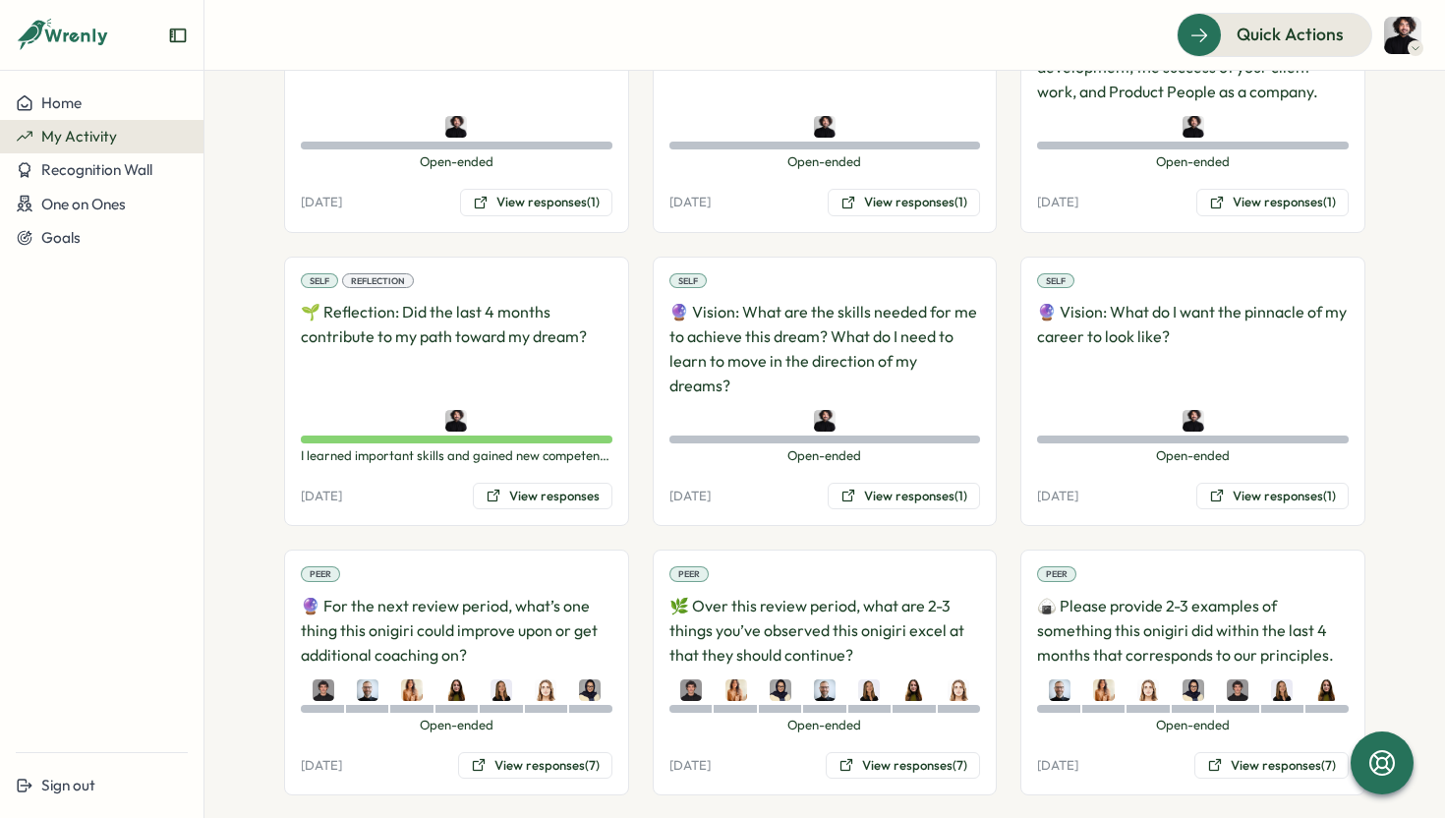
click at [411, 560] on div "Peer 🔮 For the next review period, what’s one thing this onigiri could improve …" at bounding box center [456, 672] width 345 height 246
click at [321, 566] on div "Peer" at bounding box center [320, 574] width 39 height 16
click at [503, 759] on div "Peer 🔮 For the next review period, what’s one thing this onigiri could improve …" at bounding box center [456, 672] width 345 height 246
click at [502, 754] on div "Peer 🔮 For the next review period, what’s one thing this onigiri could improve …" at bounding box center [456, 672] width 345 height 246
click at [487, 752] on button "View responses (7)" at bounding box center [535, 766] width 154 height 28
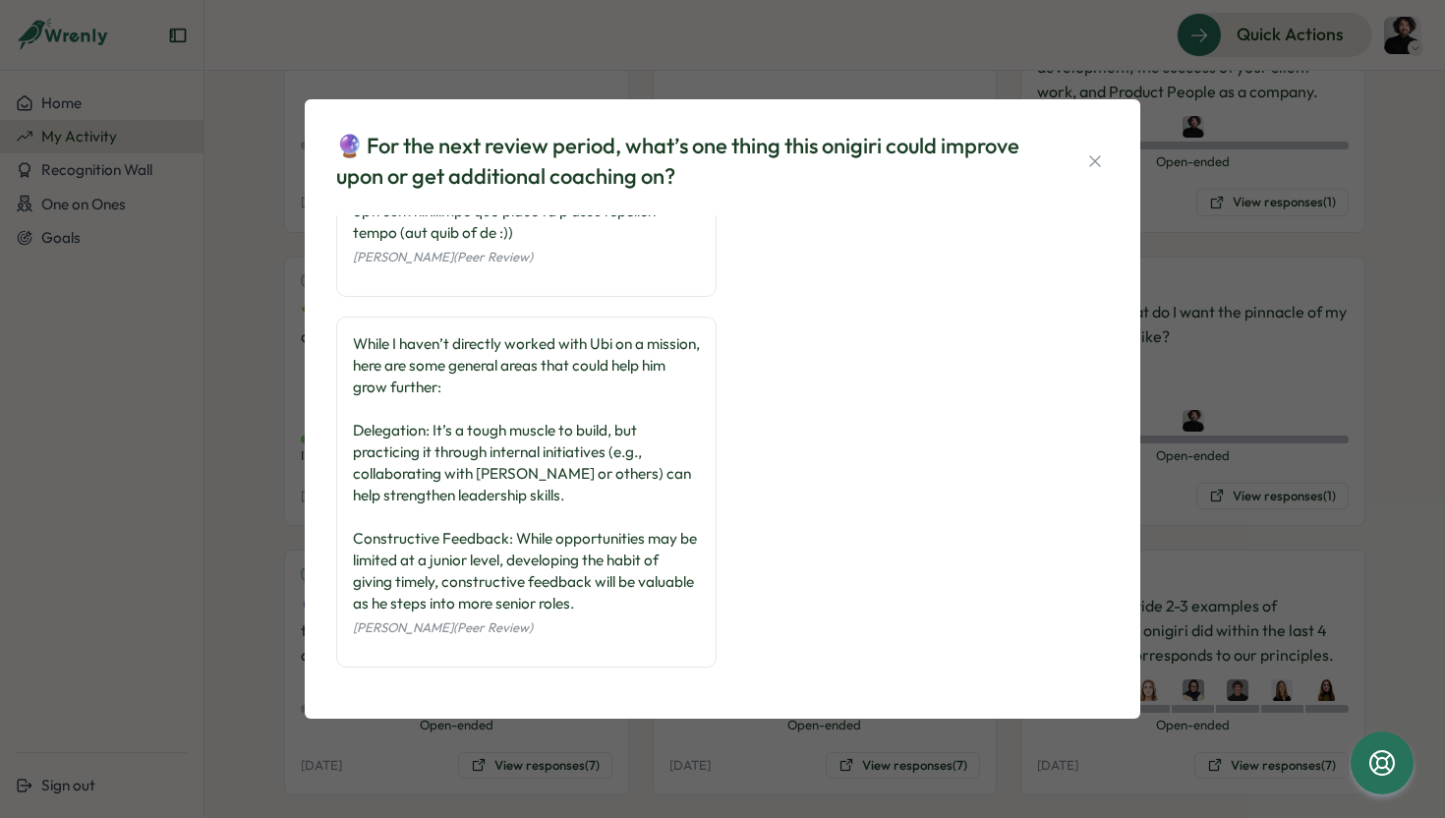
scroll to position [0, 0]
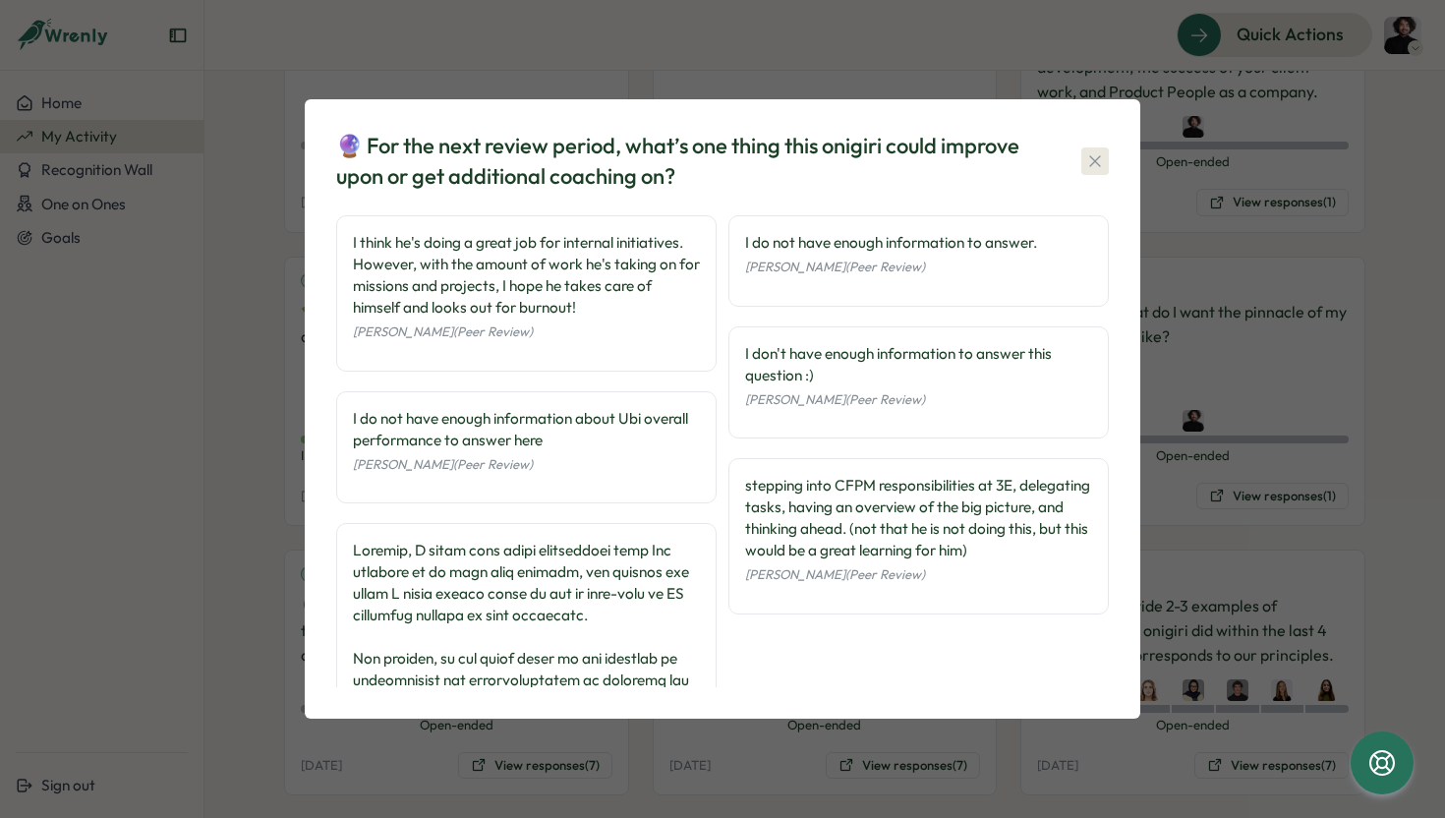
click at [1098, 160] on icon "button" at bounding box center [1095, 161] width 20 height 20
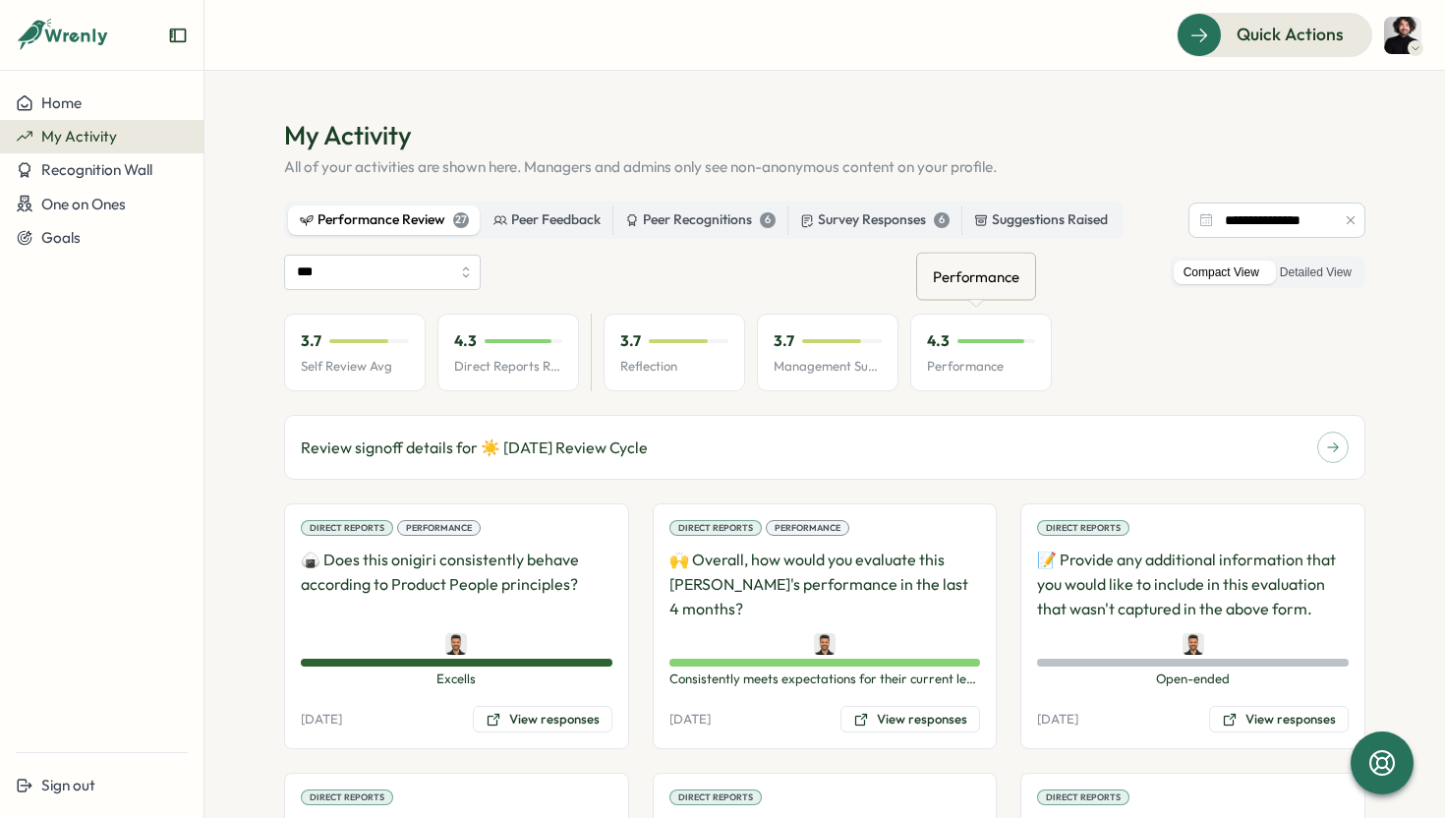
click at [973, 358] on p "Performance" at bounding box center [981, 367] width 108 height 18
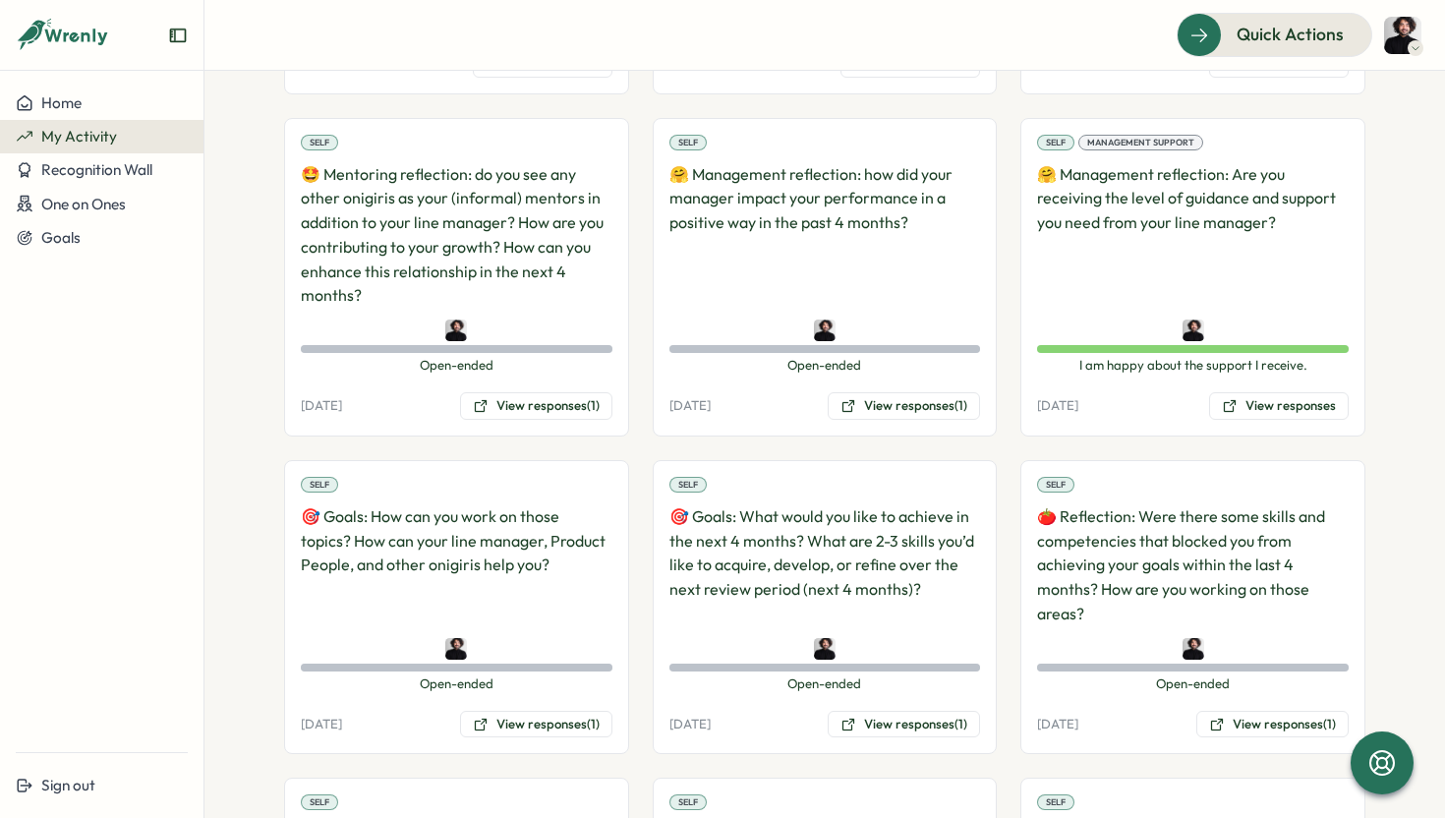
scroll to position [2424, 0]
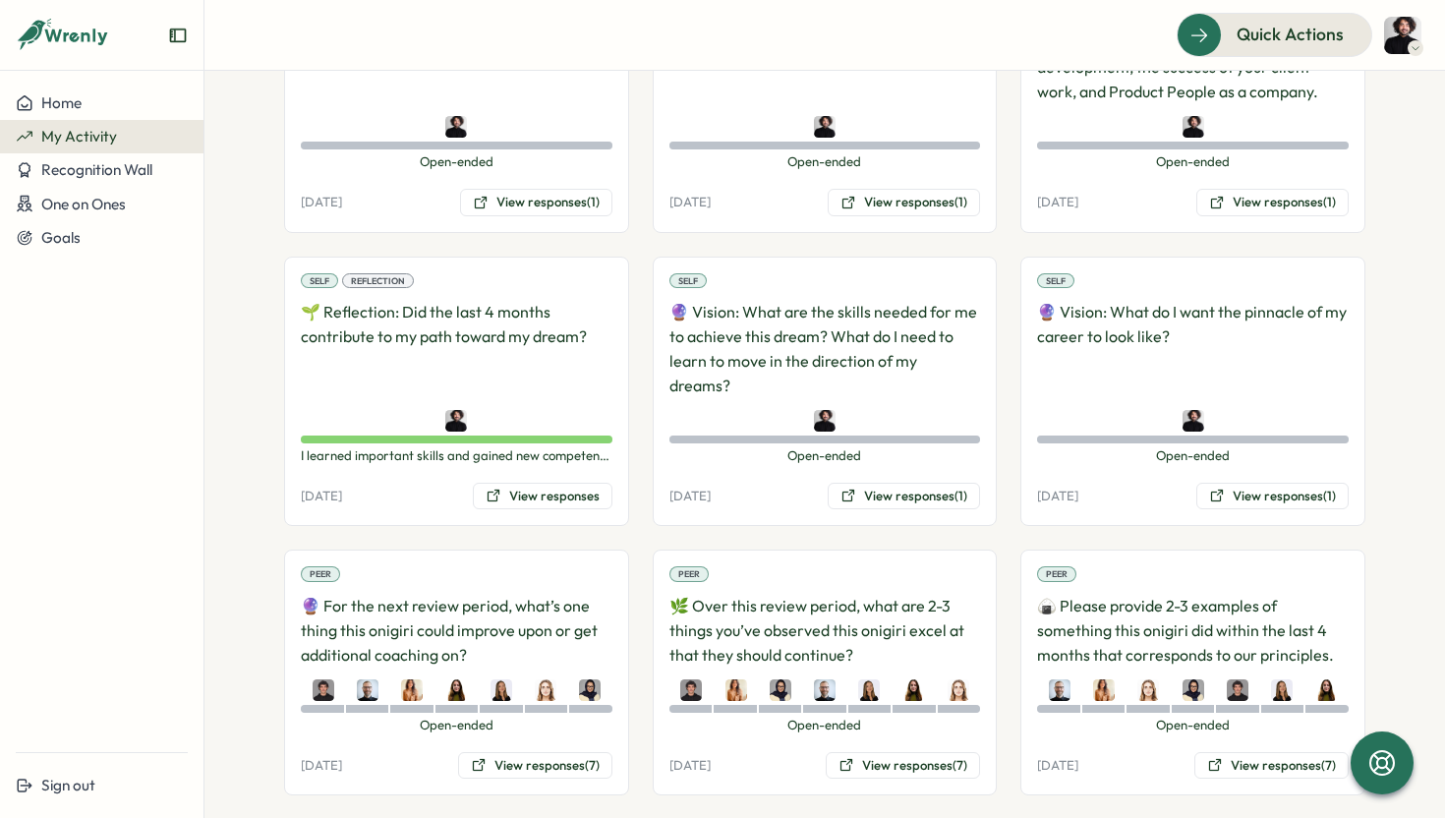
click at [401, 594] on p "🔮 For the next review period, what’s one thing this onigiri could improve upon …" at bounding box center [457, 630] width 312 height 73
click at [489, 752] on button "View responses (7)" at bounding box center [535, 766] width 154 height 28
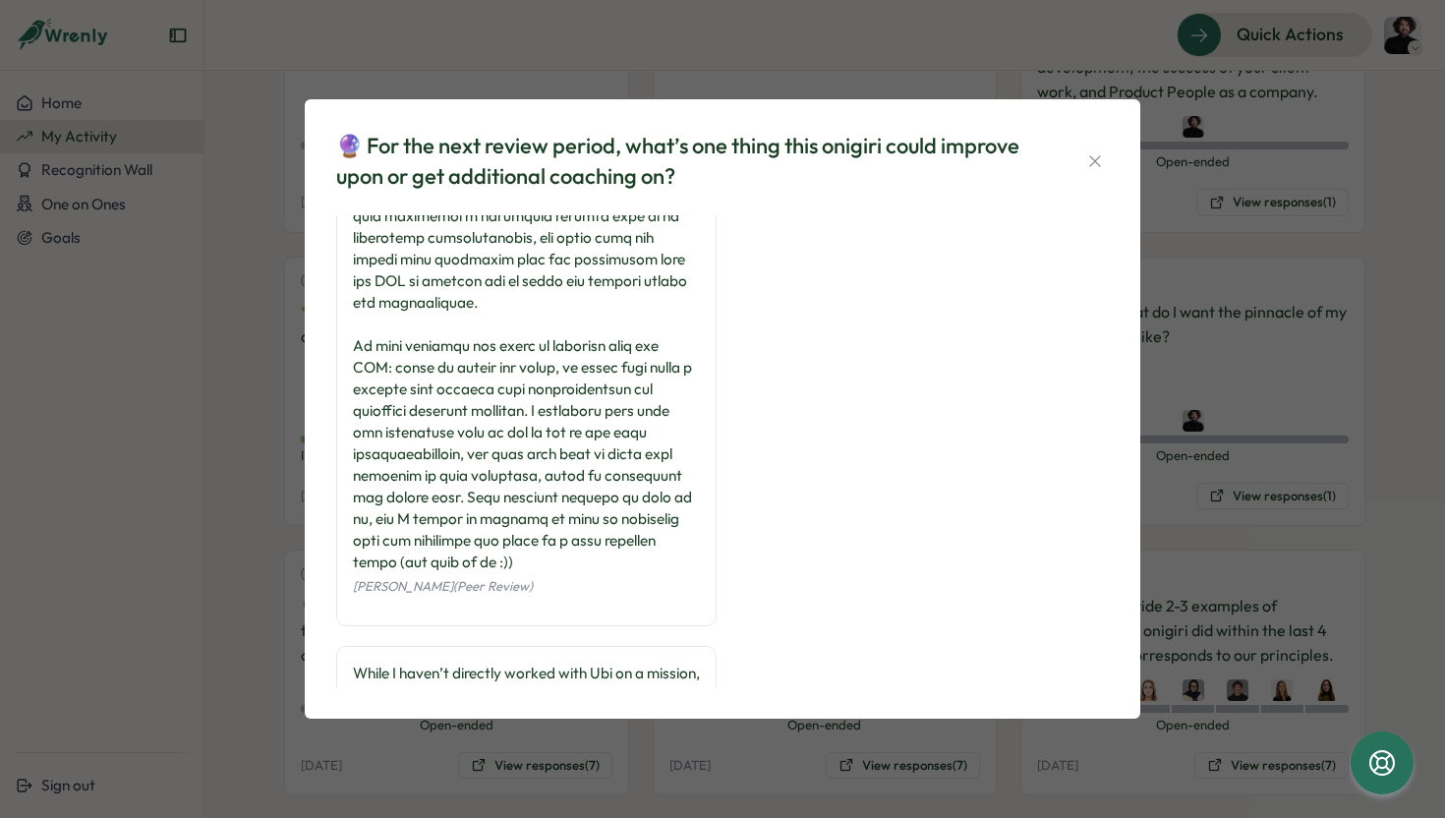
scroll to position [703, 0]
click at [1091, 158] on icon "button" at bounding box center [1095, 161] width 20 height 20
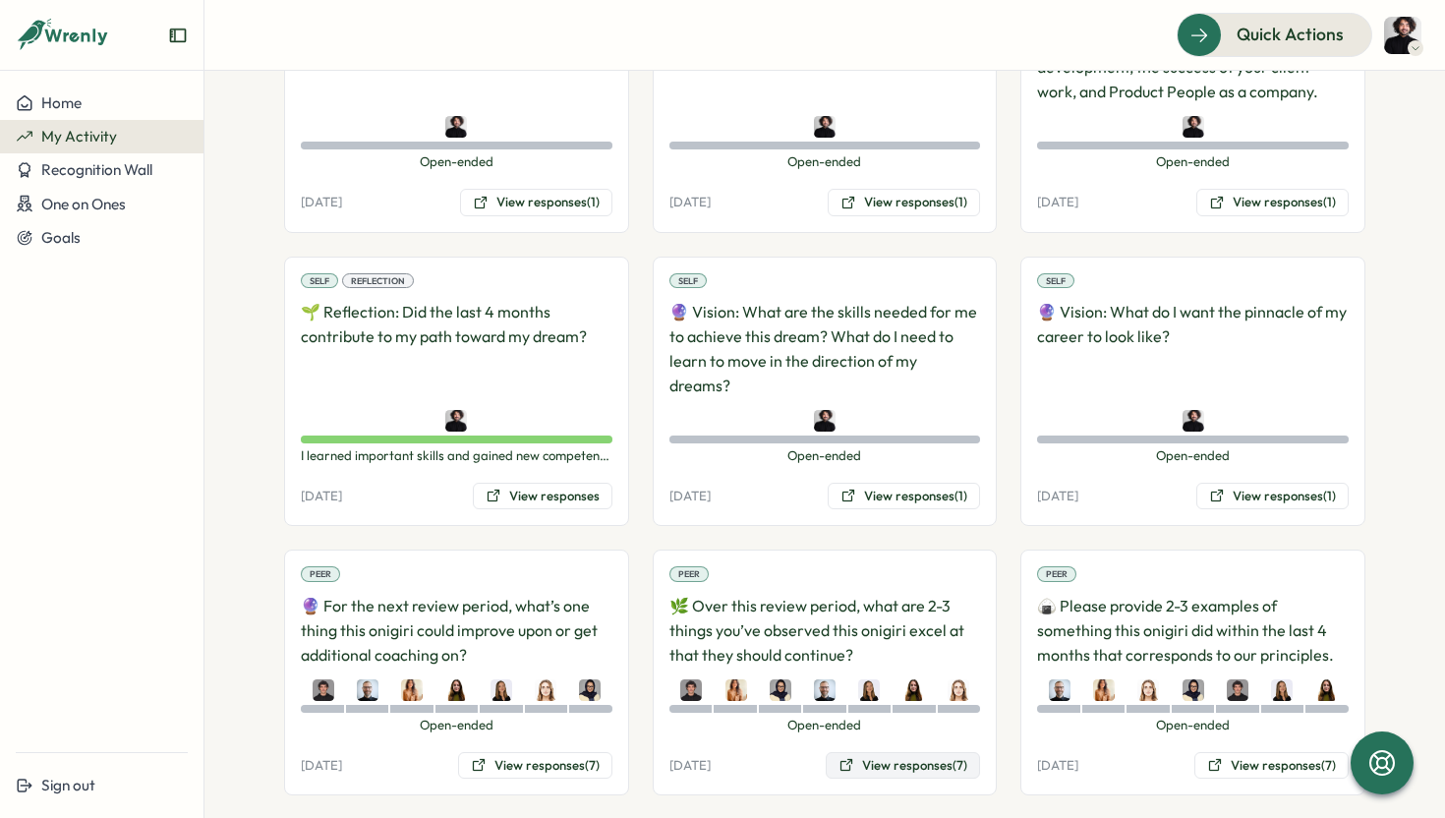
click at [880, 752] on button "View responses (7)" at bounding box center [902, 766] width 154 height 28
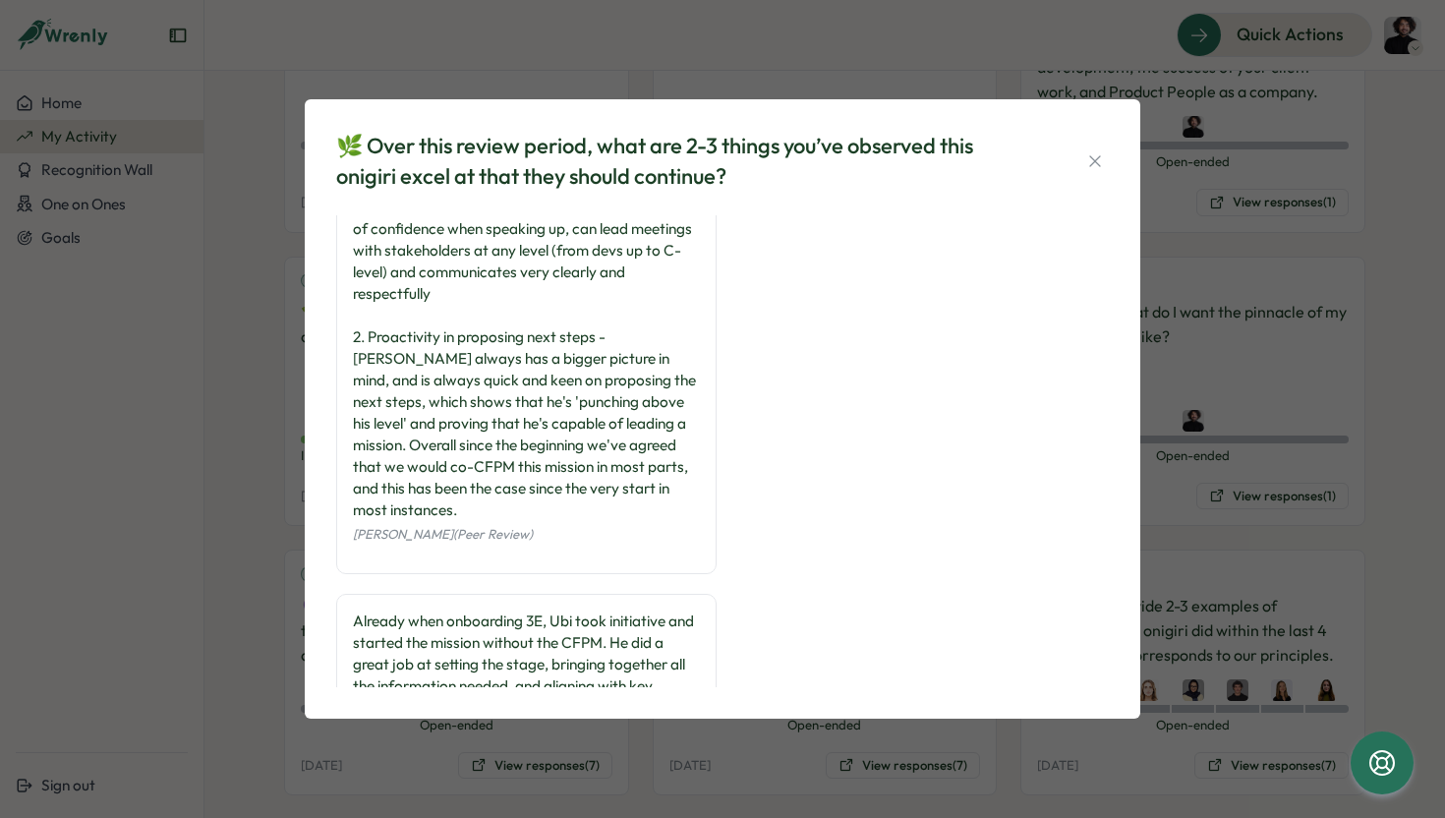
scroll to position [555, 0]
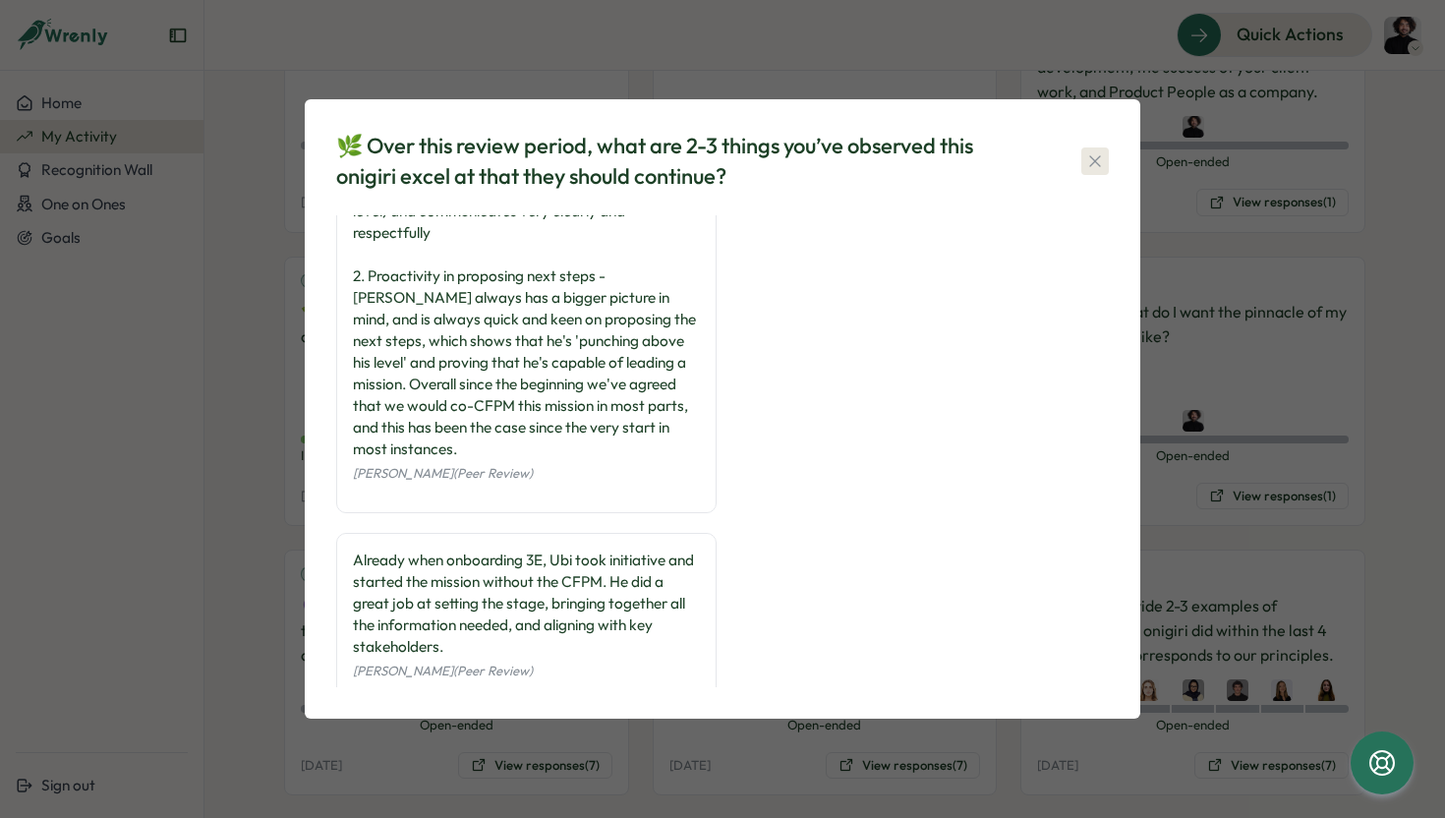
click at [1103, 162] on icon "button" at bounding box center [1095, 161] width 20 height 20
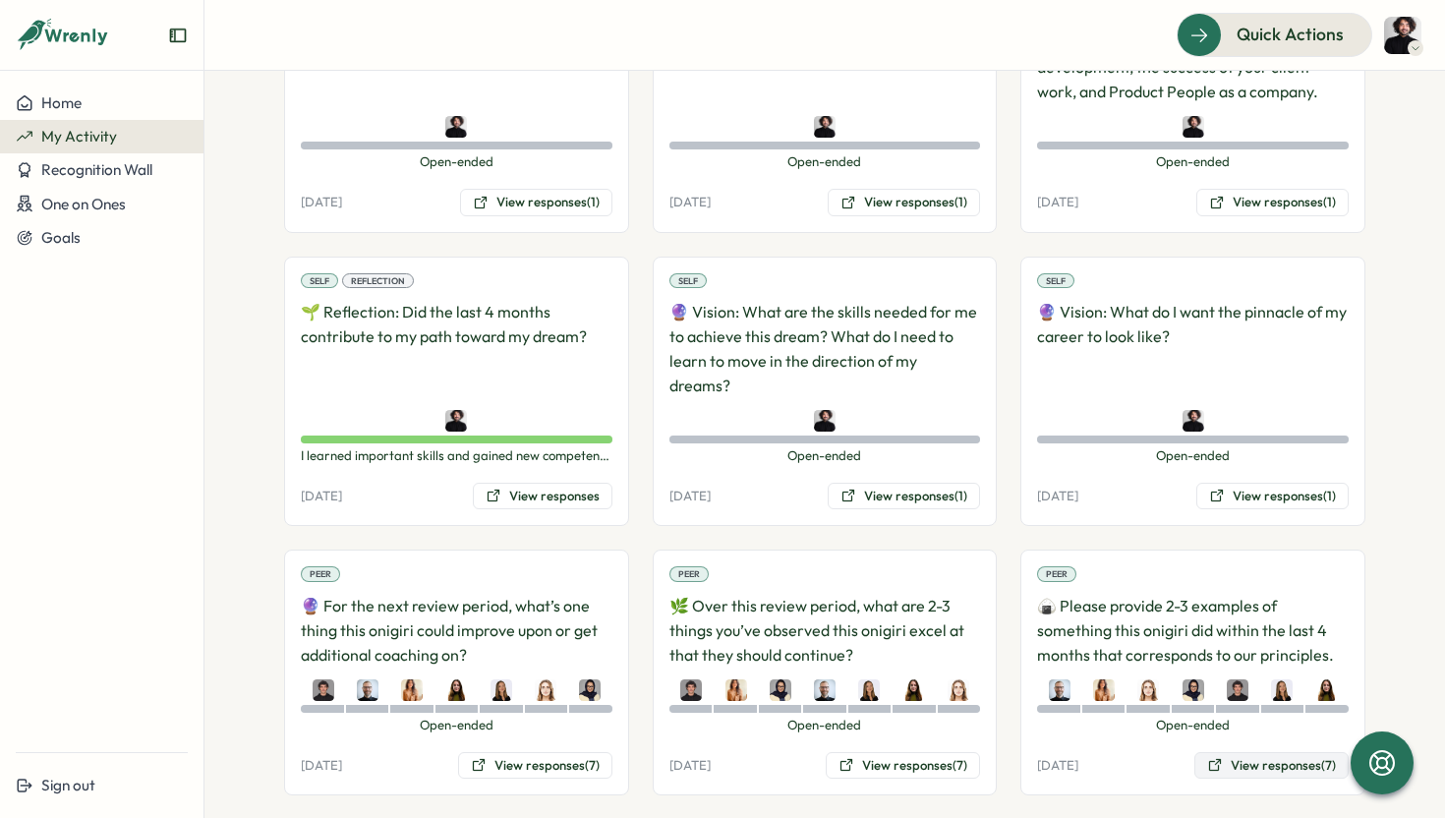
click at [1231, 752] on button "View responses (7)" at bounding box center [1271, 766] width 154 height 28
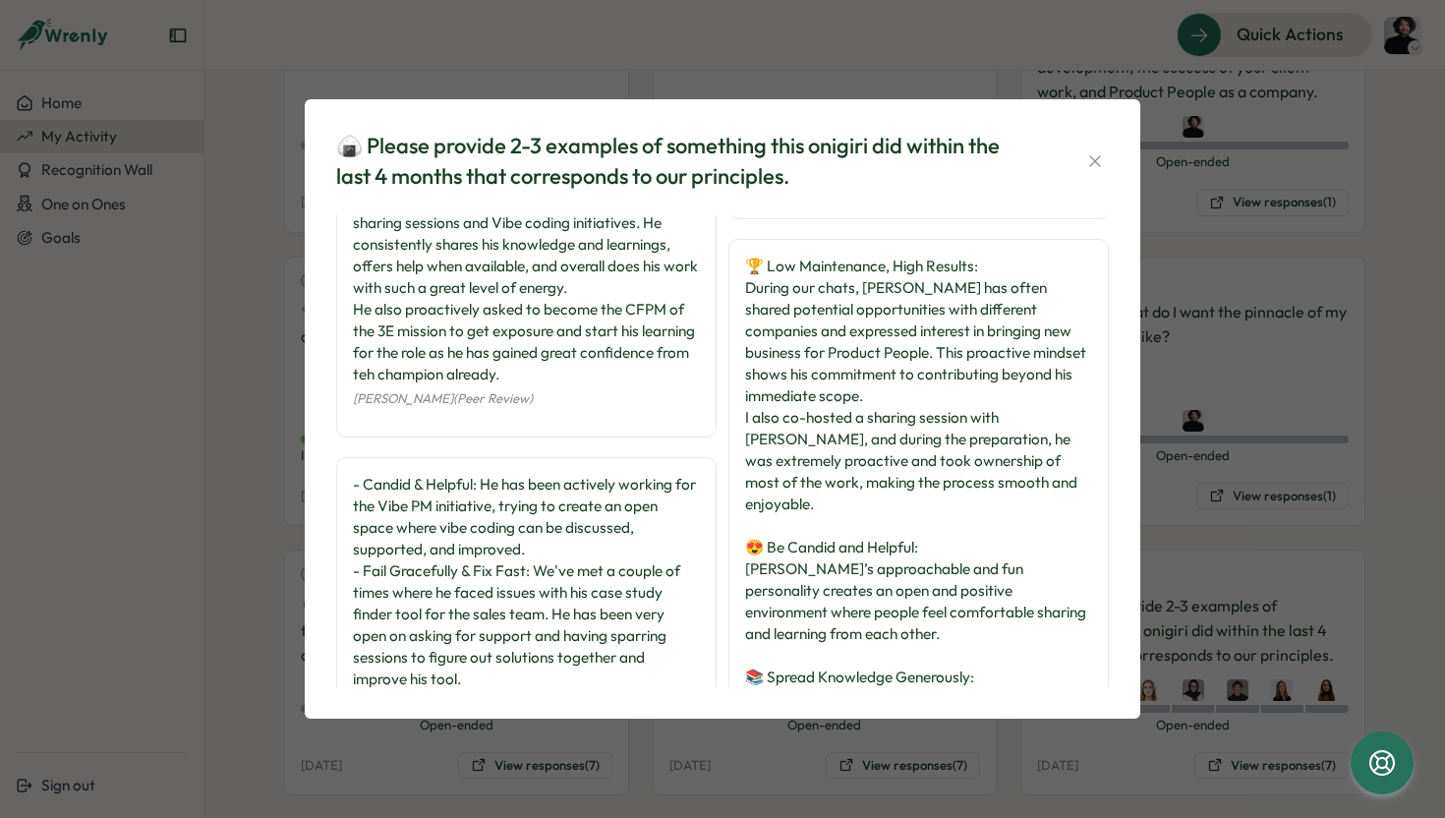
scroll to position [0, 0]
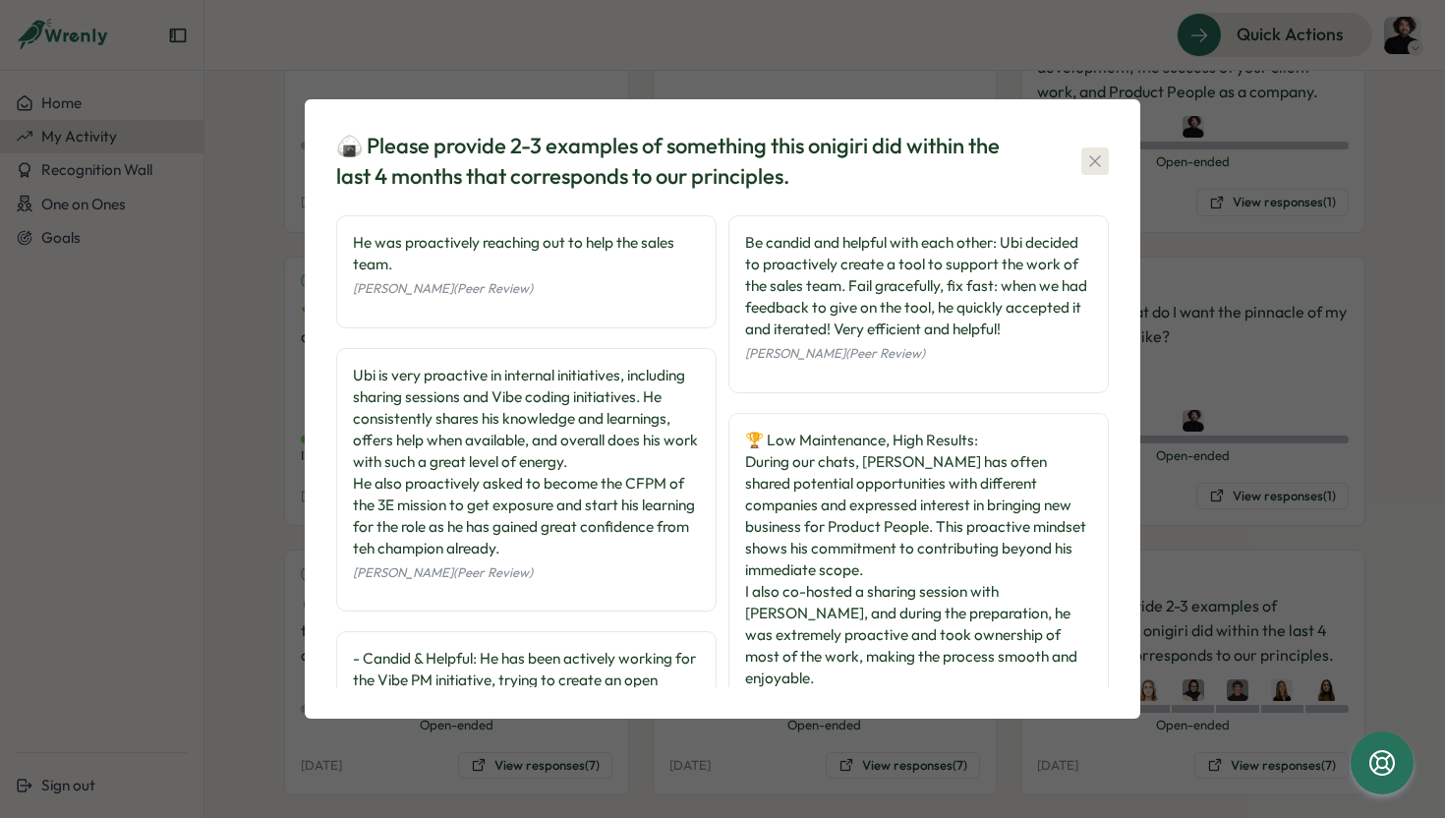
click at [1097, 167] on icon "button" at bounding box center [1095, 161] width 20 height 20
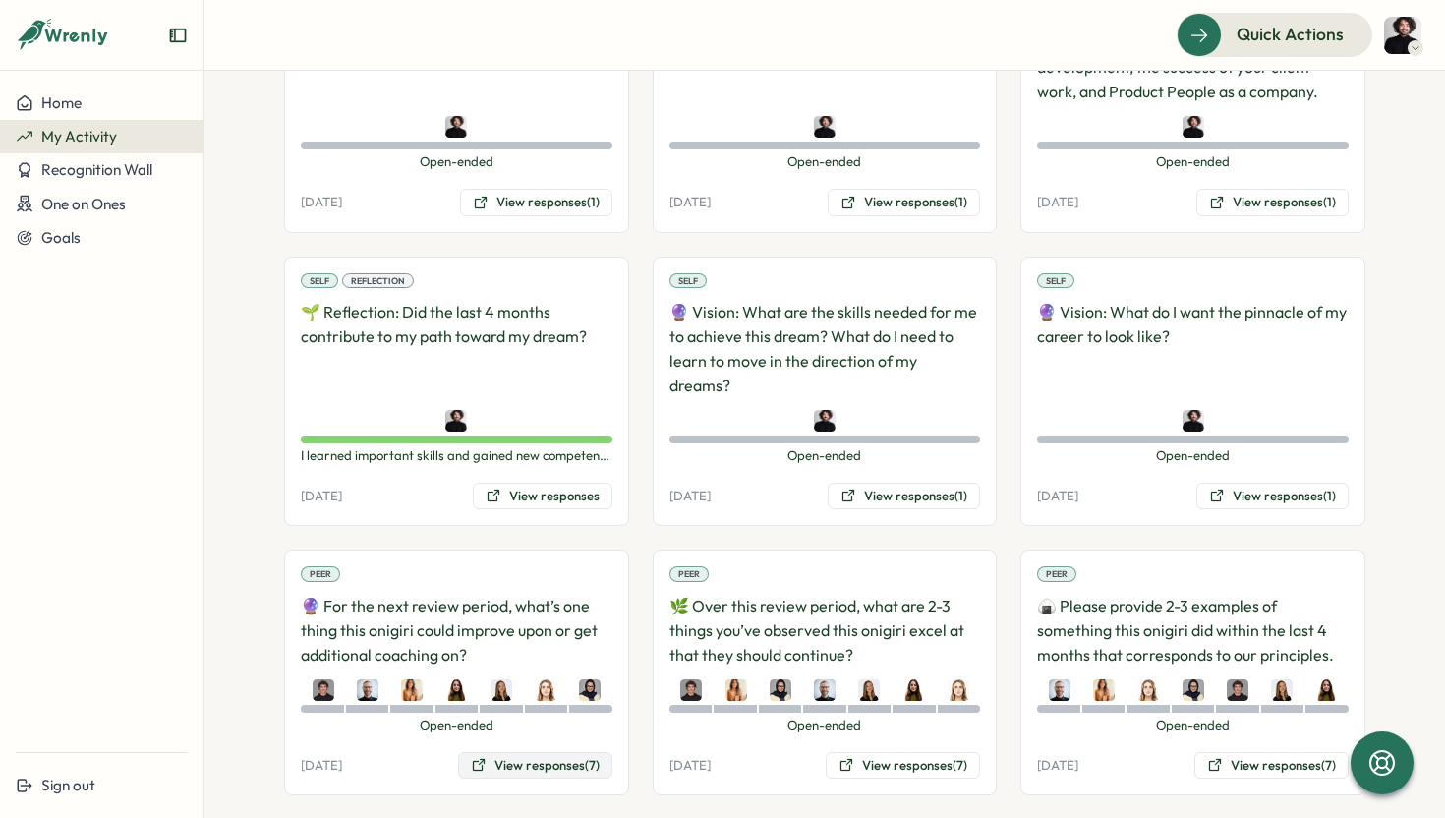
click at [492, 752] on button "View responses (7)" at bounding box center [535, 766] width 154 height 28
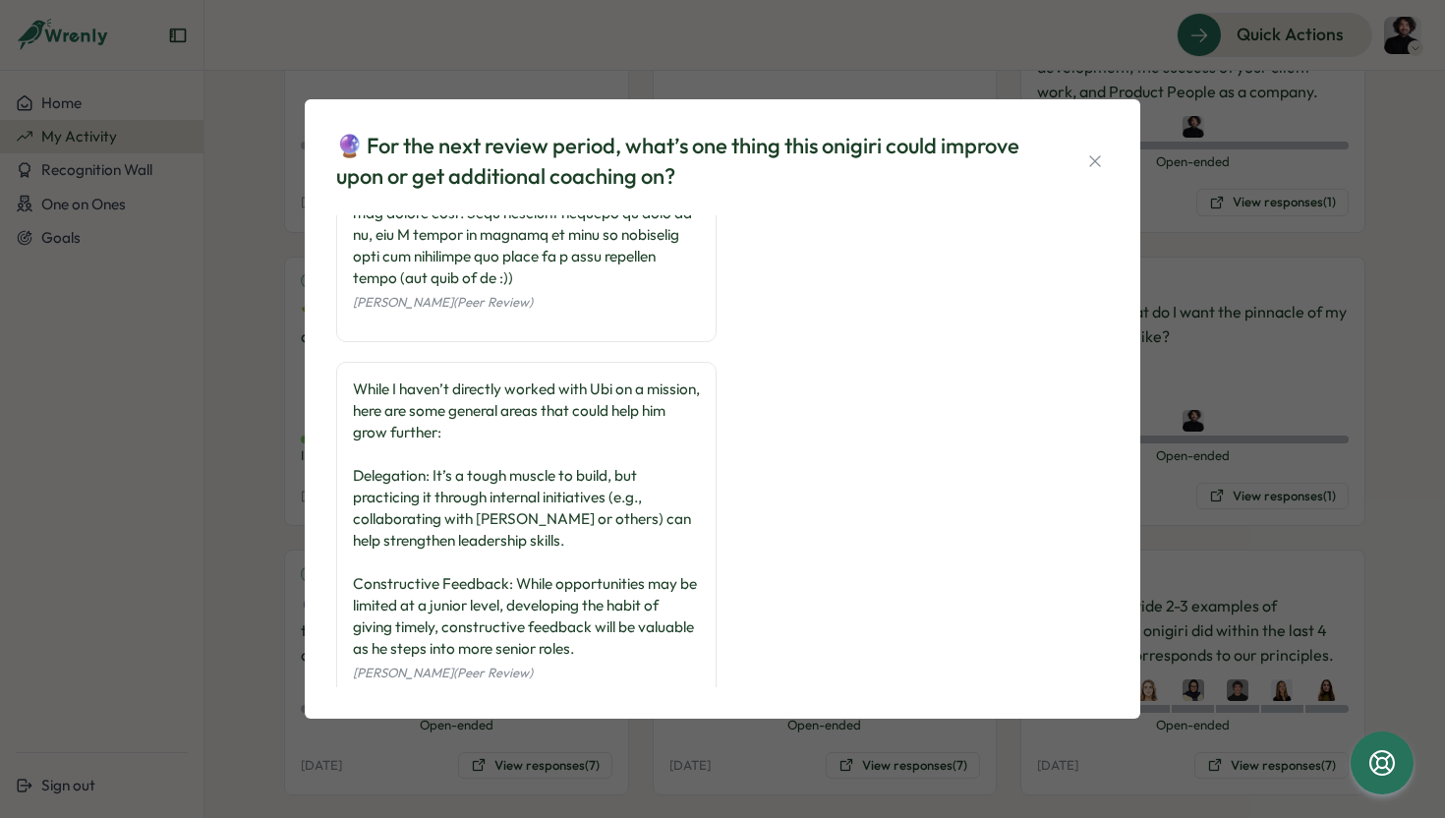
scroll to position [1052, 0]
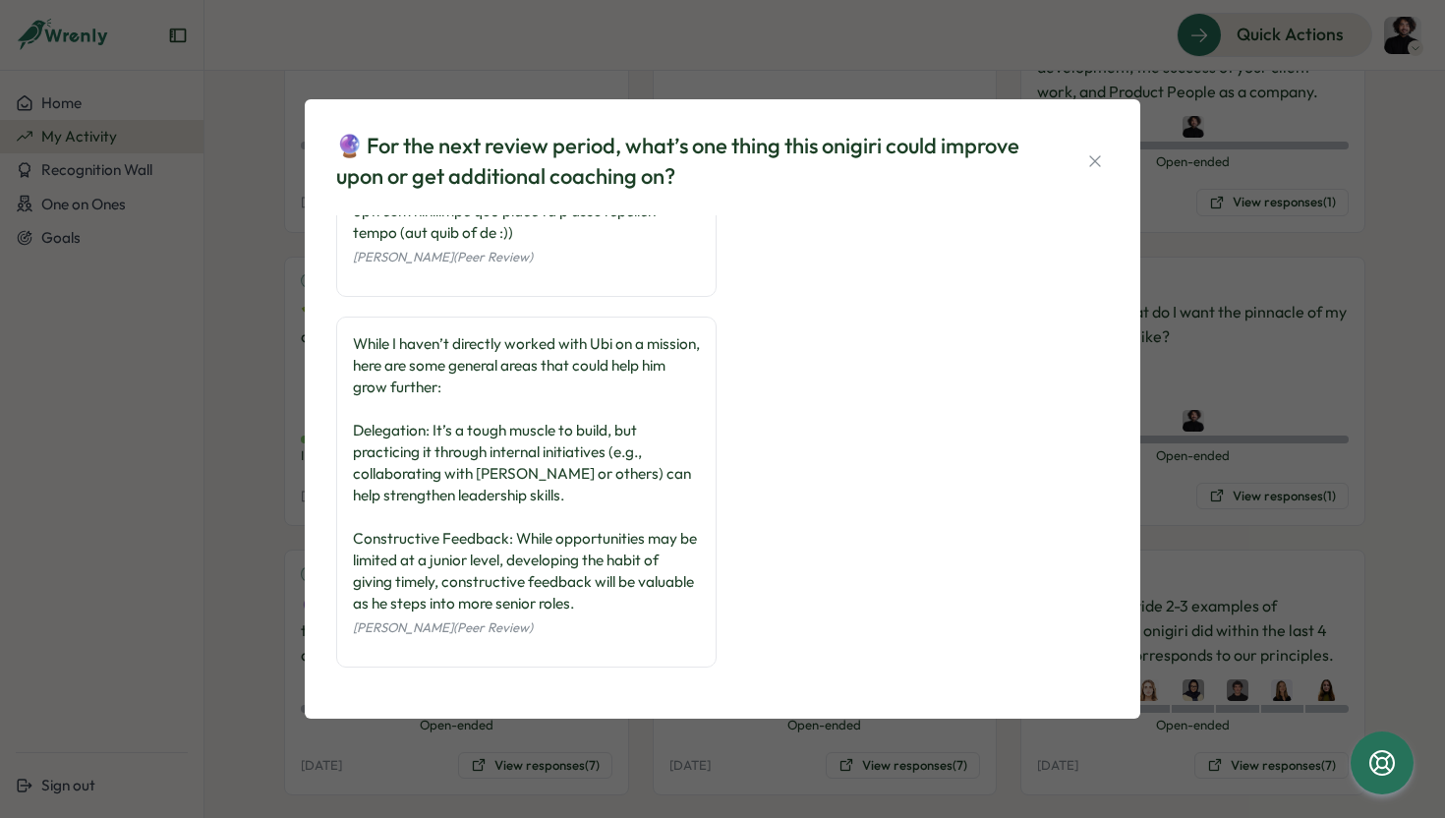
click at [1280, 493] on div "🔮 For the next review period, what’s one thing this onigiri could improve upon …" at bounding box center [722, 409] width 1445 height 818
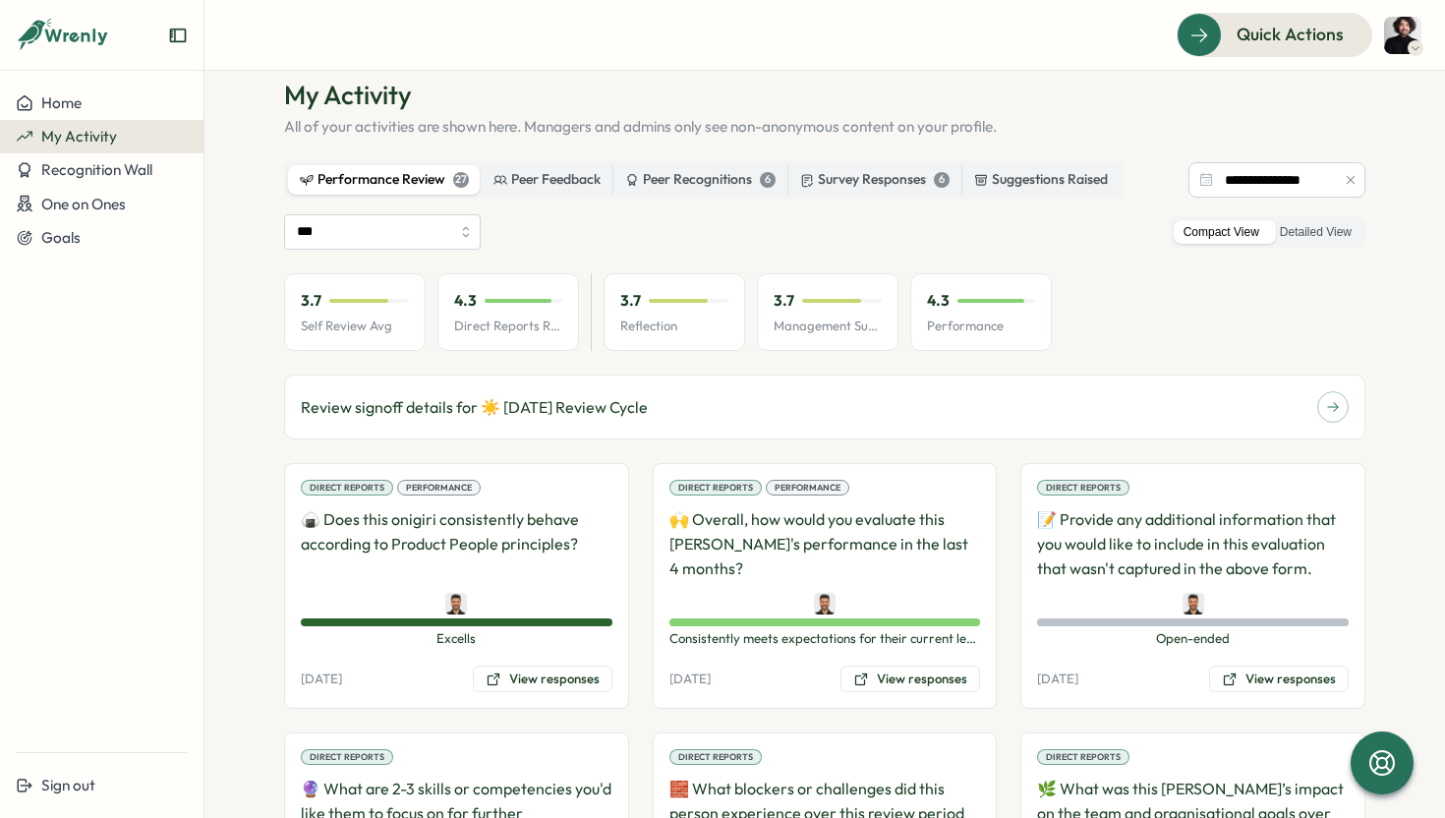
scroll to position [0, 0]
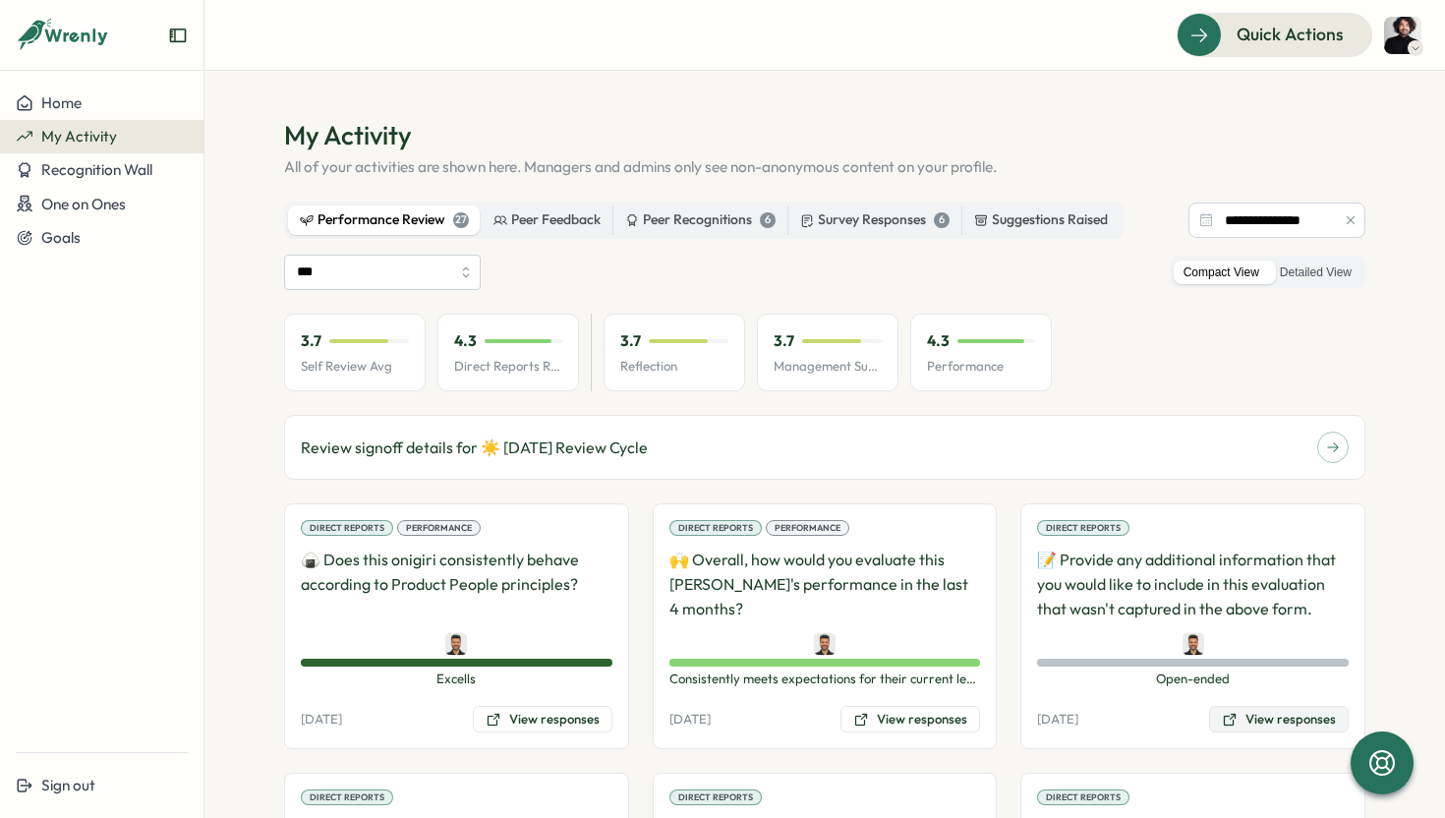
click at [1331, 716] on button "View responses" at bounding box center [1279, 720] width 140 height 28
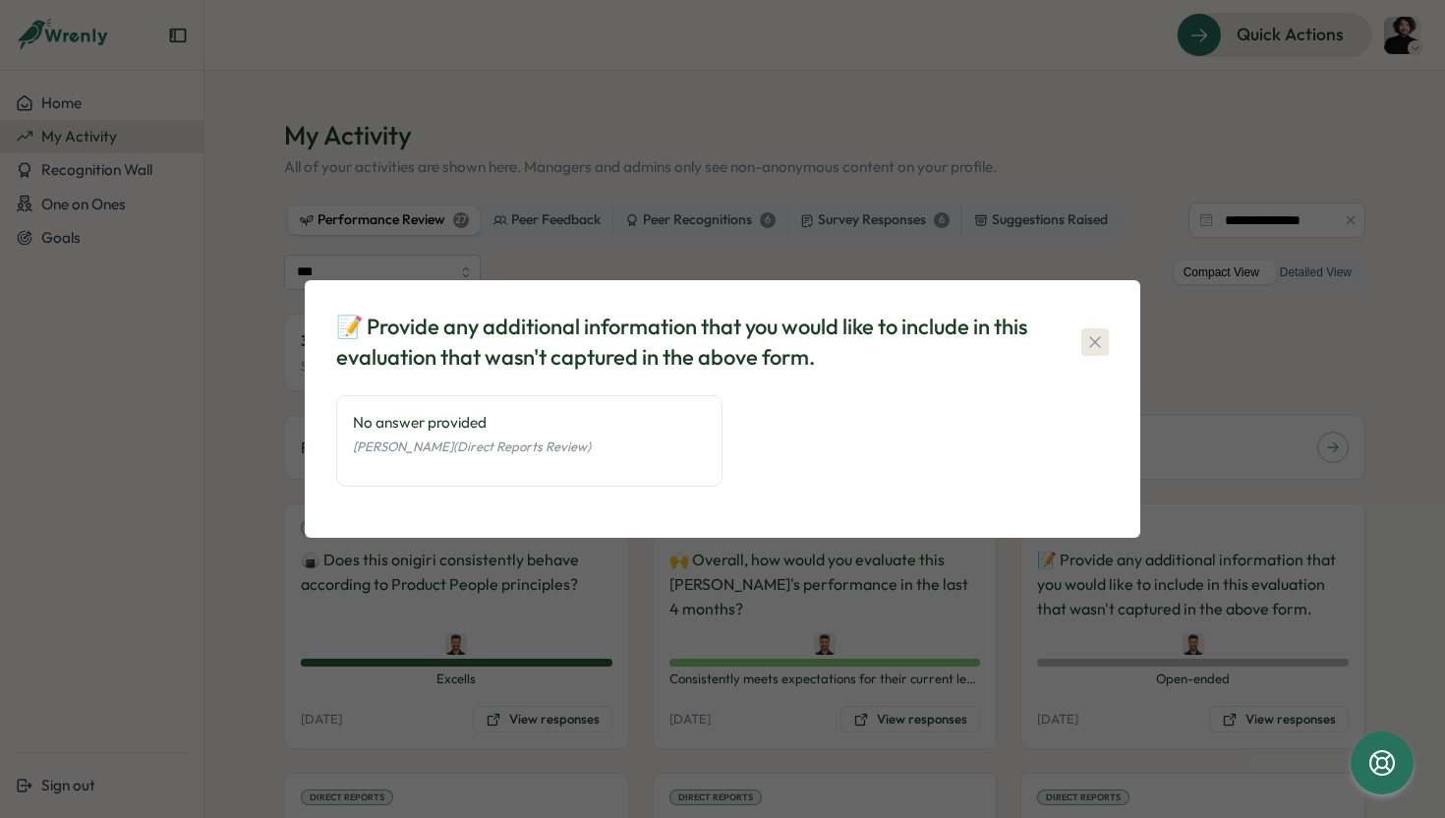
click at [1091, 336] on icon "button" at bounding box center [1095, 342] width 20 height 20
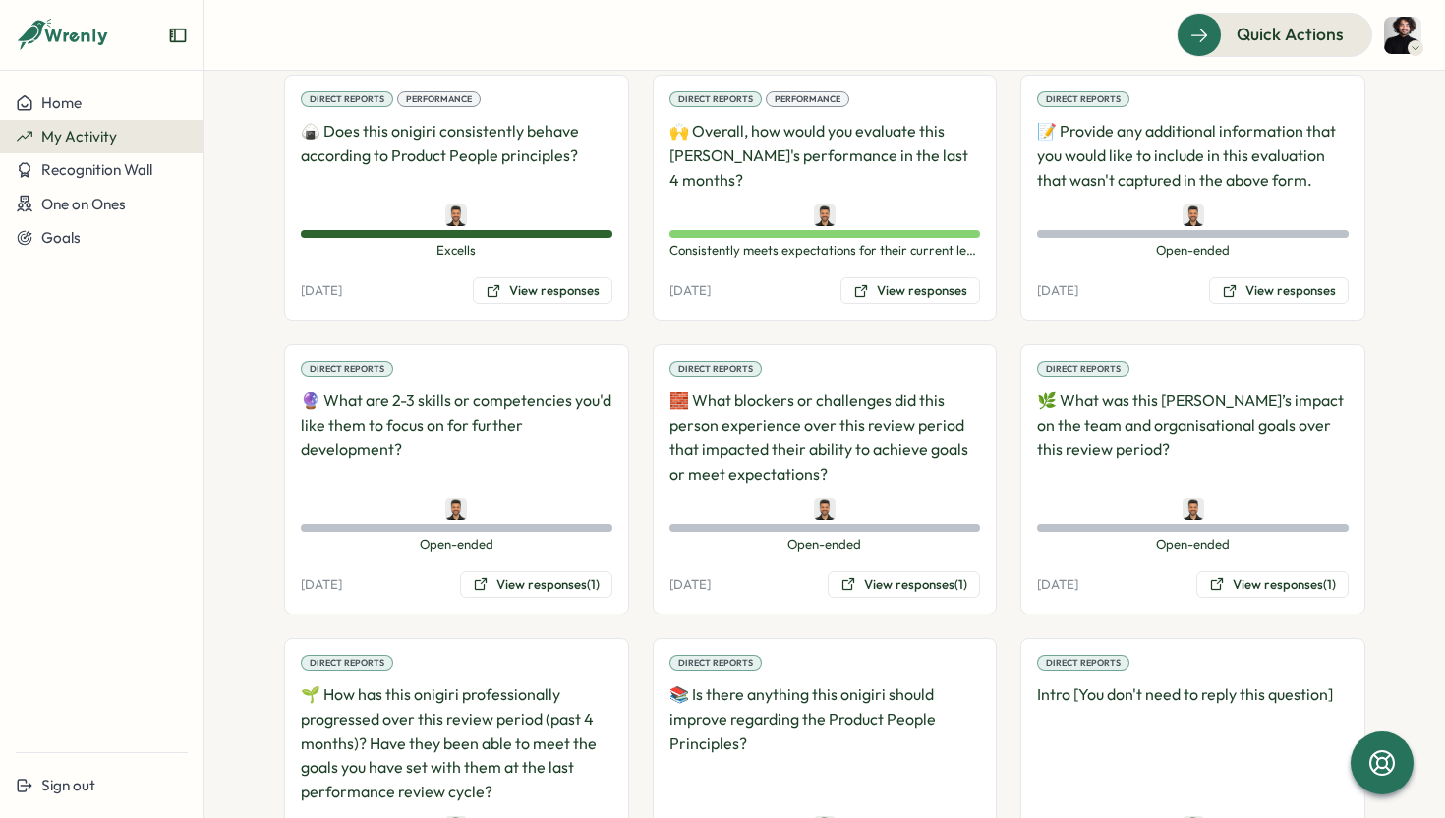
scroll to position [427, 0]
click at [532, 586] on button "View responses (1)" at bounding box center [536, 586] width 152 height 28
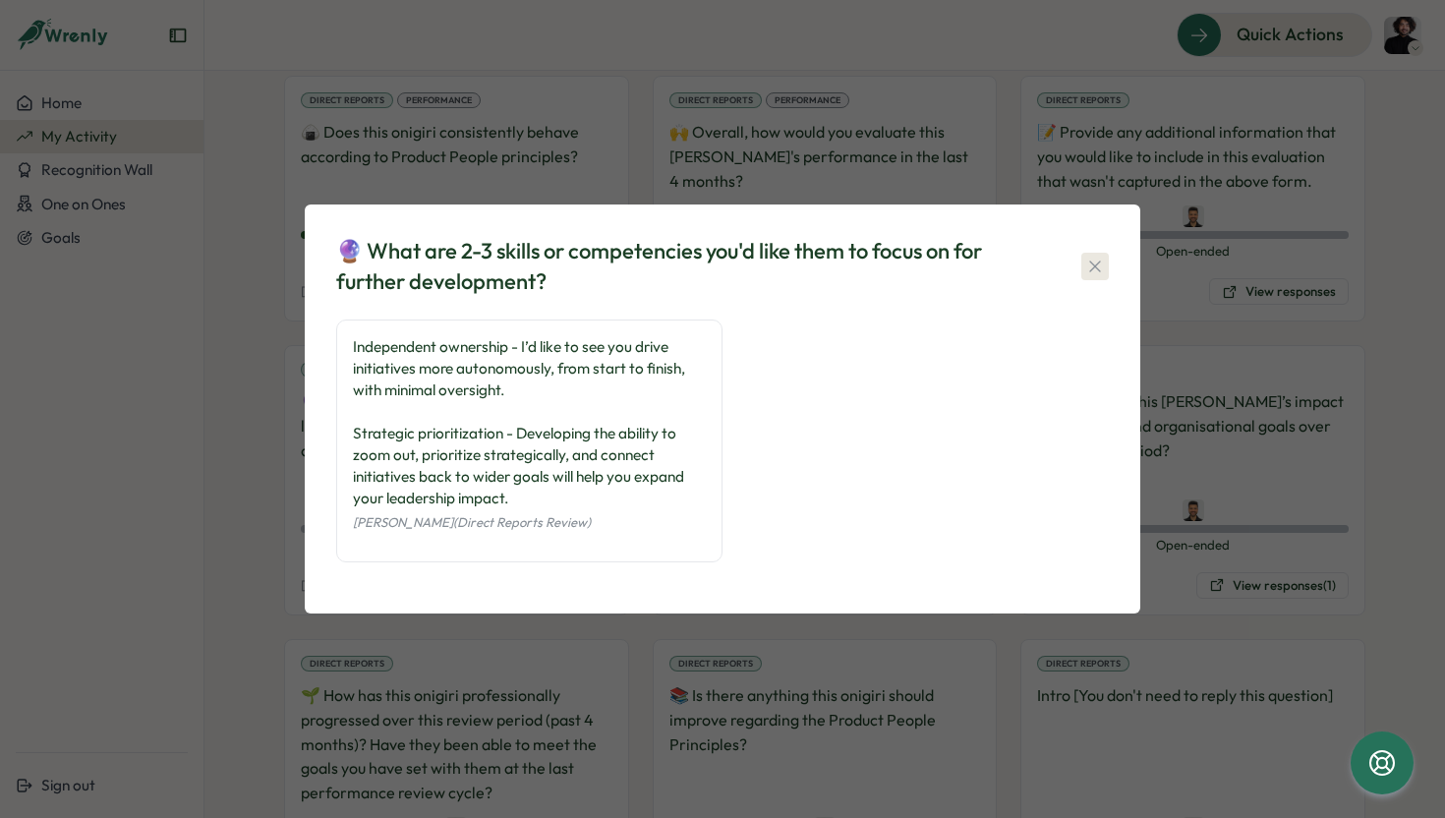
click at [1101, 270] on icon "button" at bounding box center [1095, 266] width 20 height 20
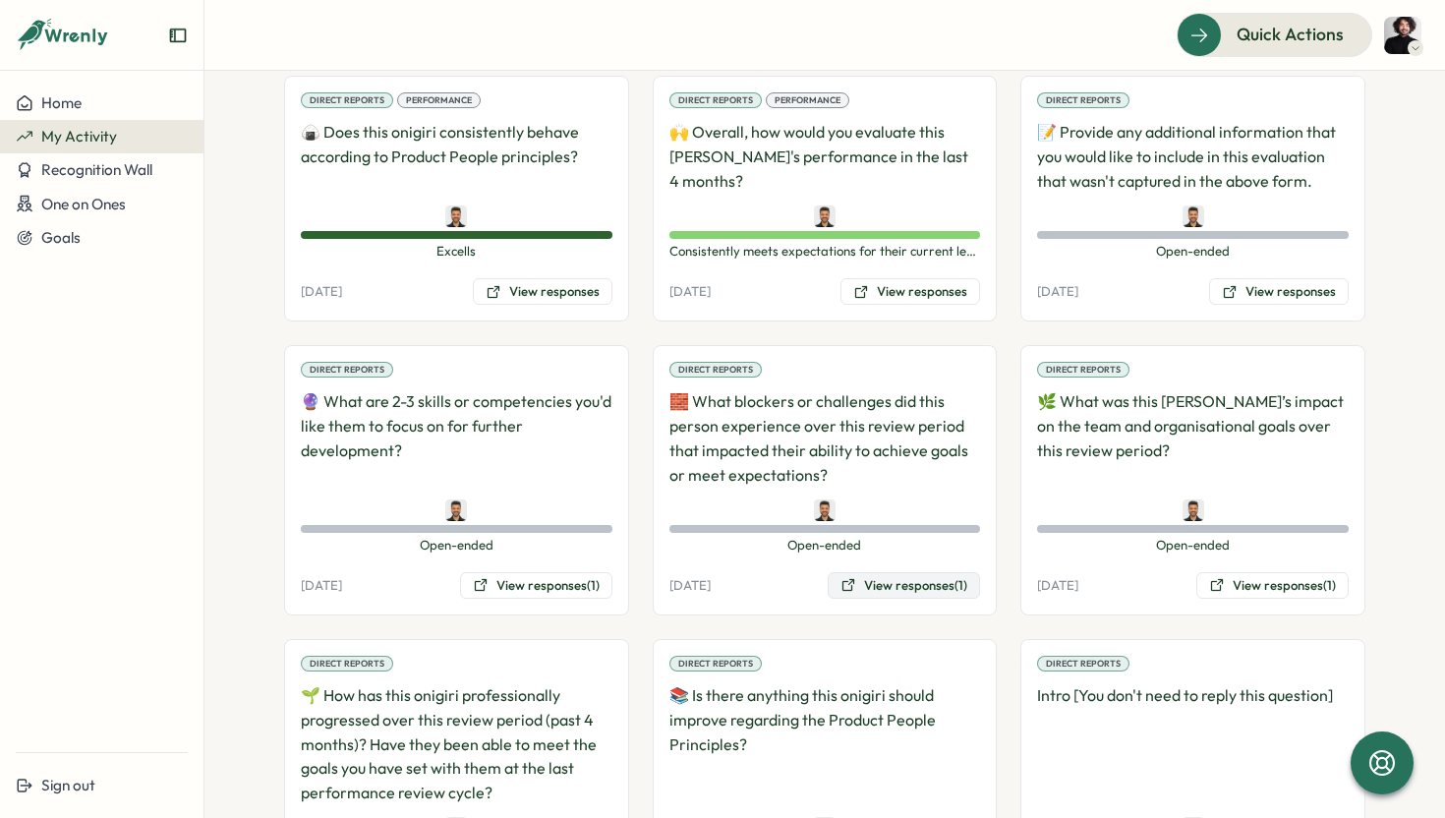
click at [911, 597] on button "View responses (1)" at bounding box center [903, 586] width 152 height 28
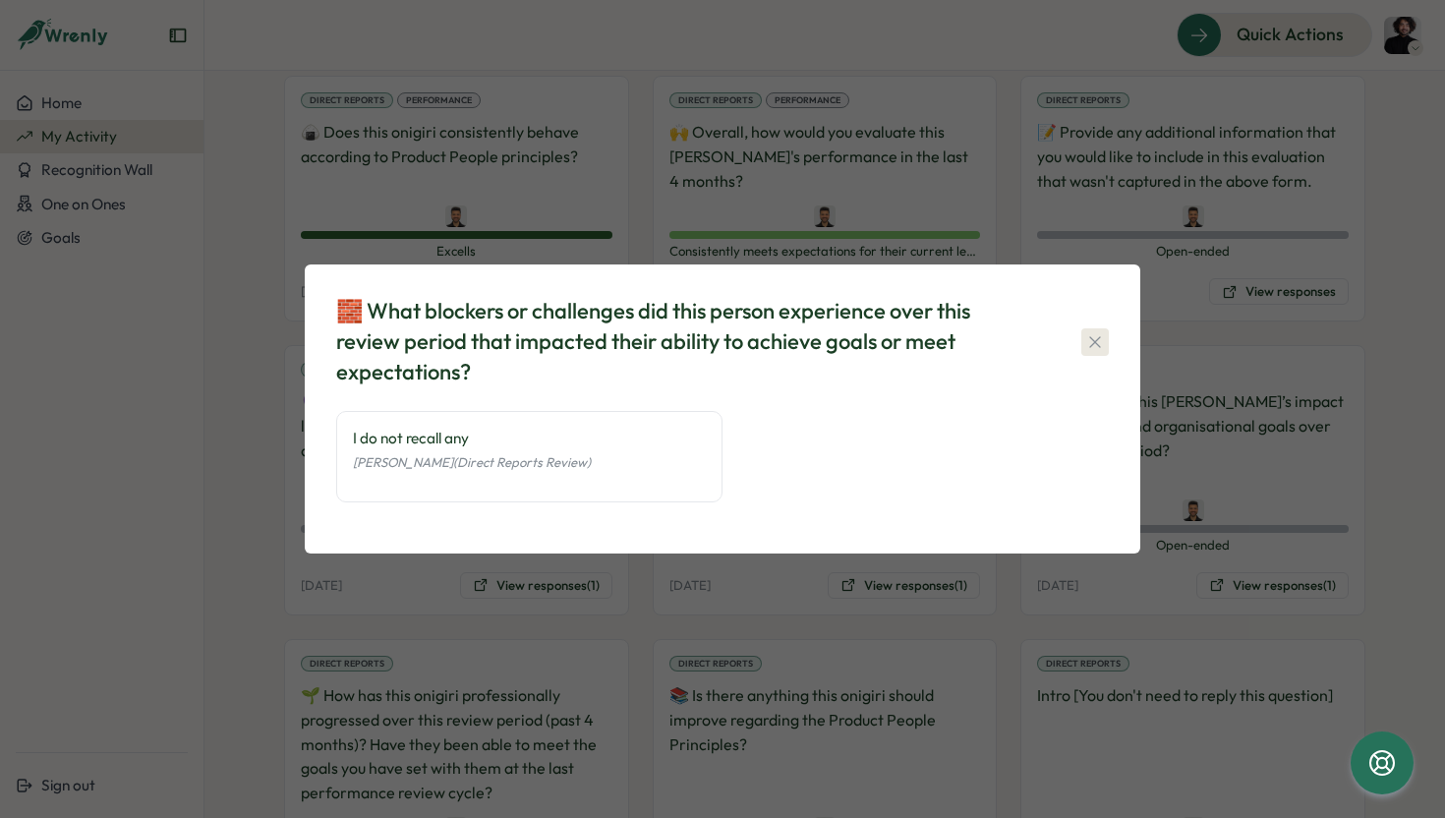
click at [1088, 343] on icon "button" at bounding box center [1095, 342] width 20 height 20
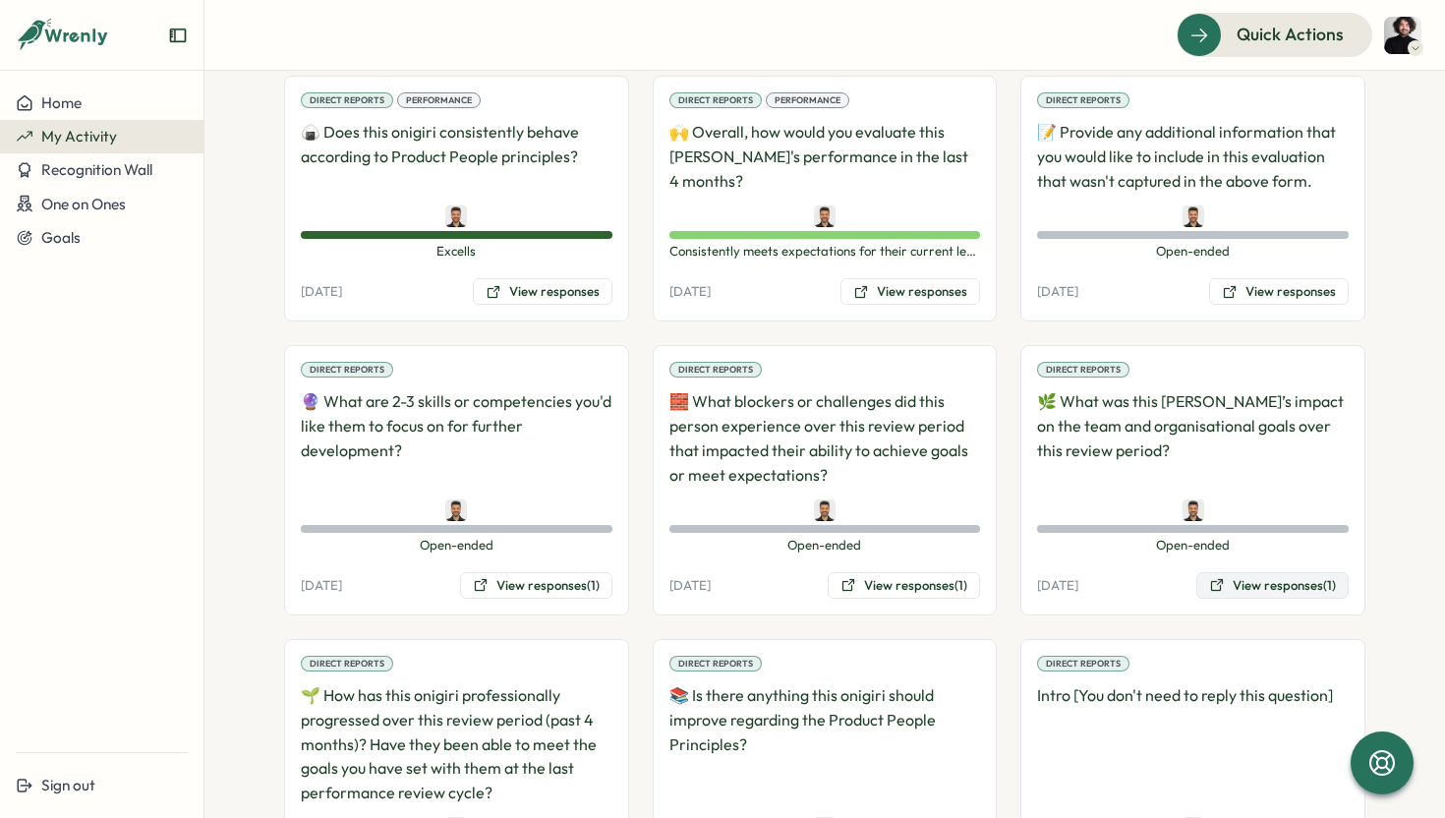
click at [1252, 576] on button "View responses (1)" at bounding box center [1272, 586] width 152 height 28
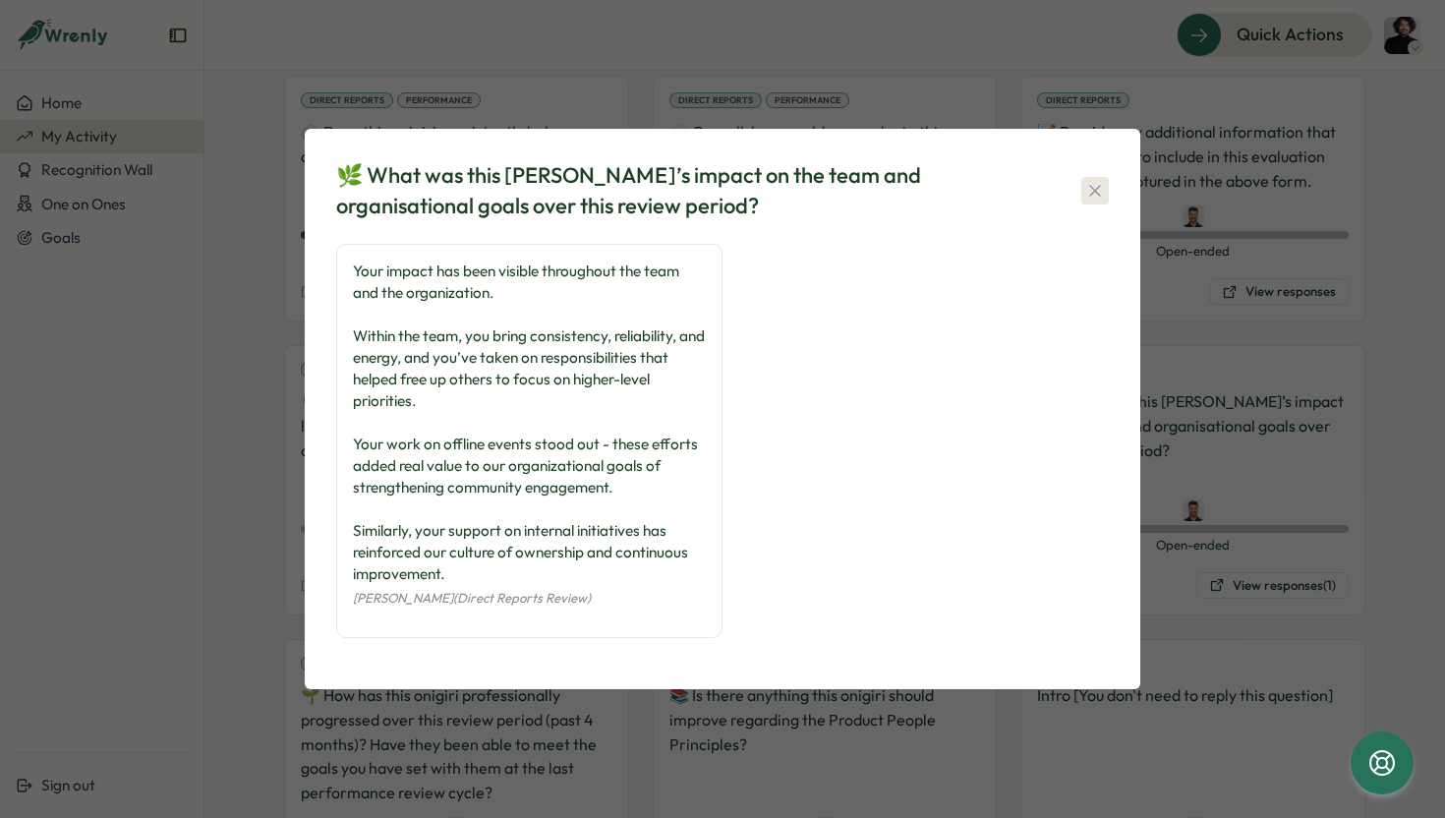
click at [1094, 191] on icon "button" at bounding box center [1094, 190] width 11 height 11
